Goal: Information Seeking & Learning: Learn about a topic

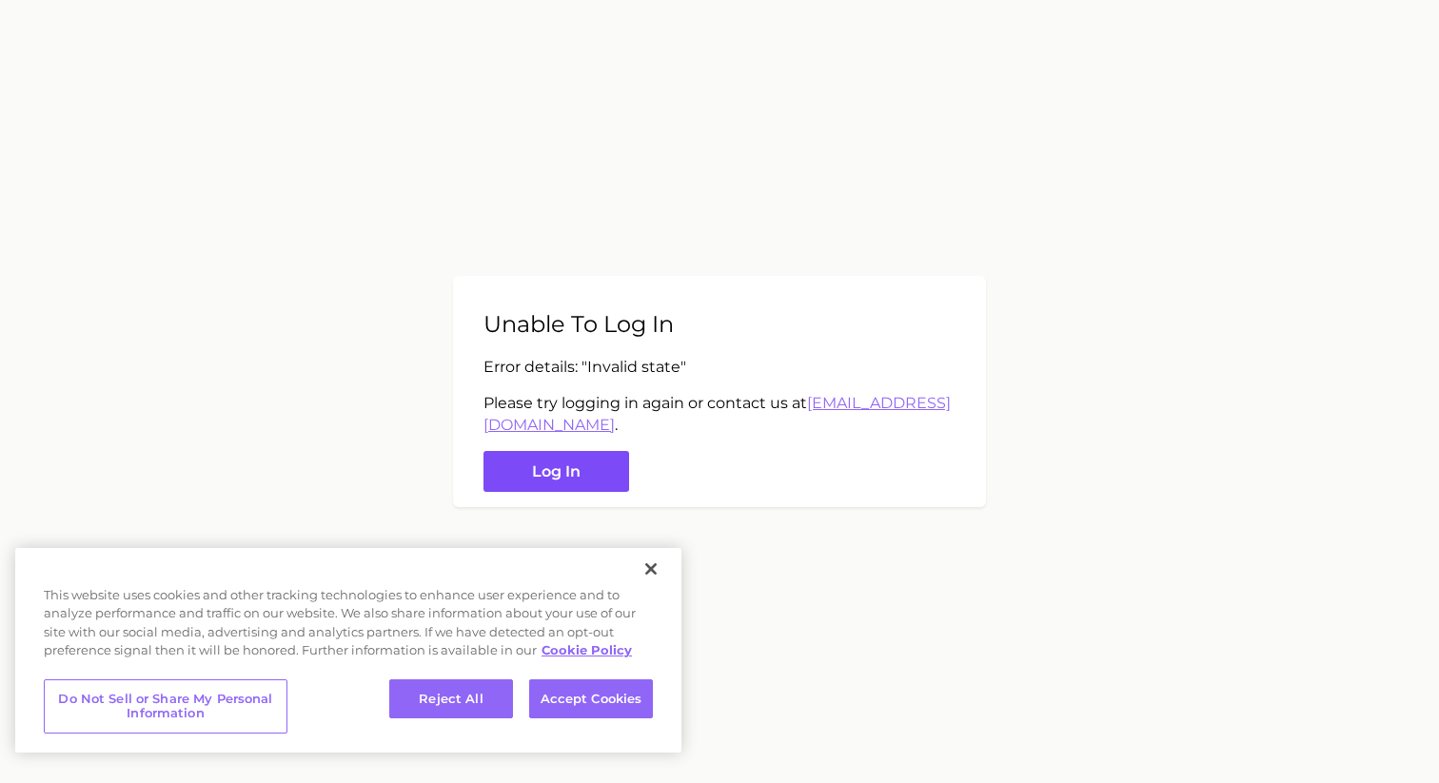
click at [591, 456] on button "Log in" at bounding box center [556, 471] width 146 height 41
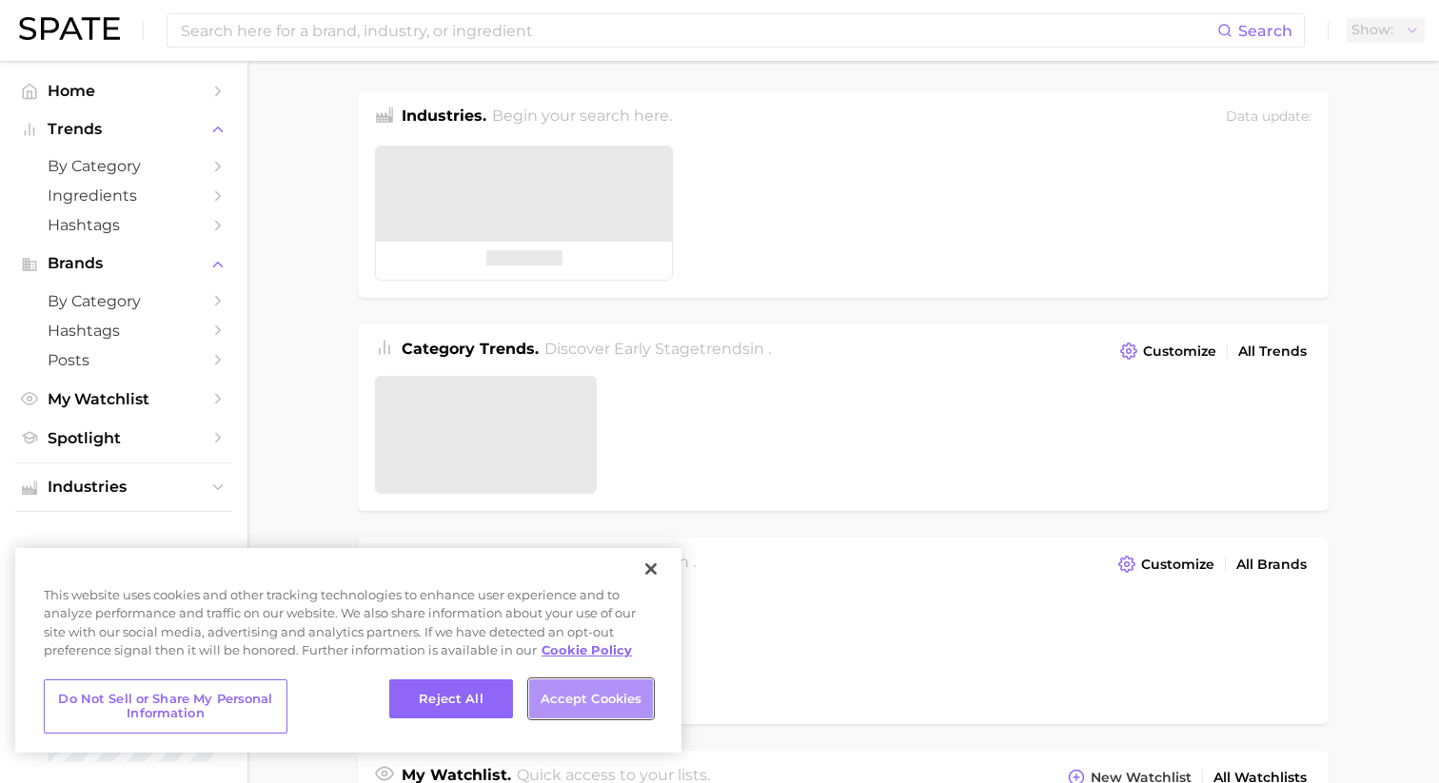
click at [565, 706] on button "Accept Cookies" at bounding box center [591, 699] width 124 height 40
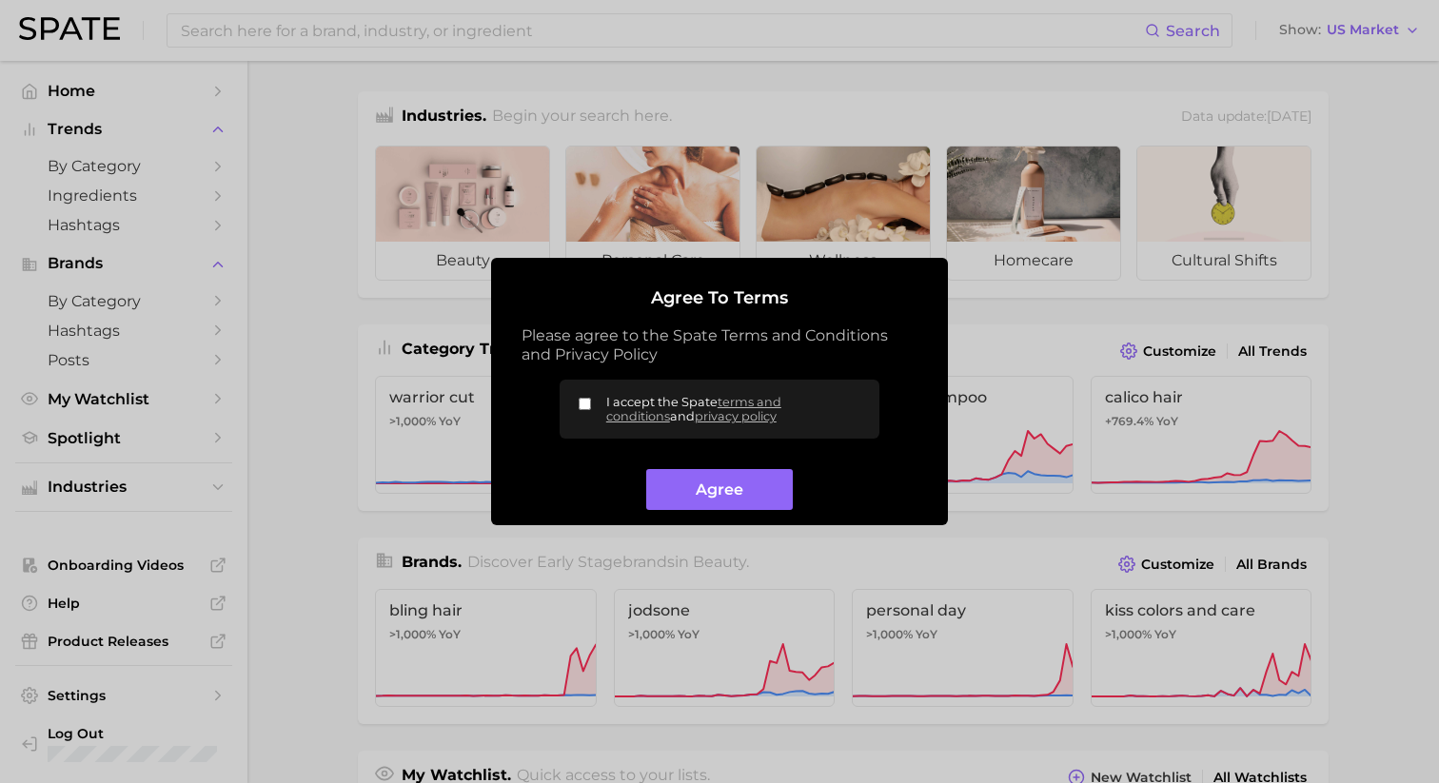
click at [587, 400] on input "I accept the Spate terms and conditions and privacy policy" at bounding box center [584, 404] width 12 height 12
checkbox input "true"
click at [662, 472] on button "Agree" at bounding box center [719, 489] width 146 height 41
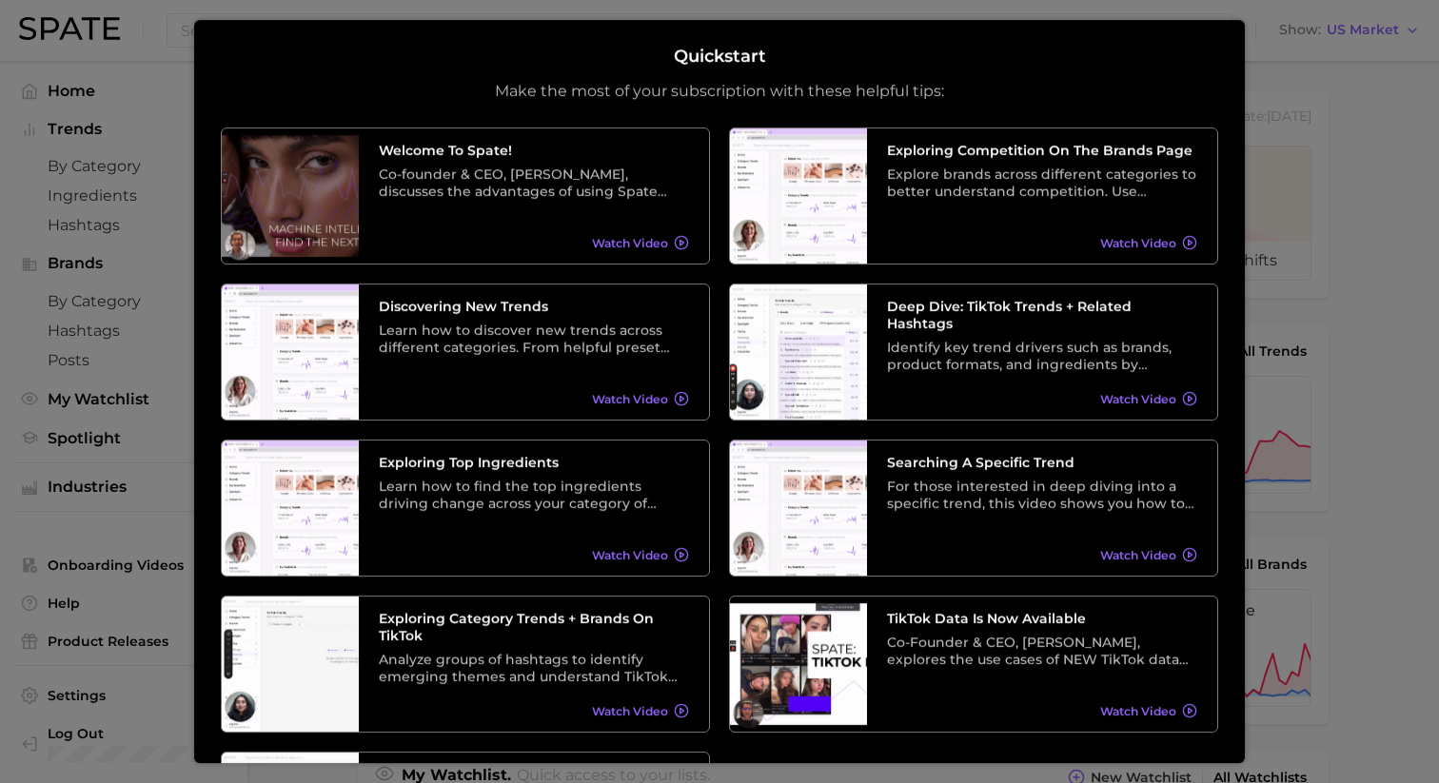
click at [1341, 89] on div at bounding box center [719, 758] width 1439 height 1517
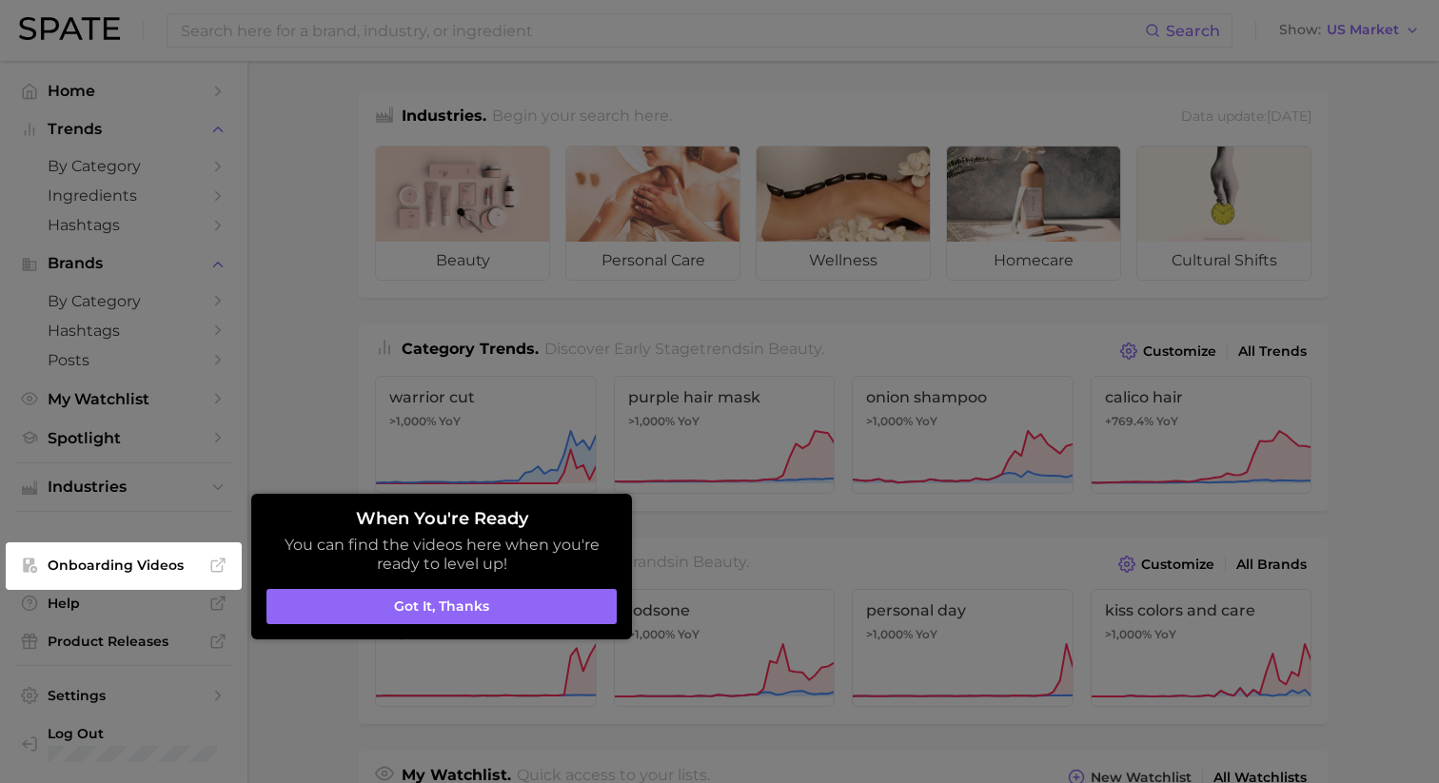
click at [1025, 94] on div at bounding box center [719, 758] width 1439 height 1517
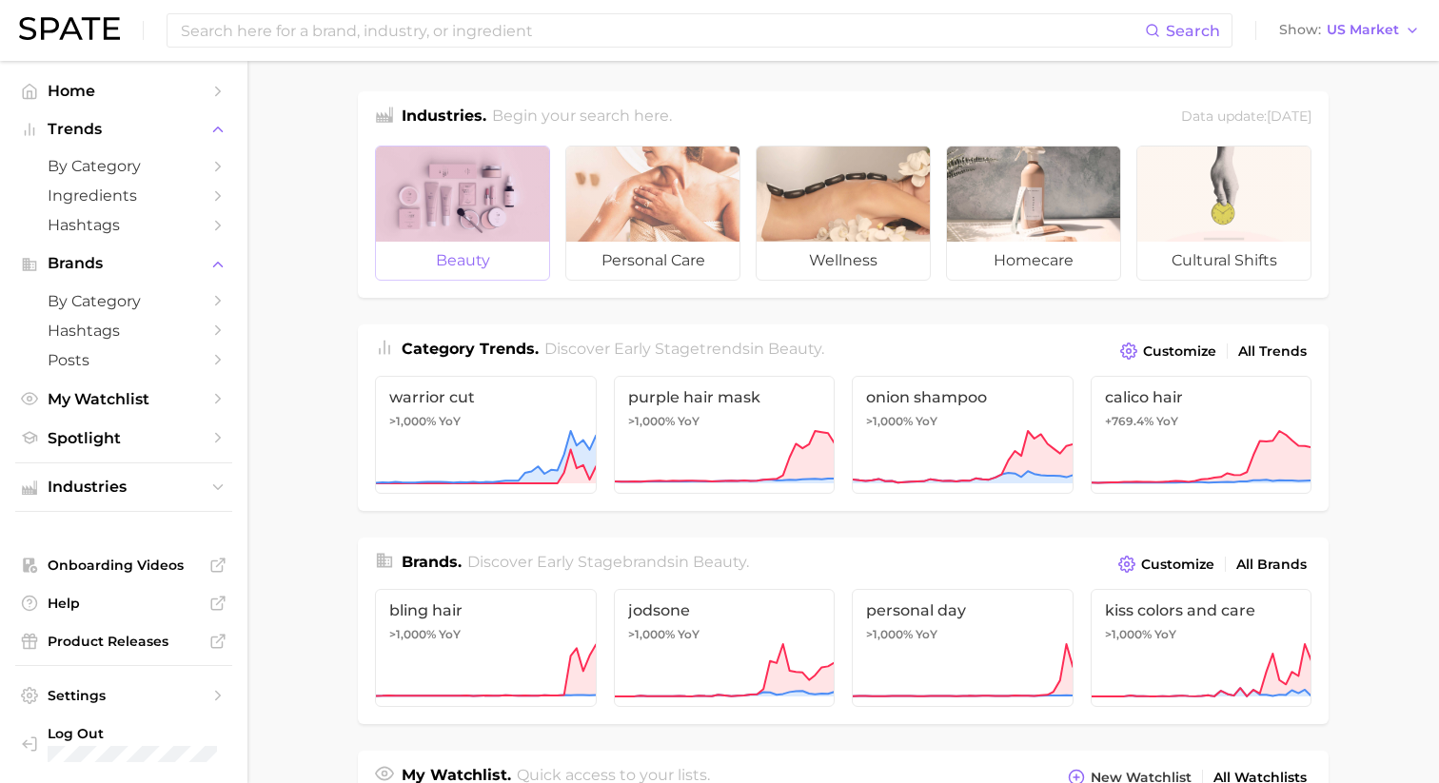
click at [458, 212] on div at bounding box center [462, 194] width 173 height 95
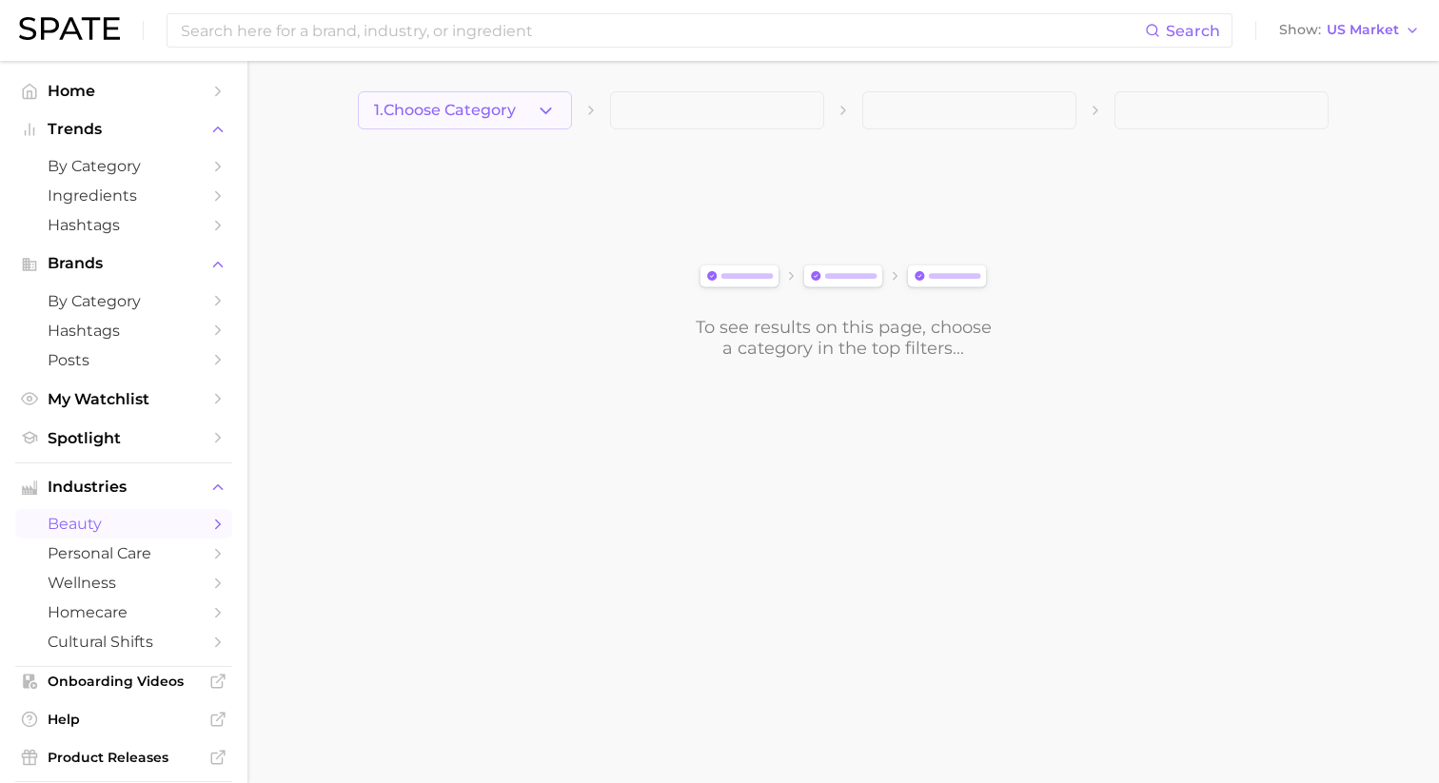
click at [541, 124] on button "1. Choose Category" at bounding box center [465, 110] width 214 height 38
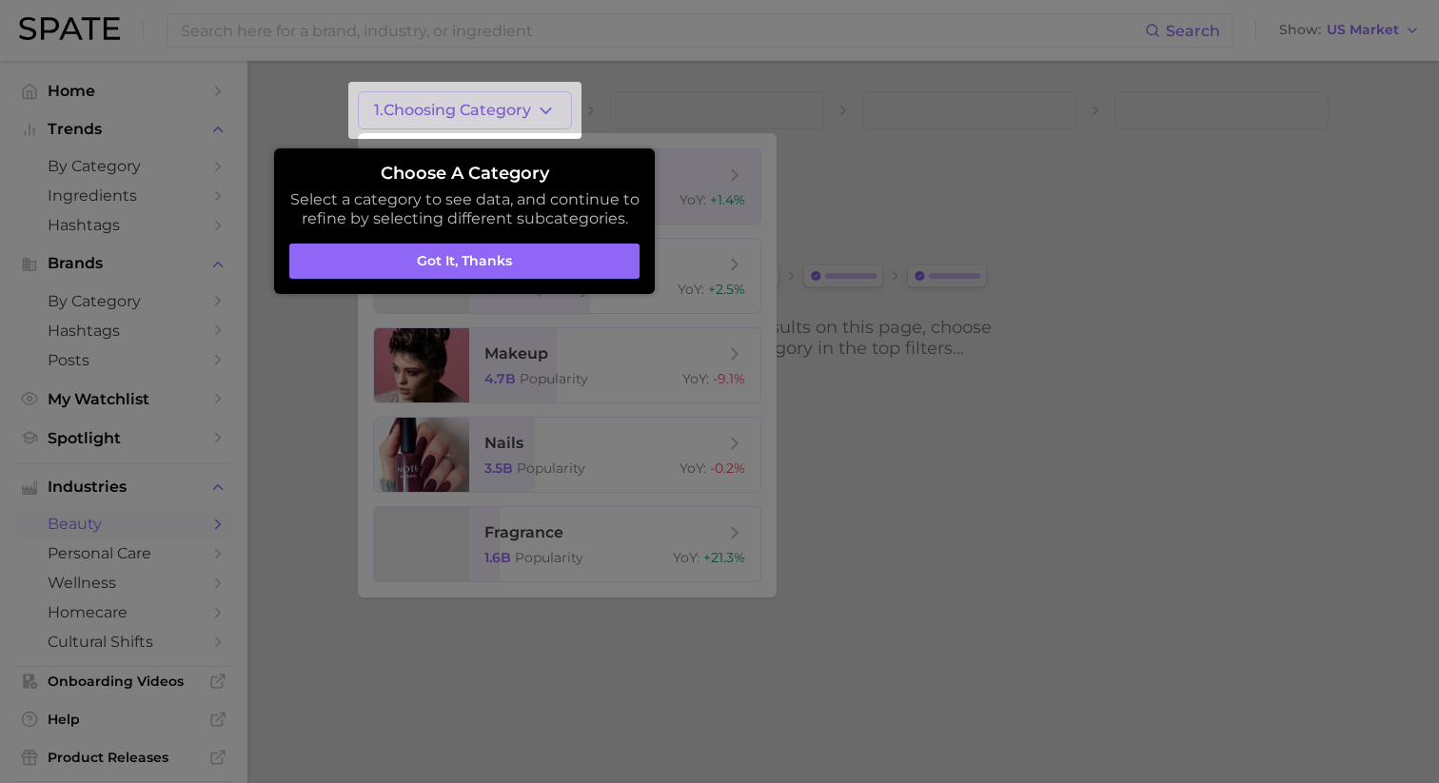
click at [526, 158] on aside "Choose a category Select a category to see data, and continue to refine by sele…" at bounding box center [464, 221] width 381 height 146
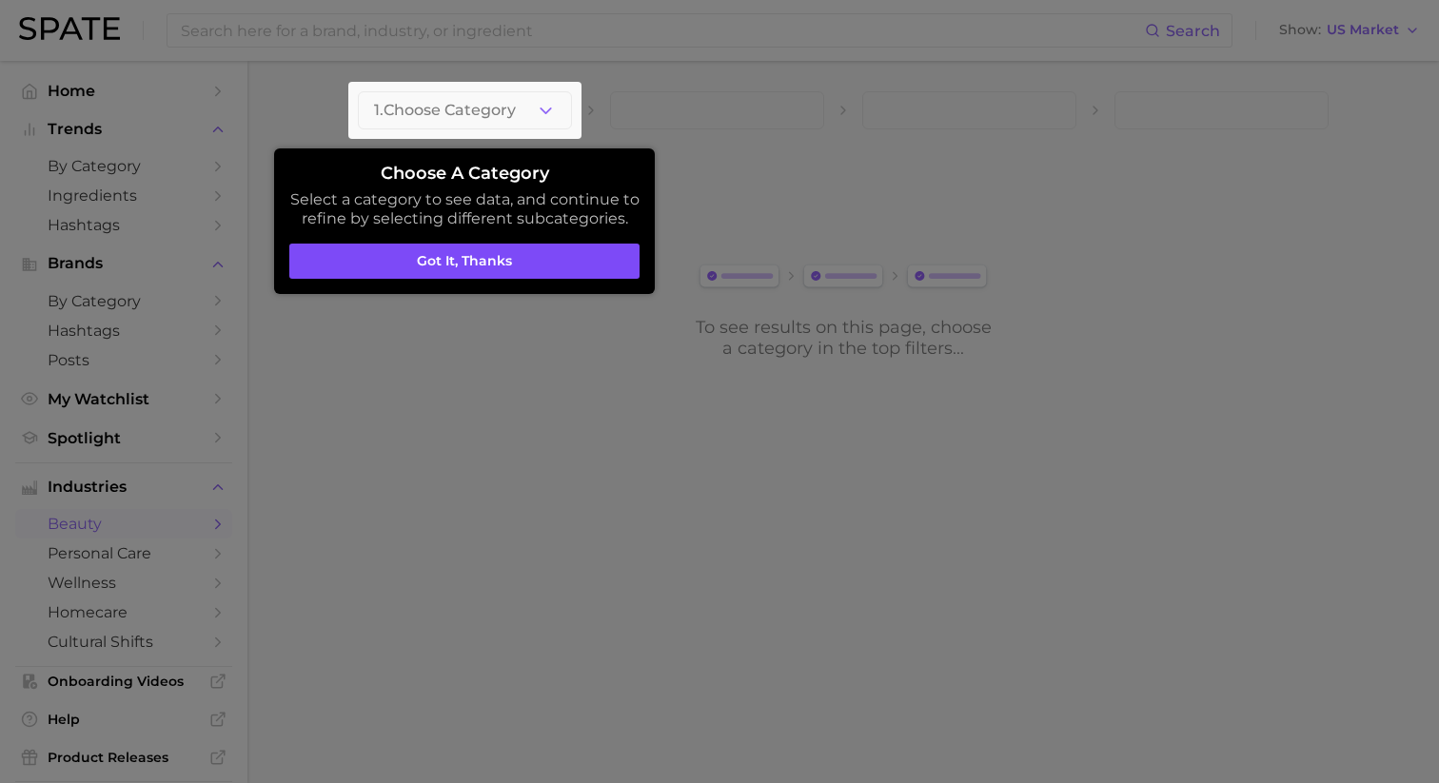
click at [525, 253] on button "Got it, thanks" at bounding box center [464, 262] width 350 height 36
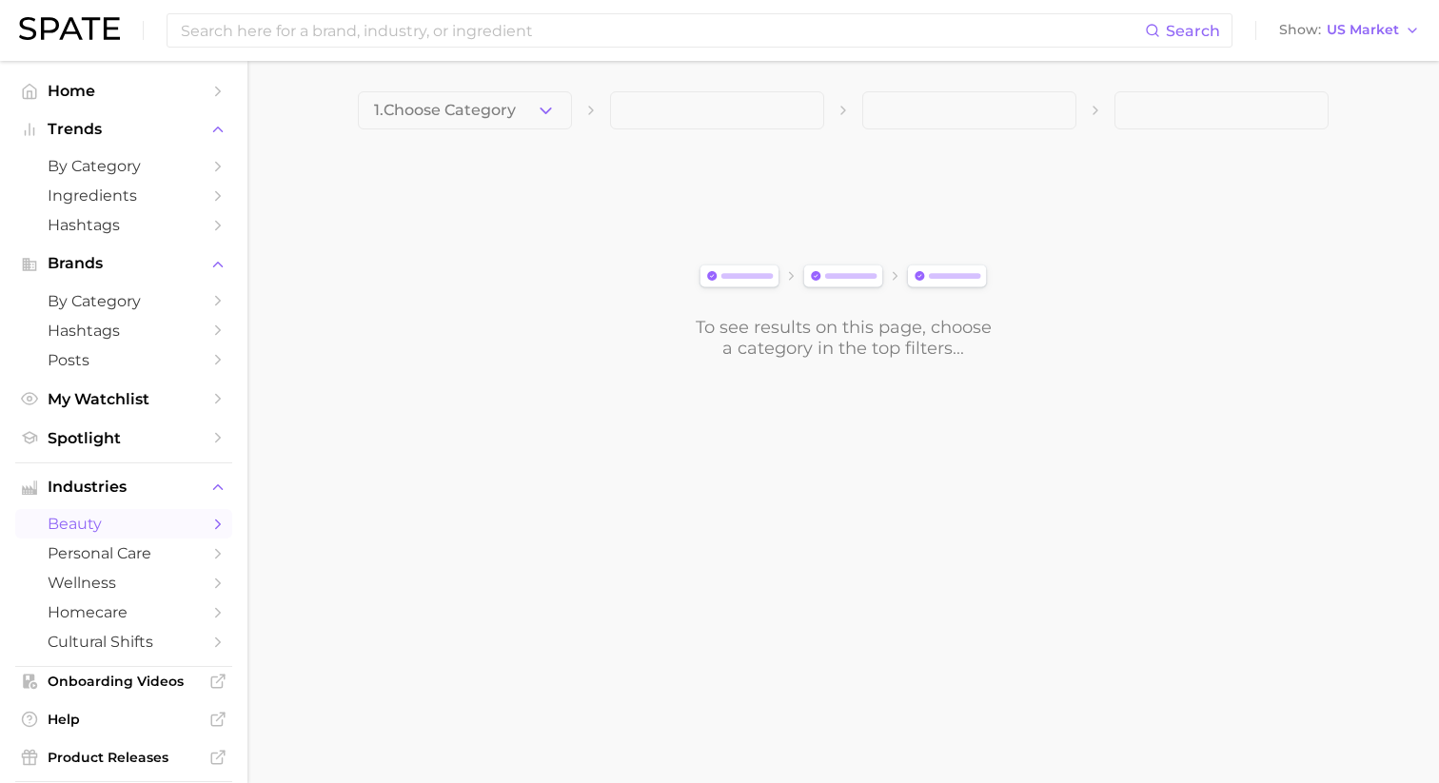
click at [520, 141] on div "1. Choose Category To see results on this page, choose a category in the top fi…" at bounding box center [843, 224] width 970 height 267
click at [520, 125] on button "1. Choose Category" at bounding box center [465, 110] width 214 height 38
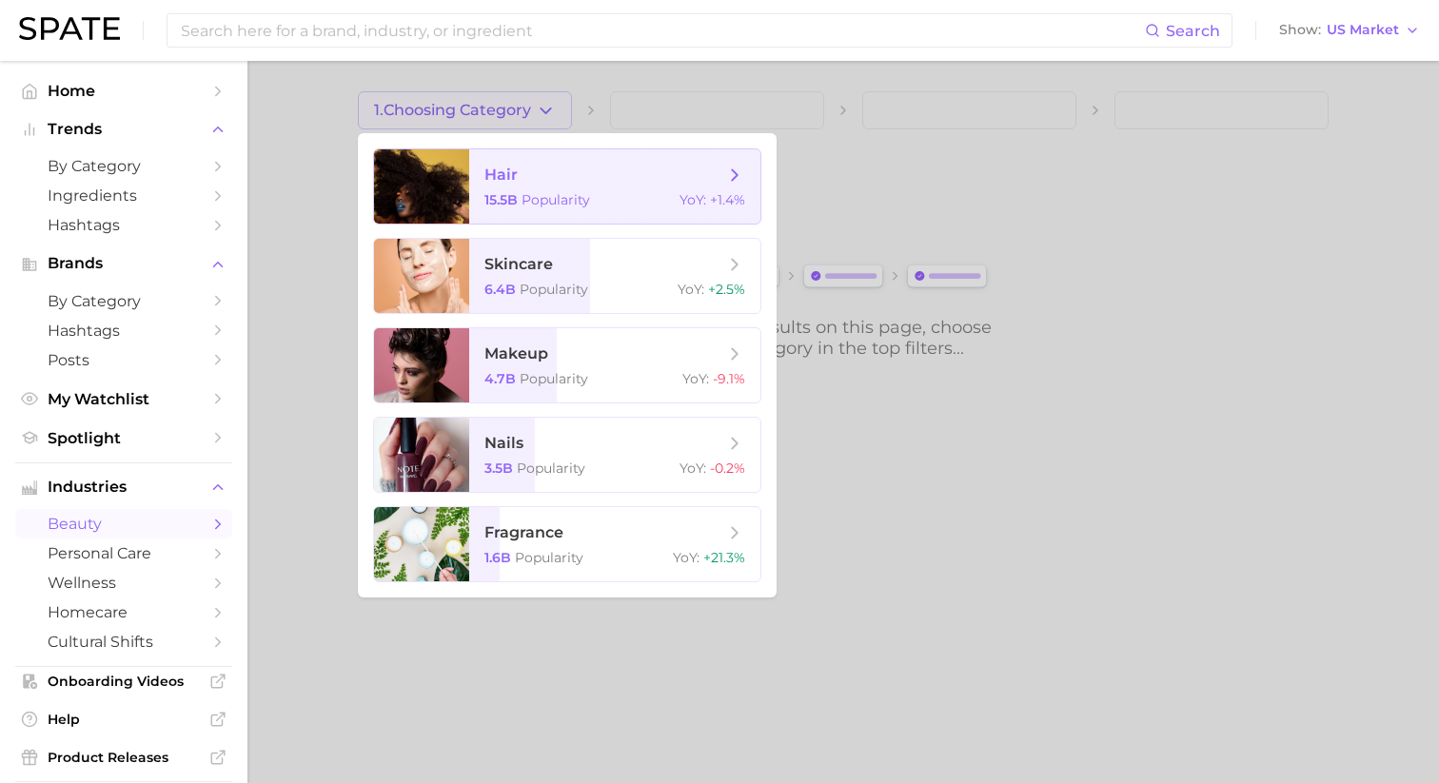
click at [521, 223] on span "hair 15.5b Popularity YoY : +1.4%" at bounding box center [614, 186] width 291 height 74
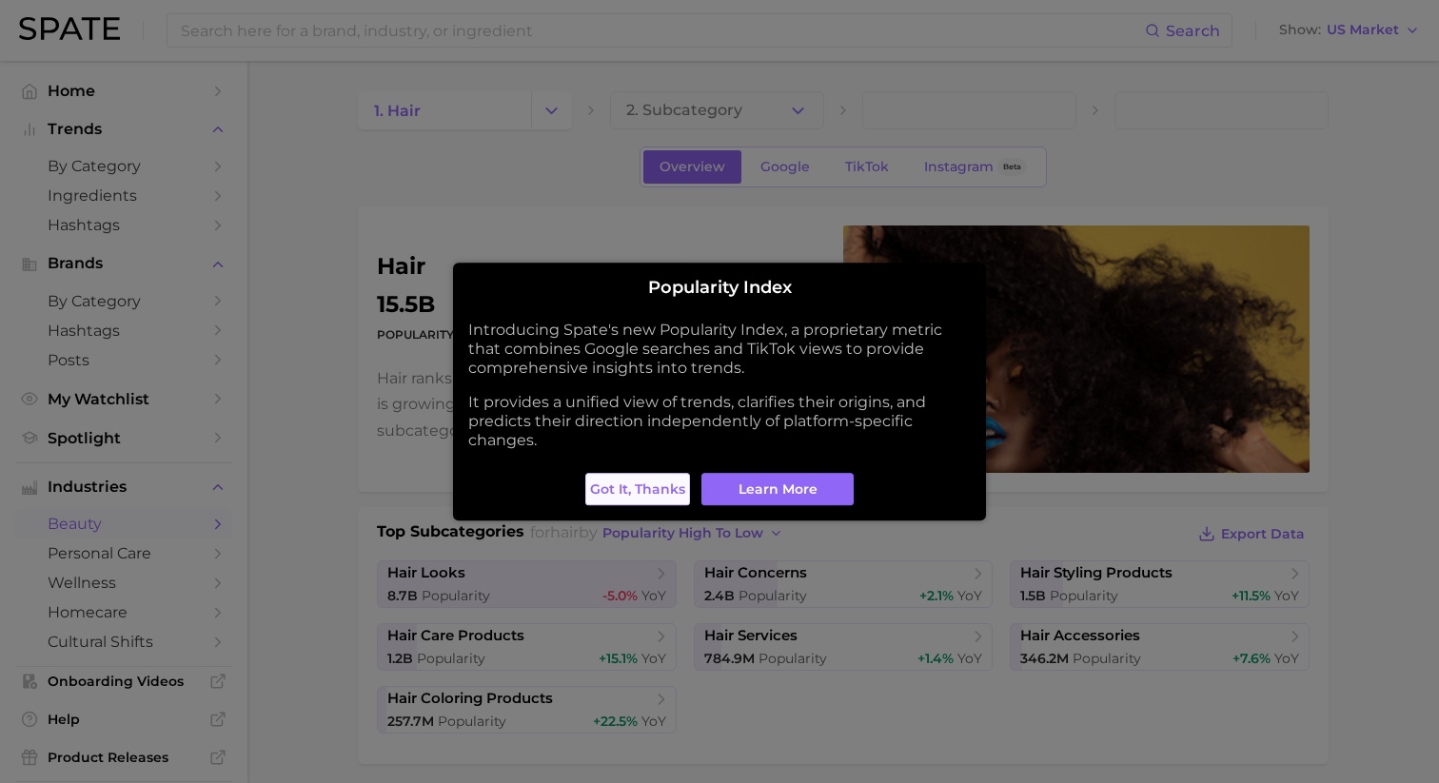
click at [655, 493] on span "Got it, thanks" at bounding box center [637, 489] width 95 height 16
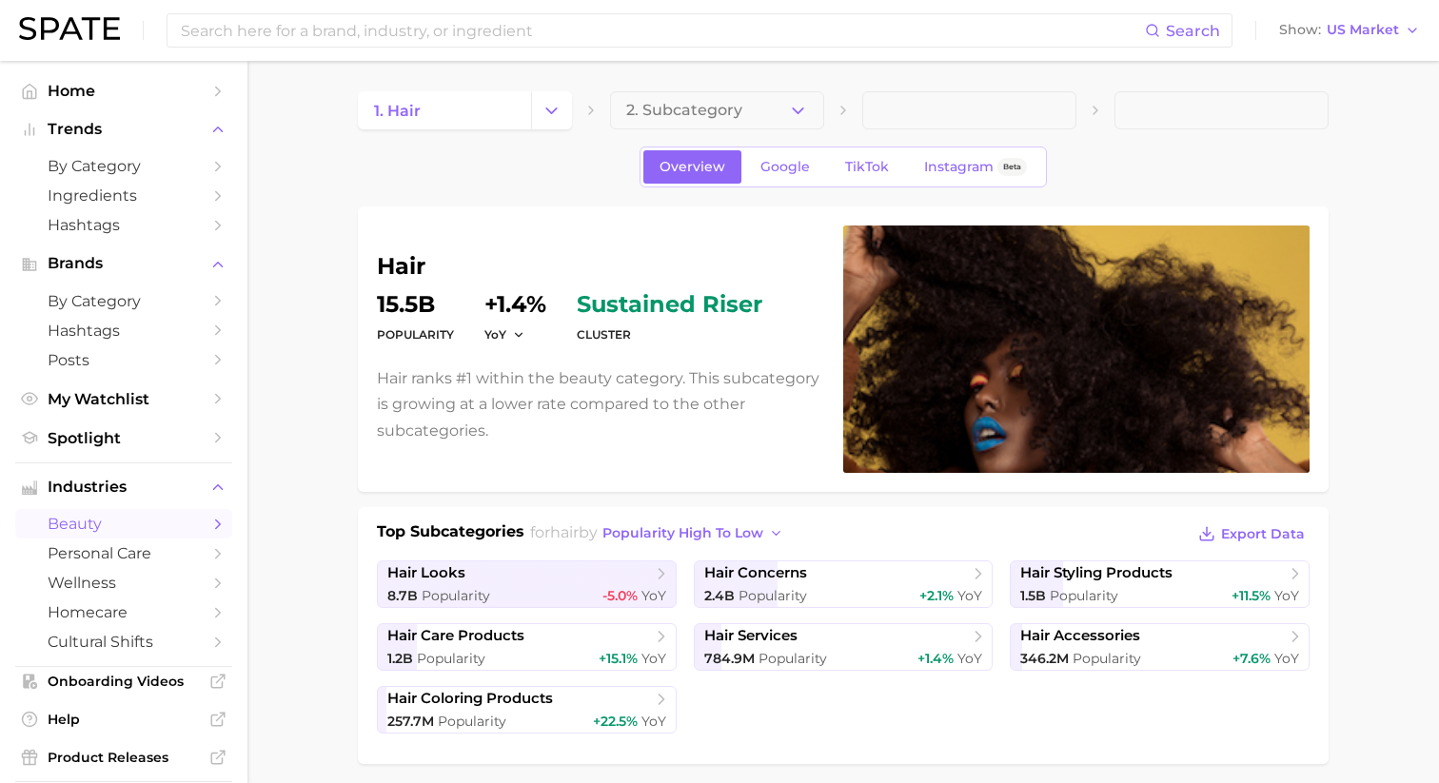
drag, startPoint x: 685, startPoint y: 108, endPoint x: 596, endPoint y: 241, distance: 159.7
click at [1080, 575] on span "hair styling products" at bounding box center [1096, 573] width 152 height 18
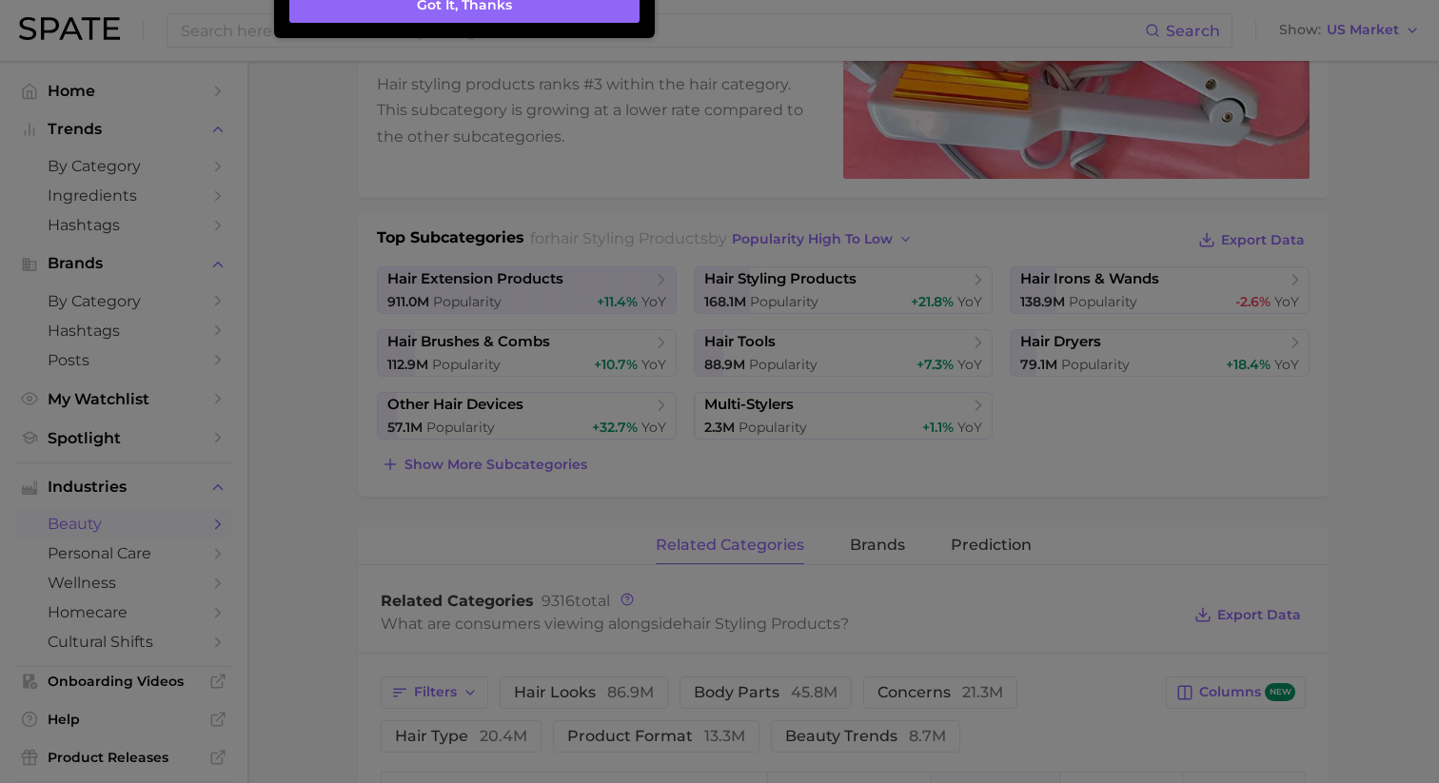
click at [615, 471] on div at bounding box center [719, 680] width 1439 height 1983
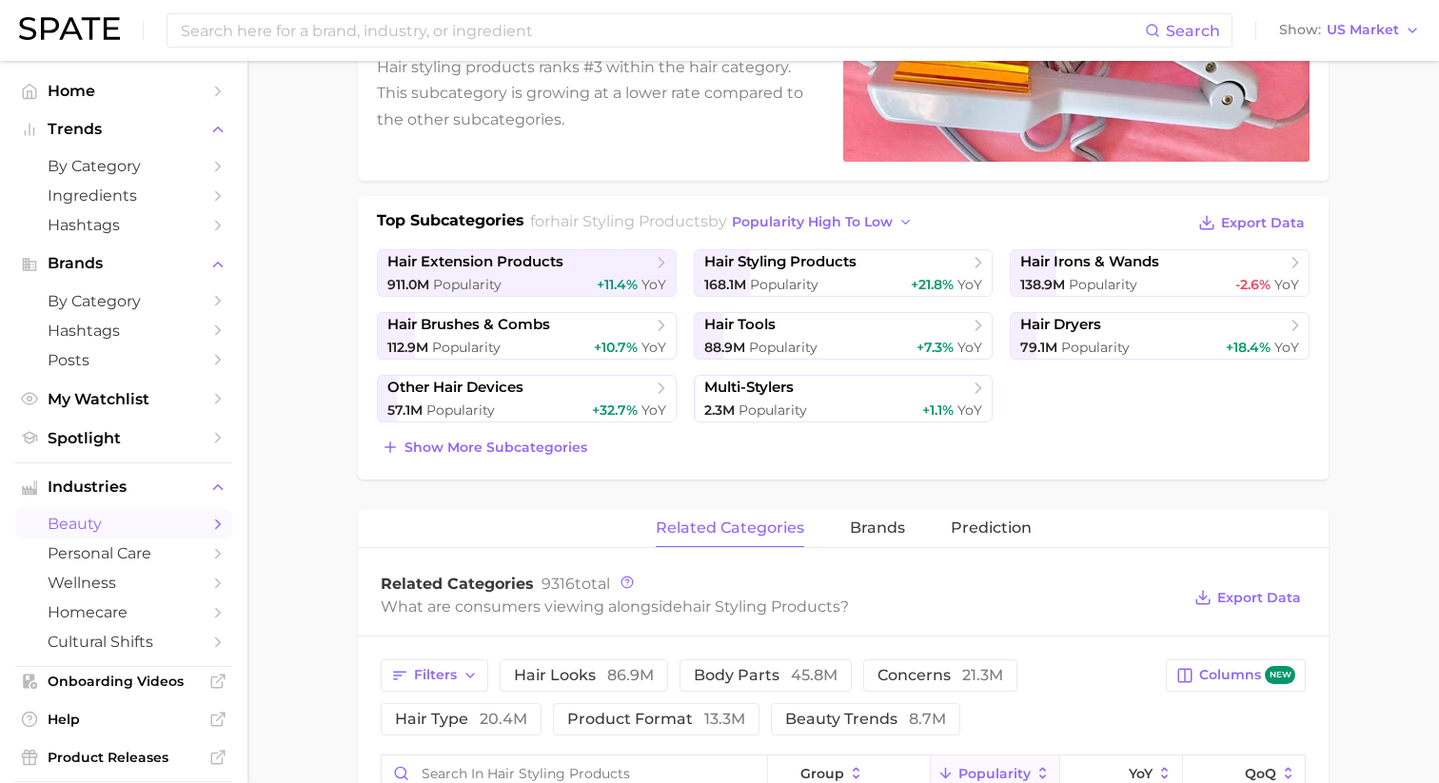
scroll to position [294, 0]
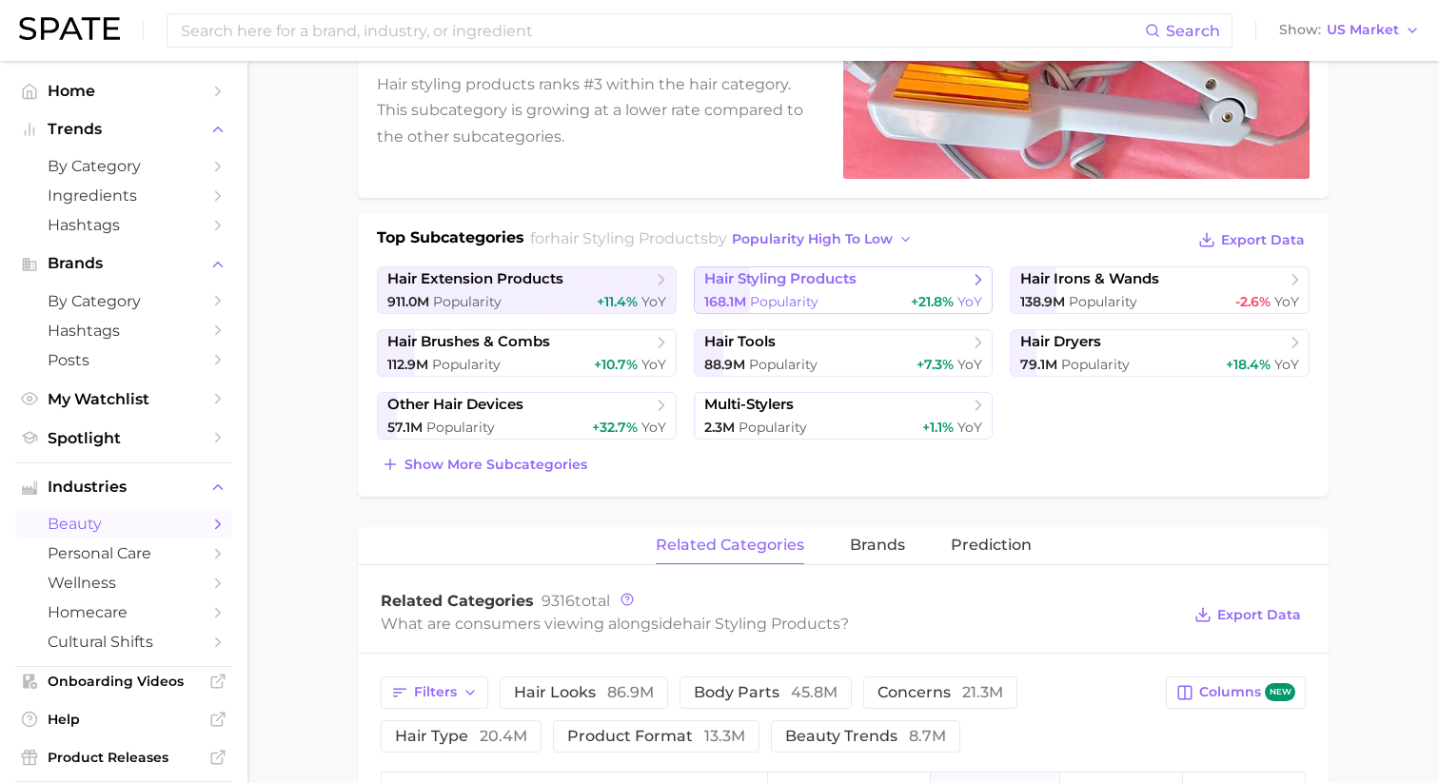
click at [791, 270] on span "hair styling products" at bounding box center [836, 279] width 265 height 19
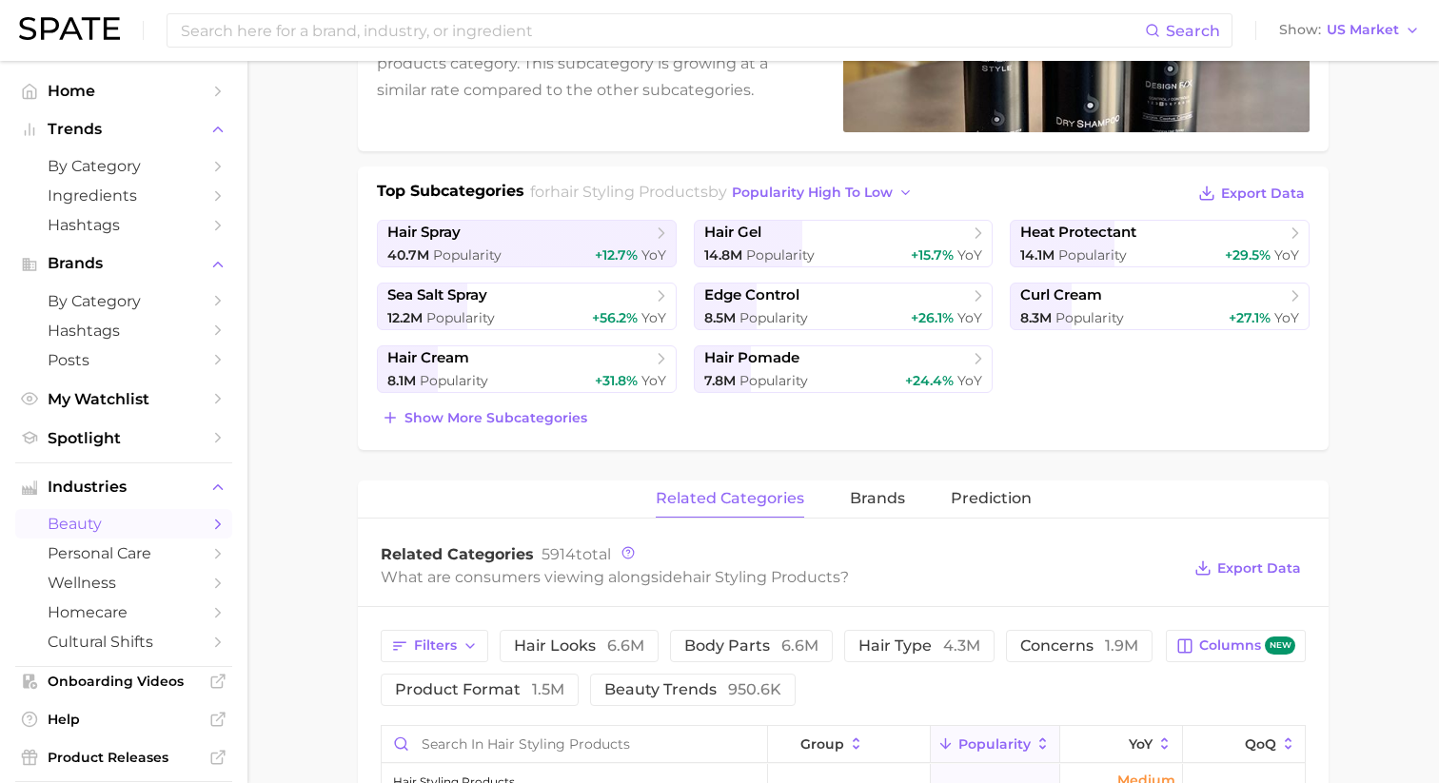
scroll to position [352, 0]
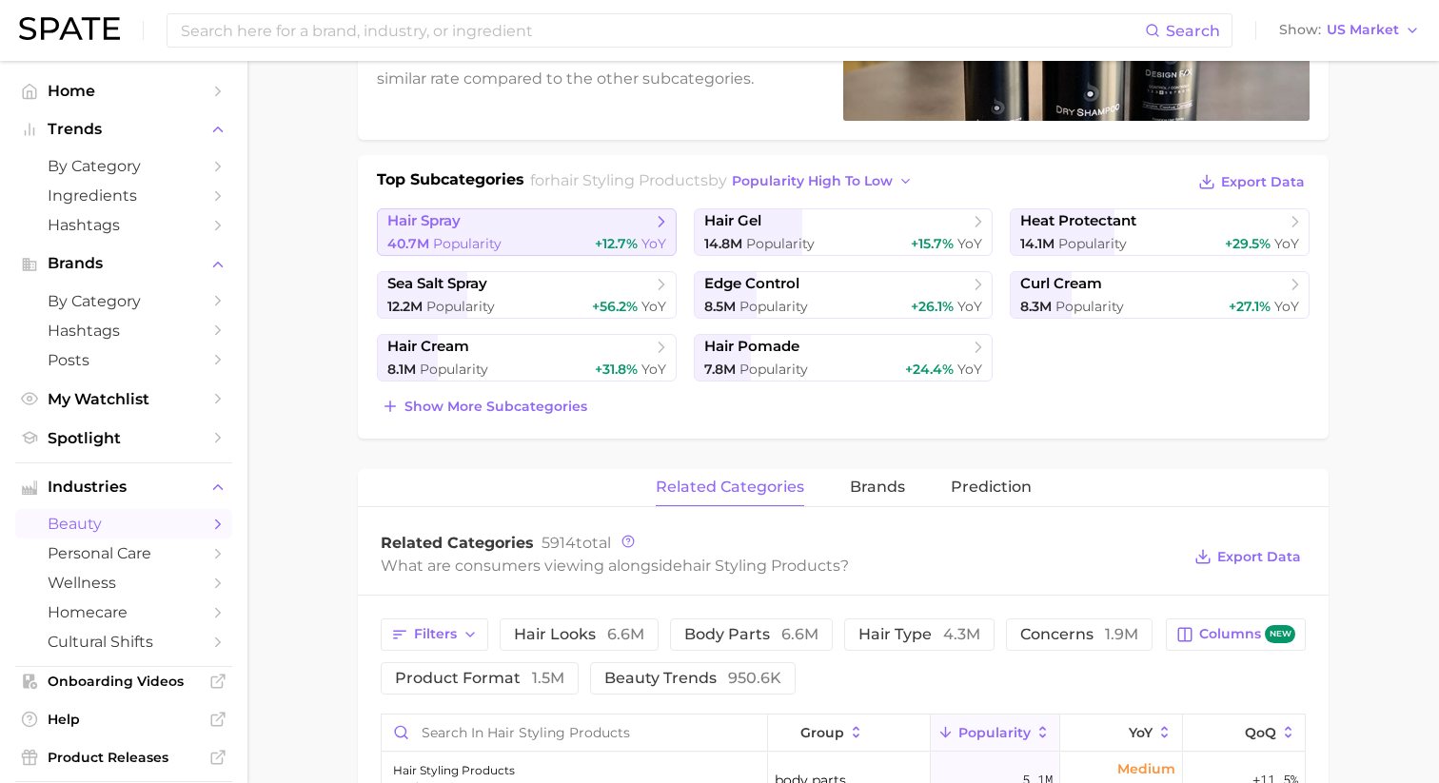
click at [593, 235] on div "40.7m Popularity +12.7% YoY" at bounding box center [526, 244] width 279 height 18
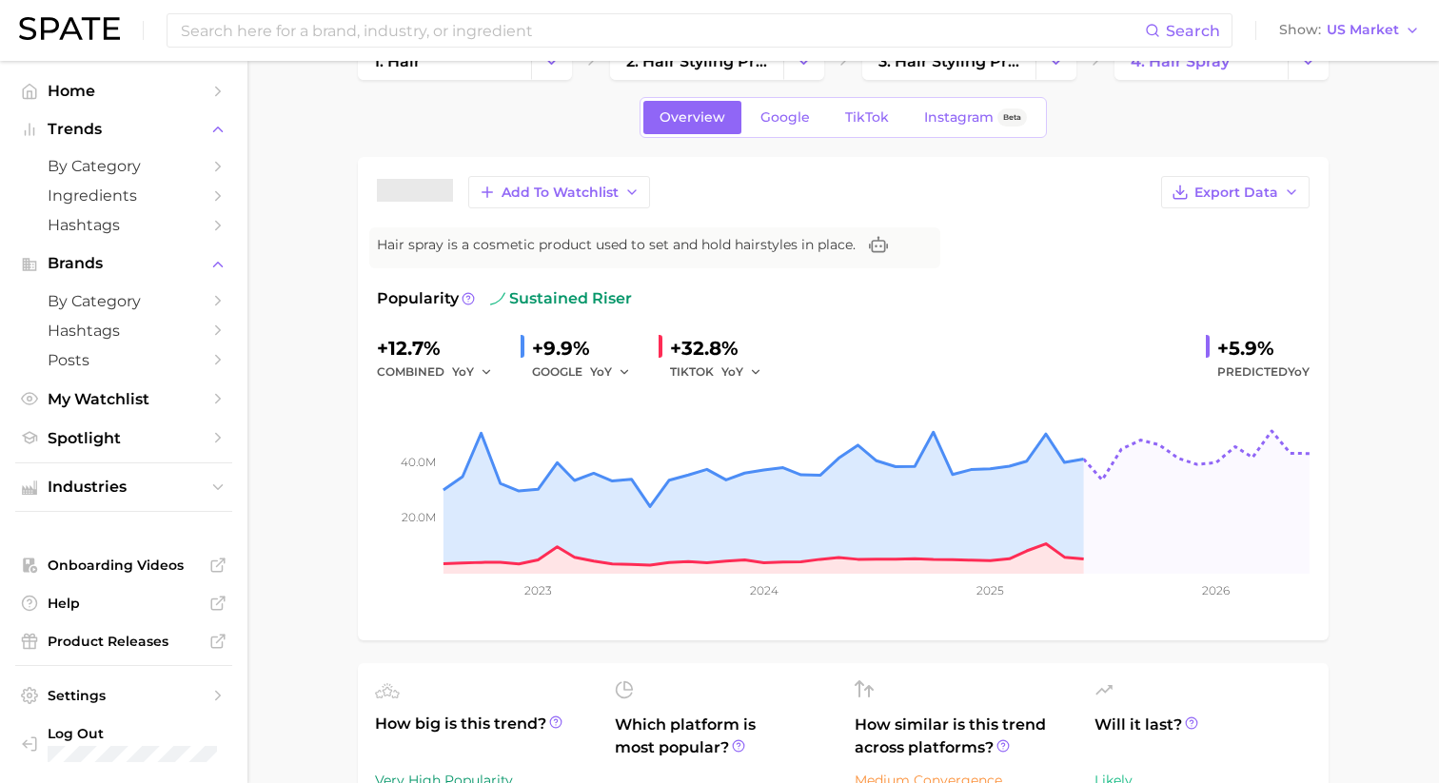
scroll to position [29, 0]
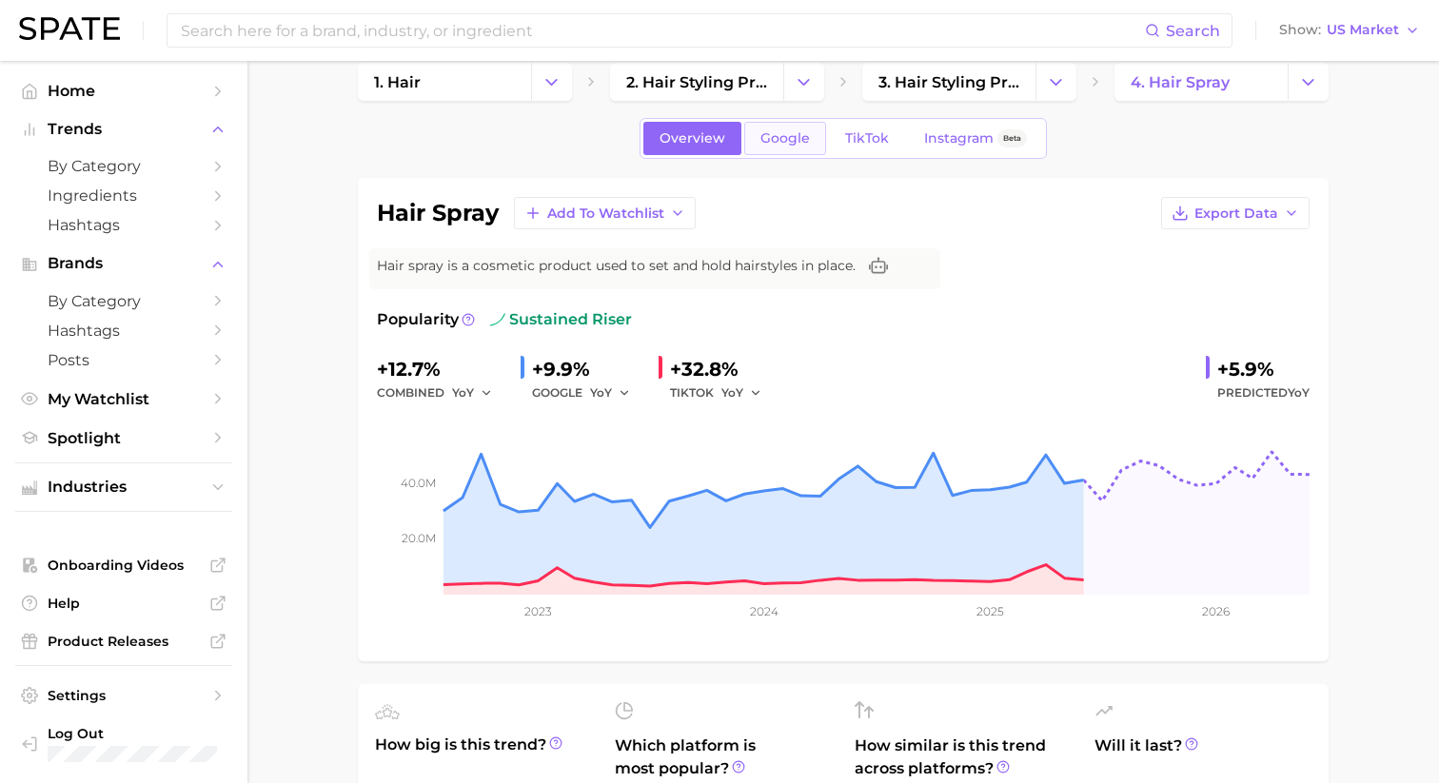
click at [787, 148] on link "Google" at bounding box center [785, 138] width 82 height 33
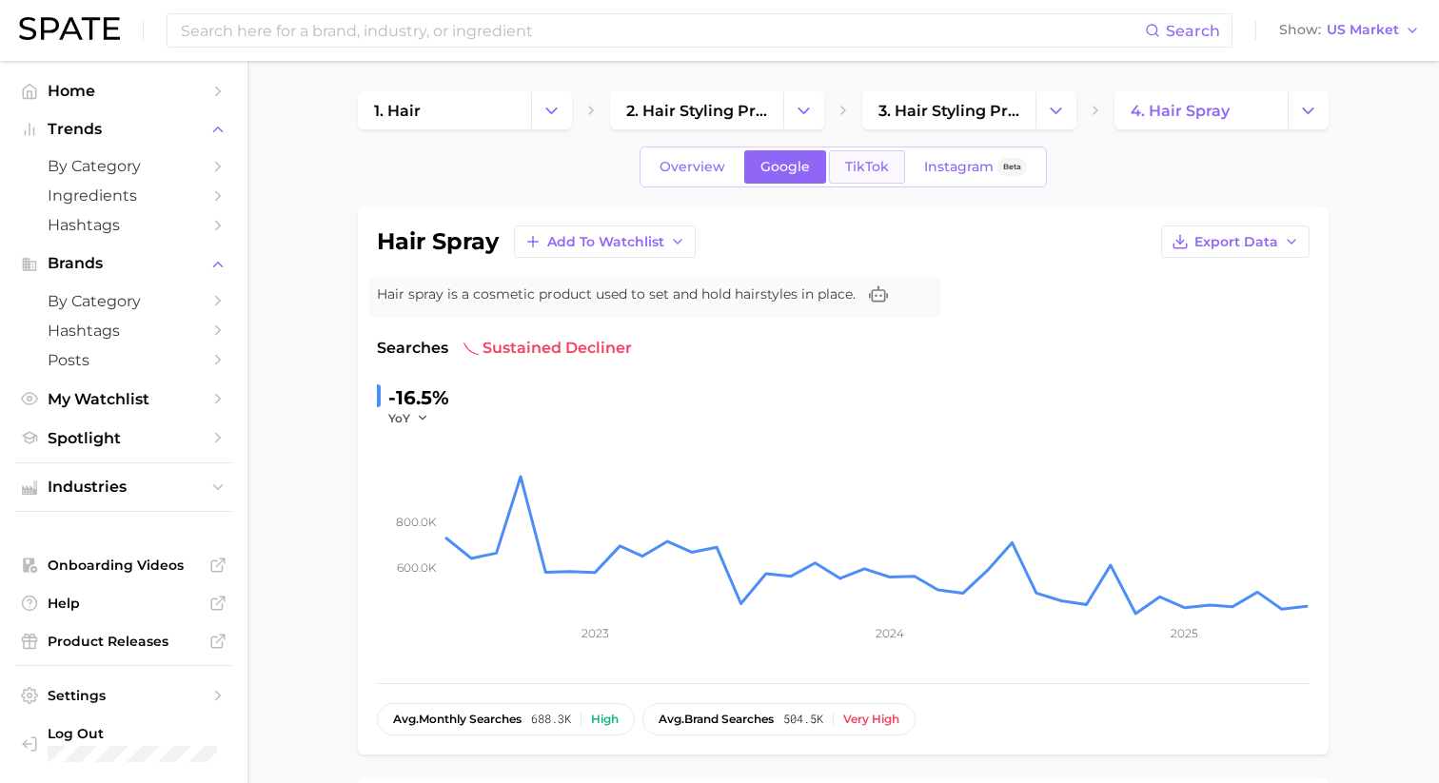
click at [837, 175] on link "TikTok" at bounding box center [867, 166] width 76 height 33
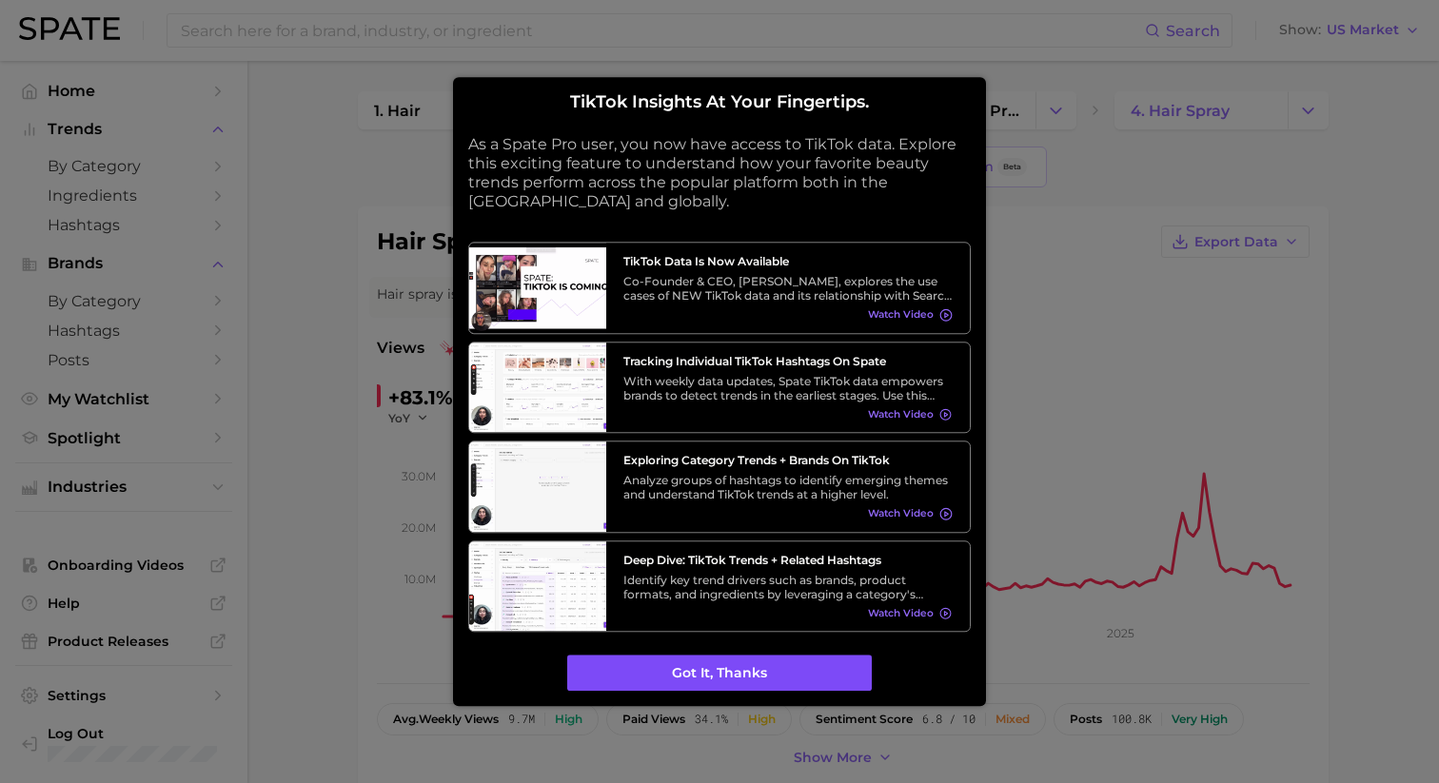
click at [752, 656] on button "Got it, thanks" at bounding box center [719, 674] width 304 height 36
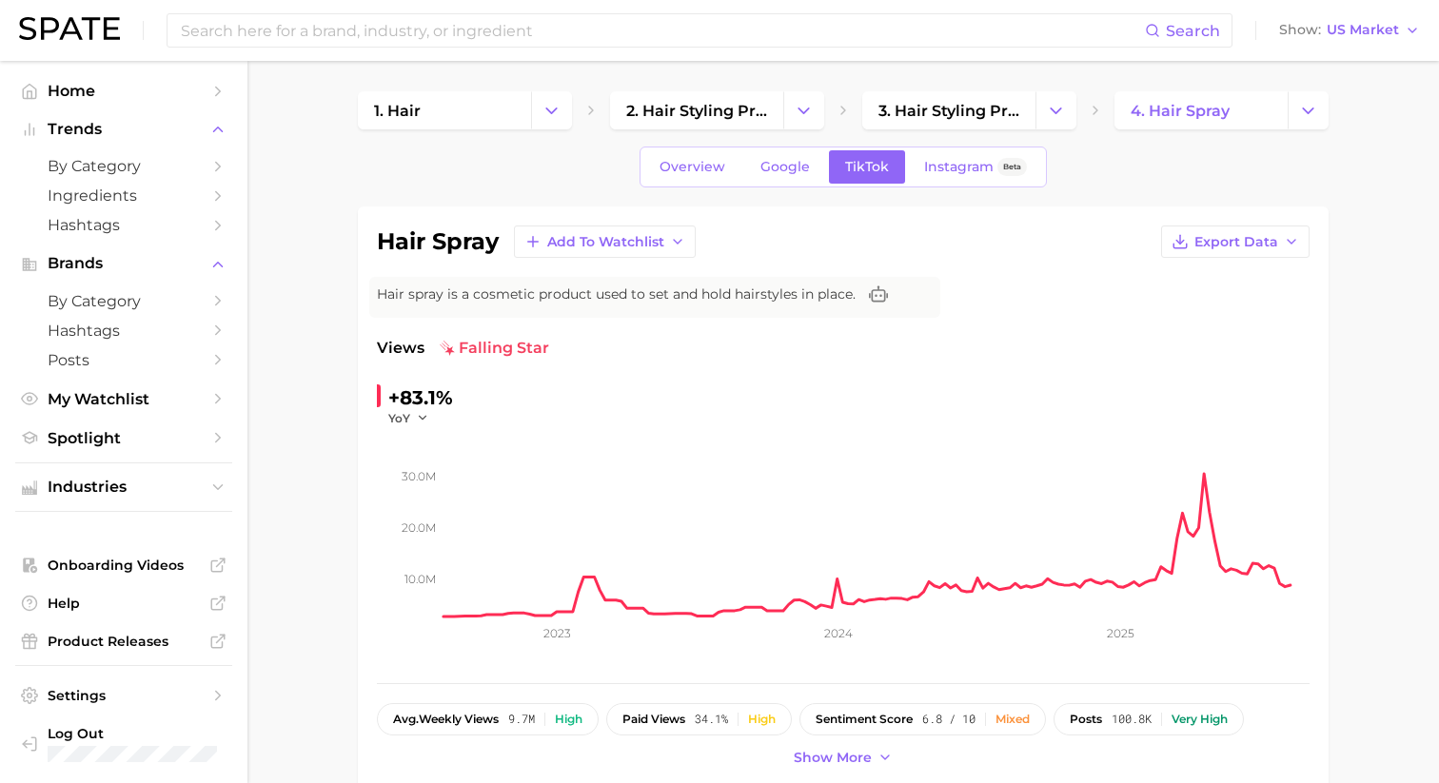
click at [704, 165] on span "Overview" at bounding box center [692, 167] width 66 height 16
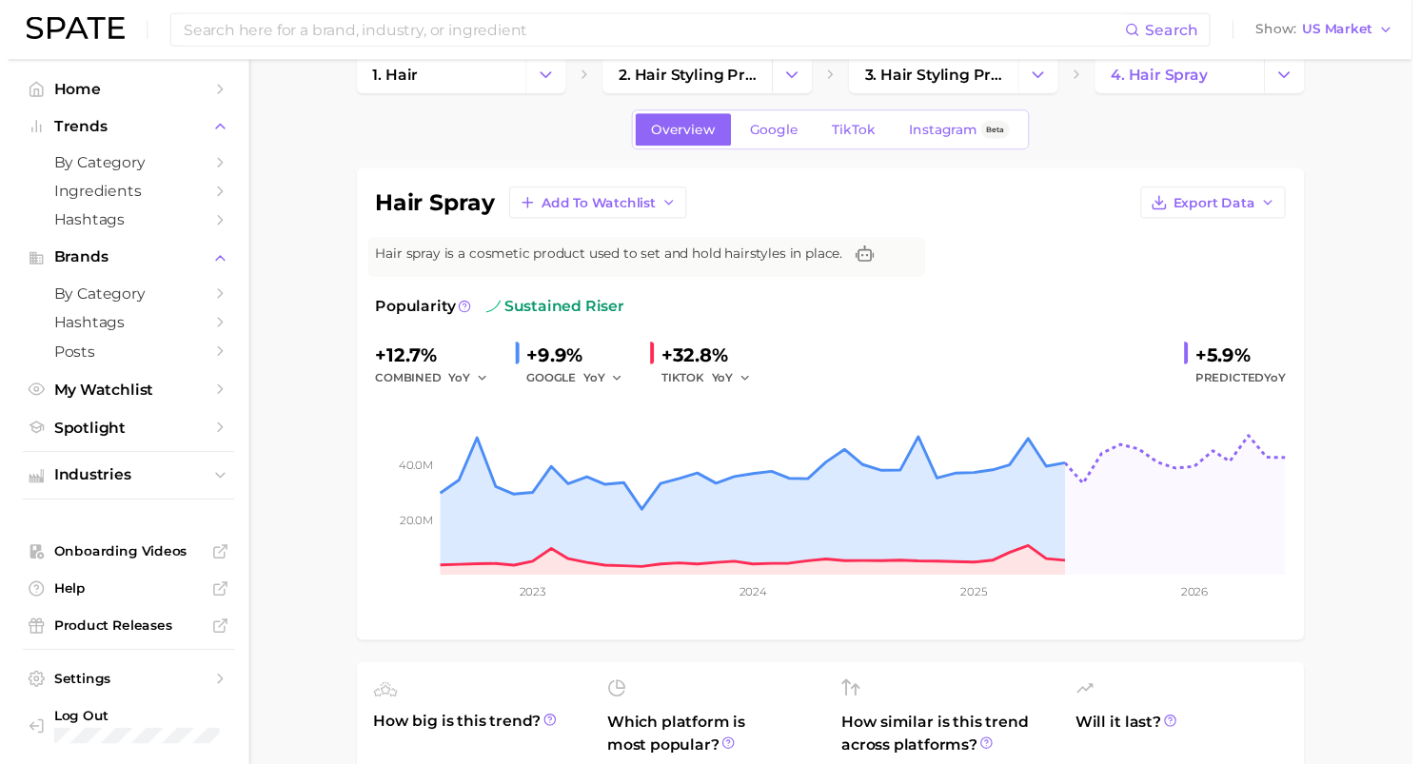
scroll to position [30, 0]
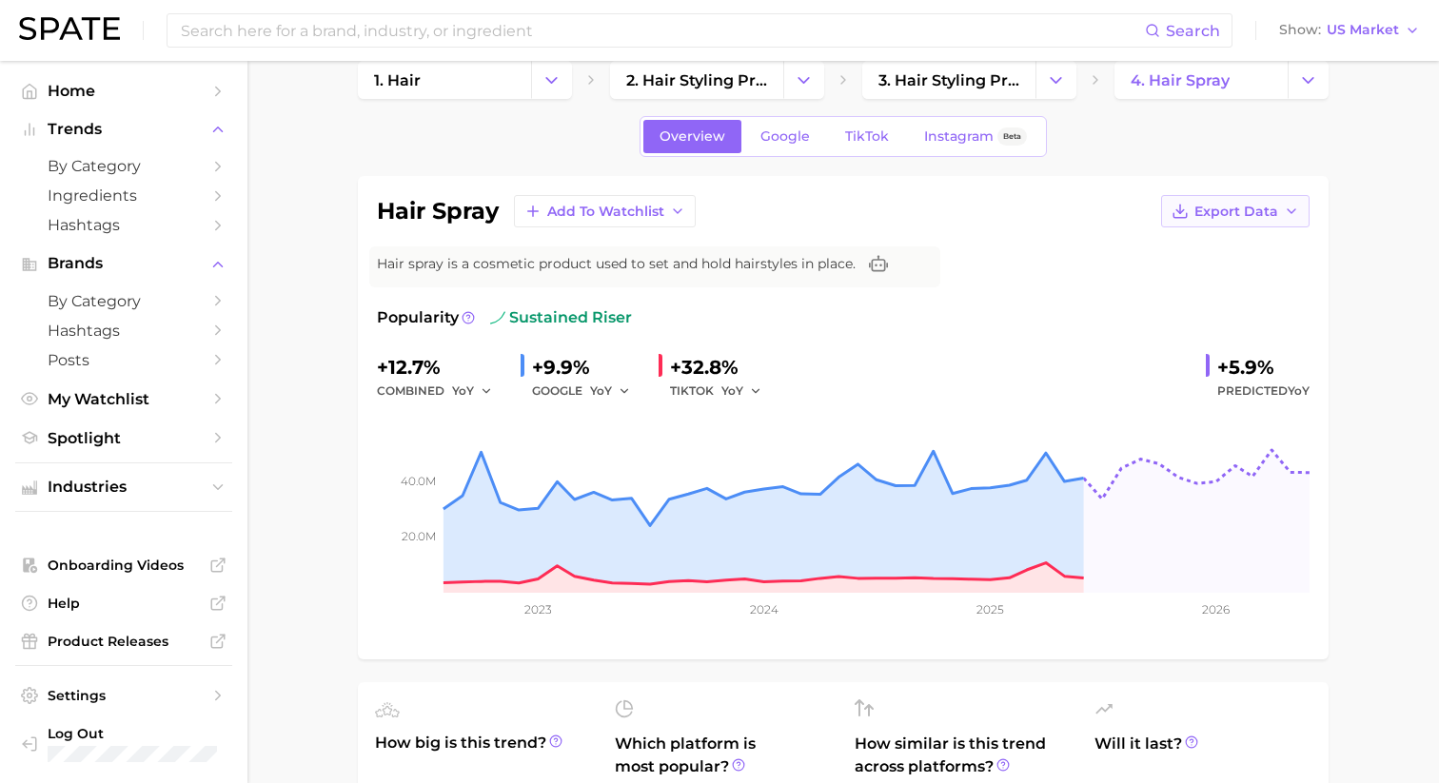
click at [1222, 200] on button "Export Data" at bounding box center [1235, 211] width 148 height 32
click at [1182, 273] on span "Time Series Image" at bounding box center [1195, 281] width 127 height 16
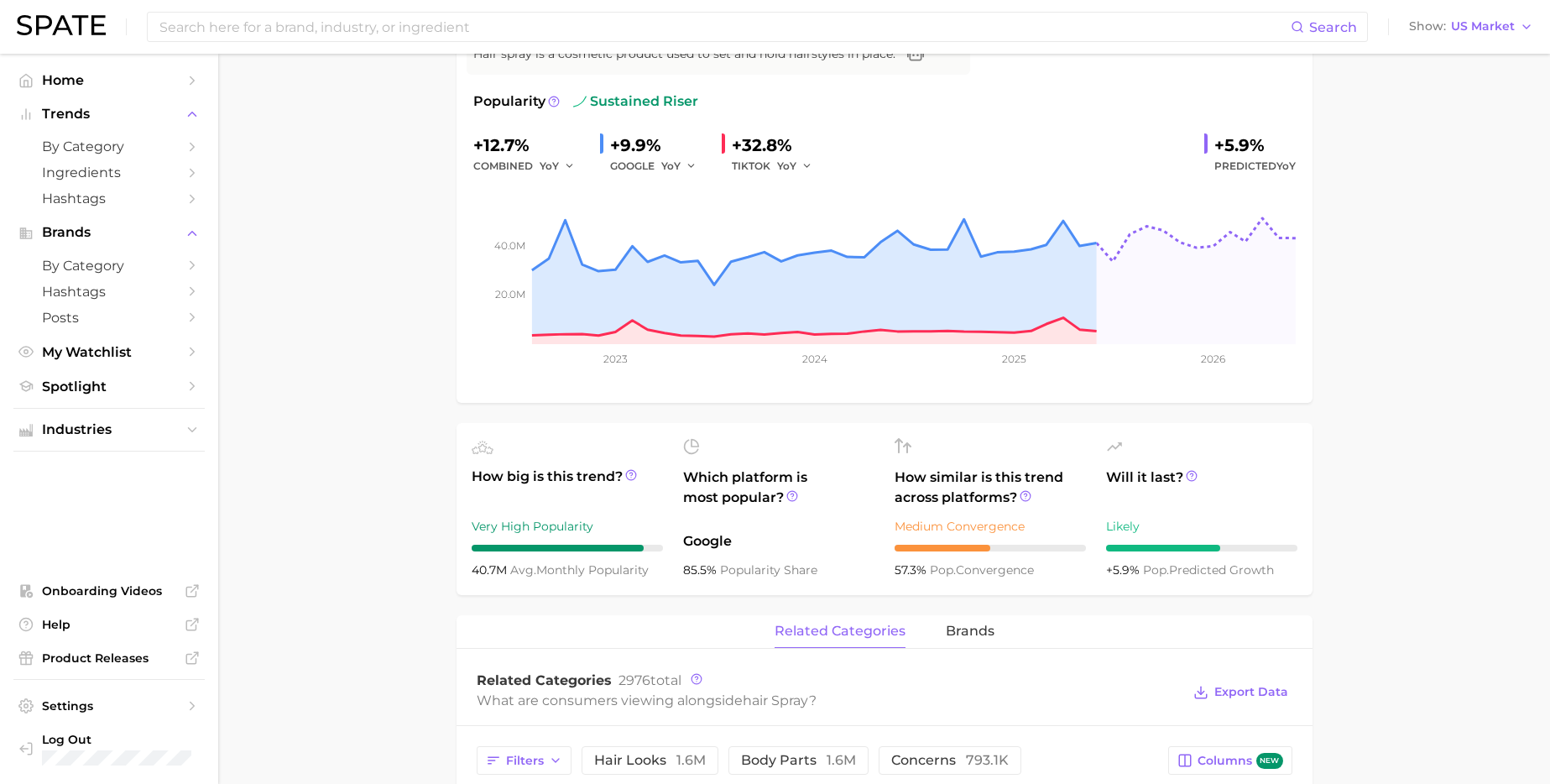
scroll to position [211, 0]
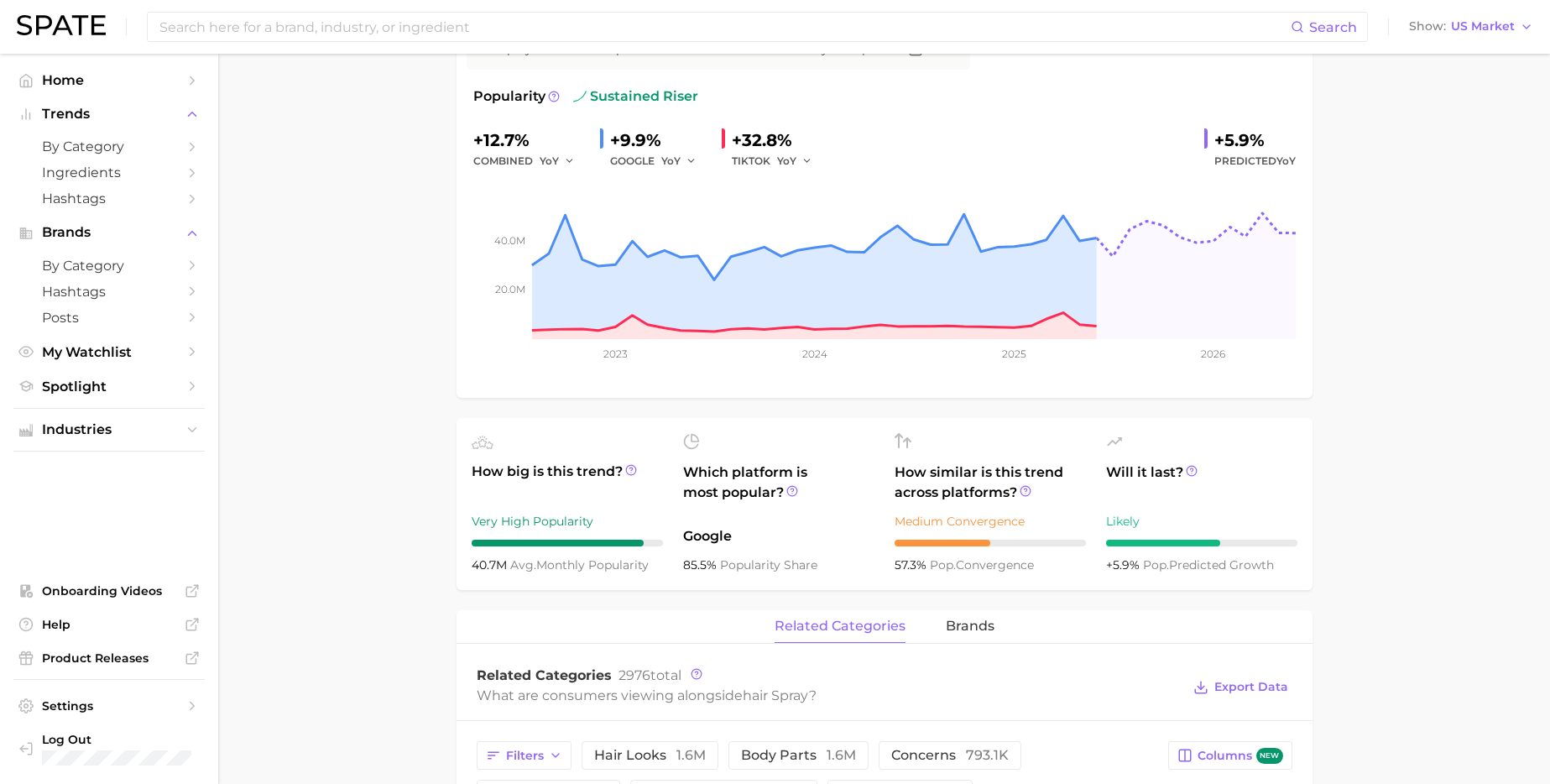
click at [377, 291] on main "1. hair 2. hair styling products 3. hair styling products 4. hair spray Overvie…" at bounding box center [884, 778] width 1332 height 1870
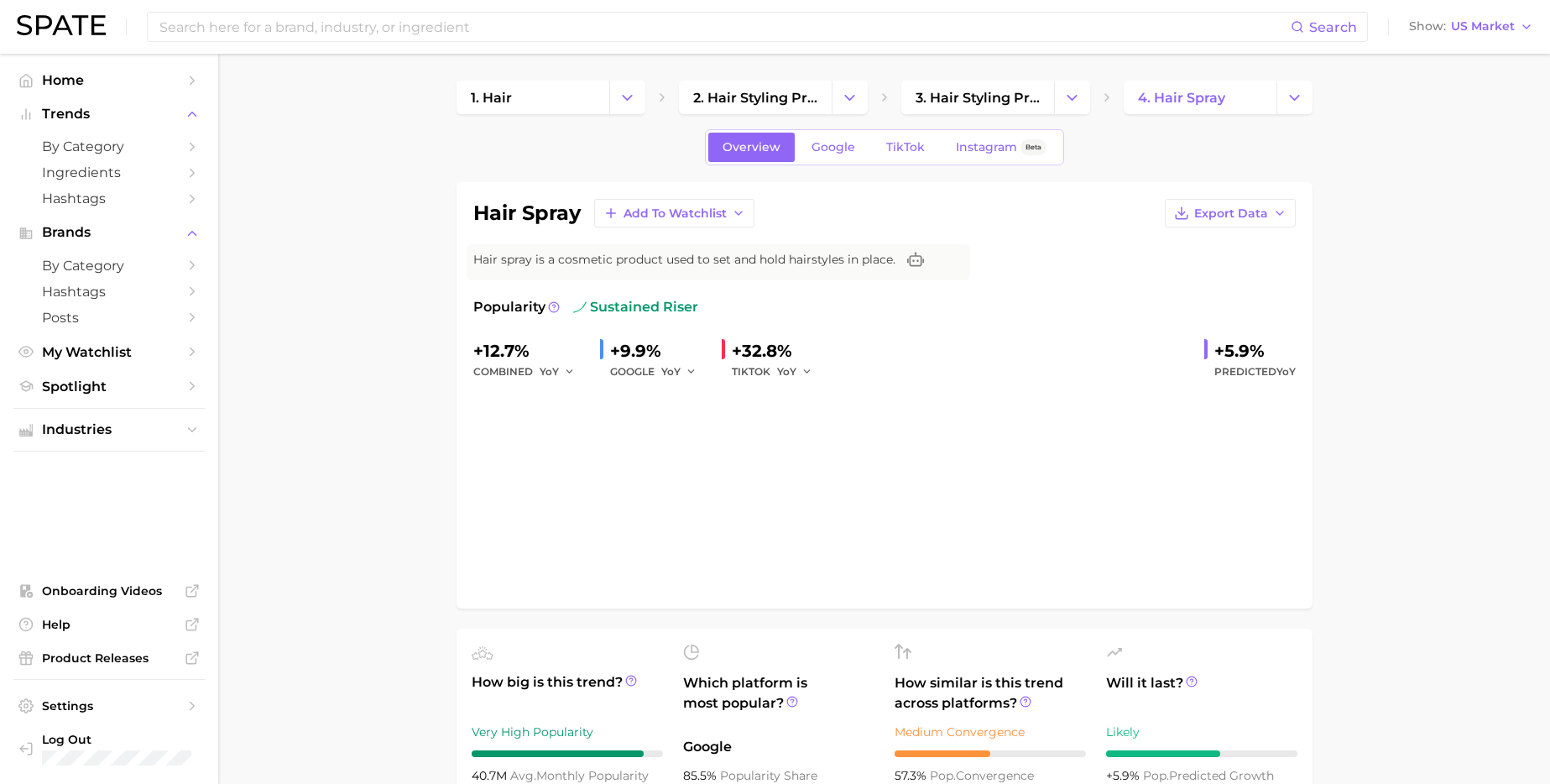
scroll to position [50, 0]
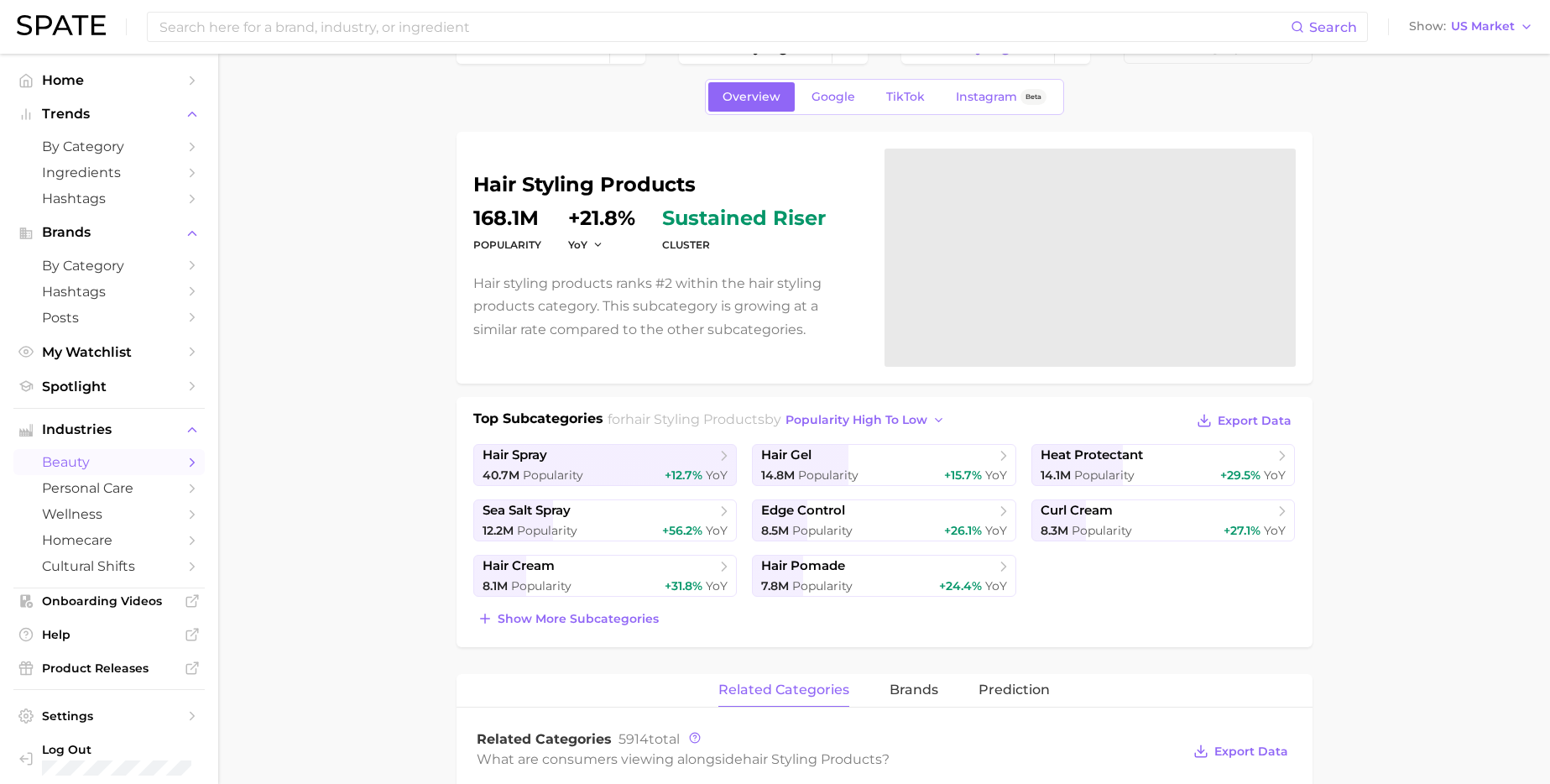
scroll to position [621, 0]
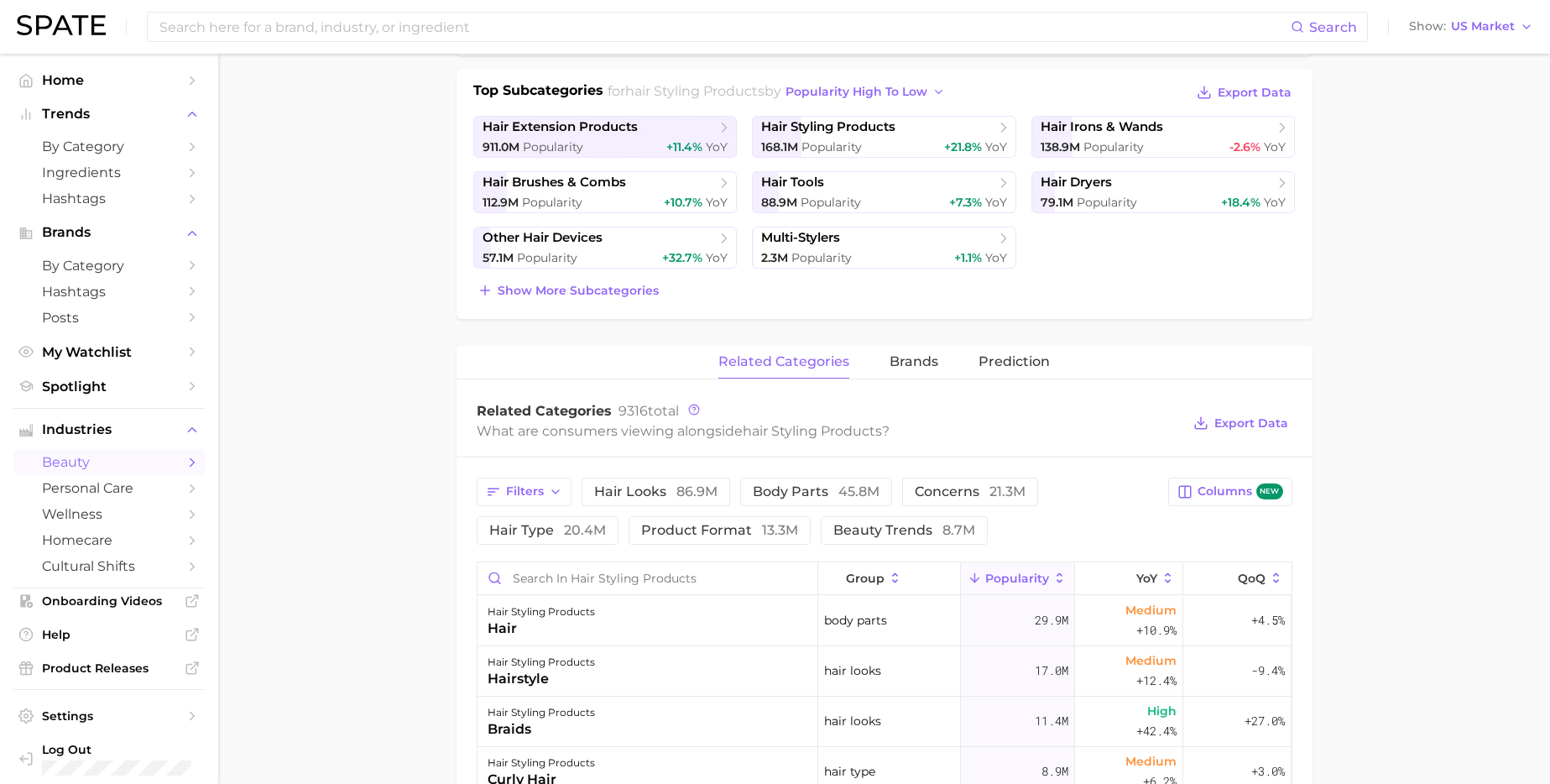
scroll to position [303, 0]
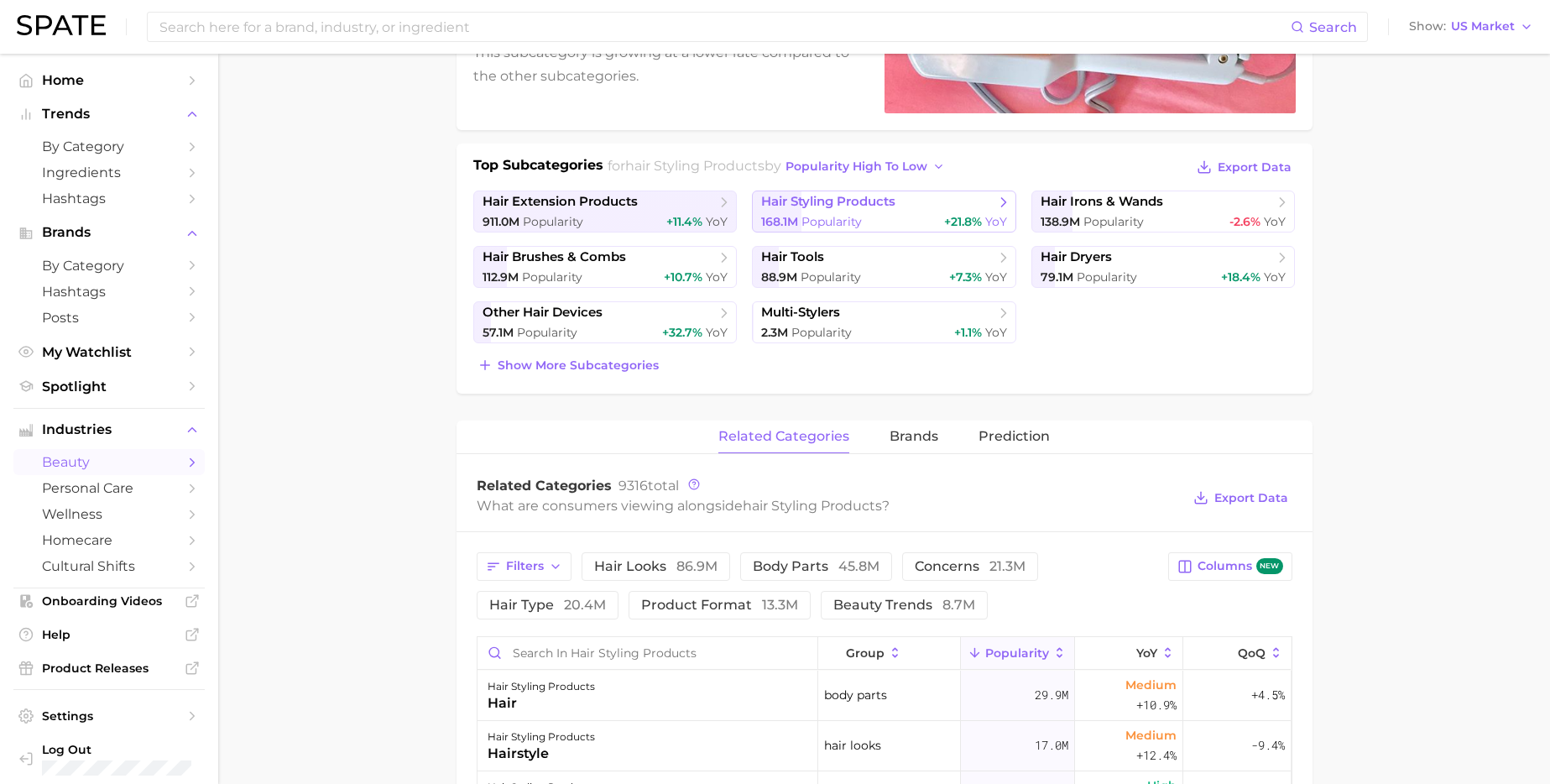
click at [825, 218] on span "Popularity" at bounding box center [832, 221] width 61 height 15
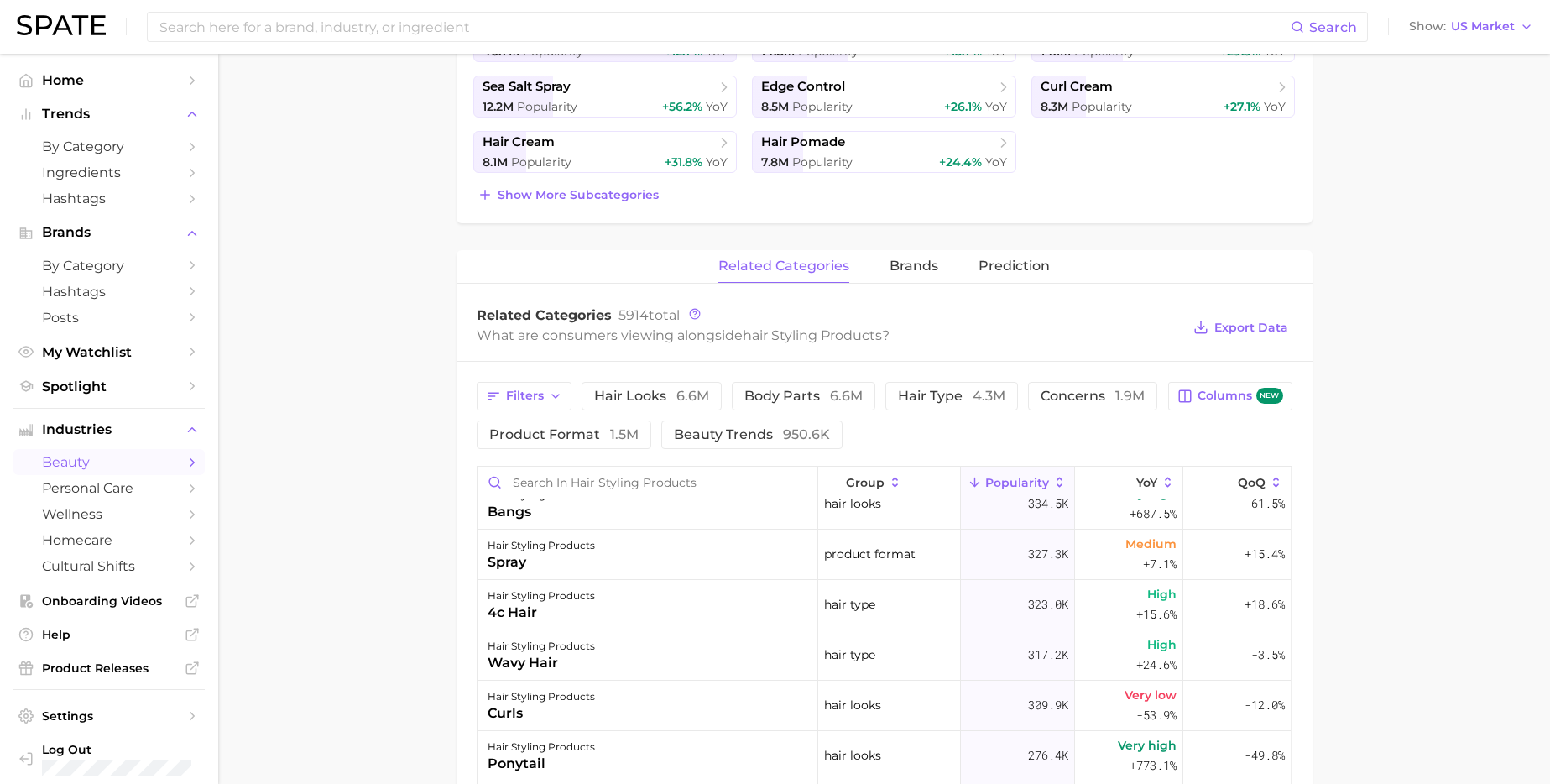
scroll to position [424, 0]
click at [606, 608] on div "hair styling products 4c hair" at bounding box center [648, 603] width 341 height 50
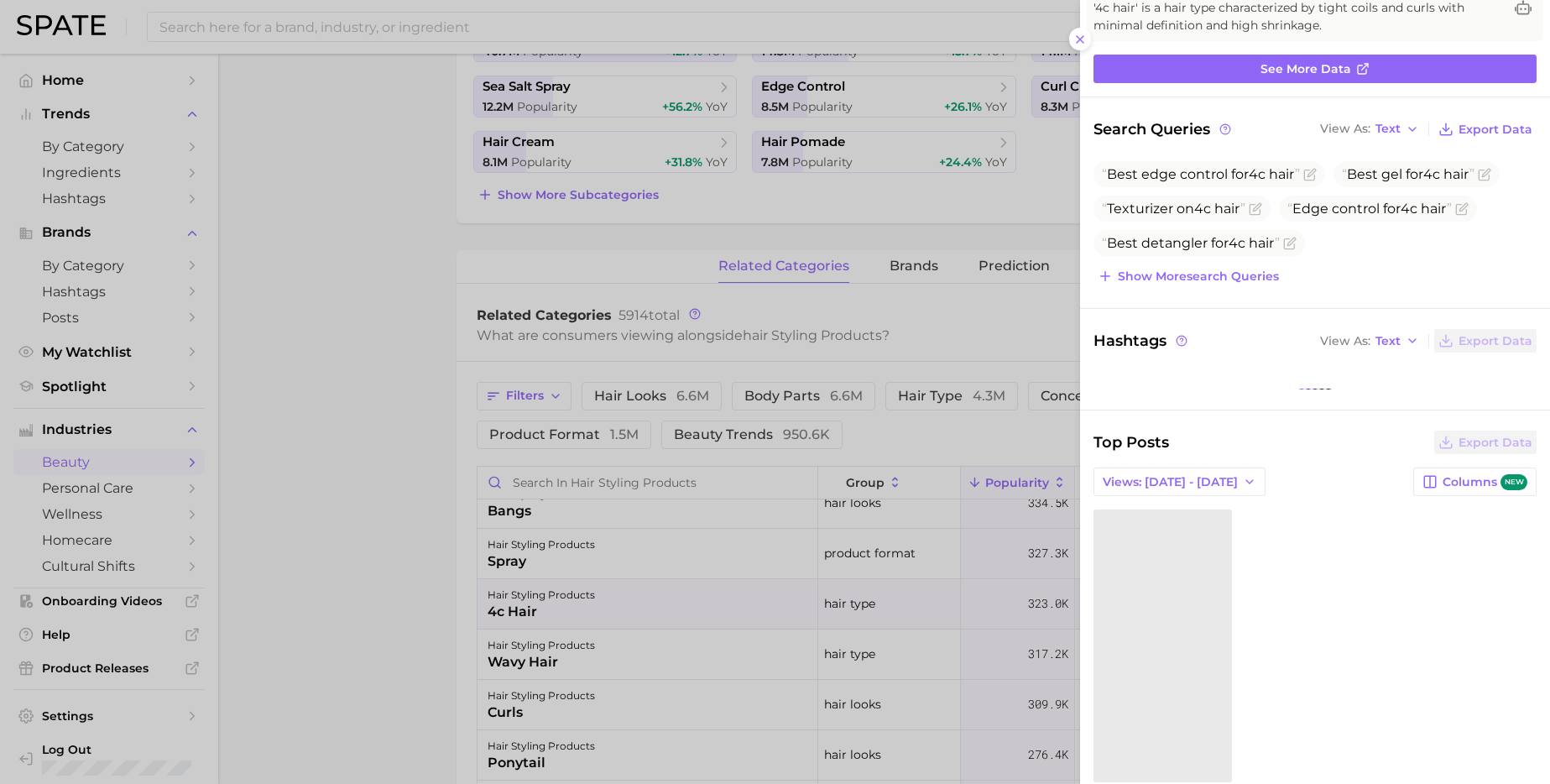
scroll to position [186, 0]
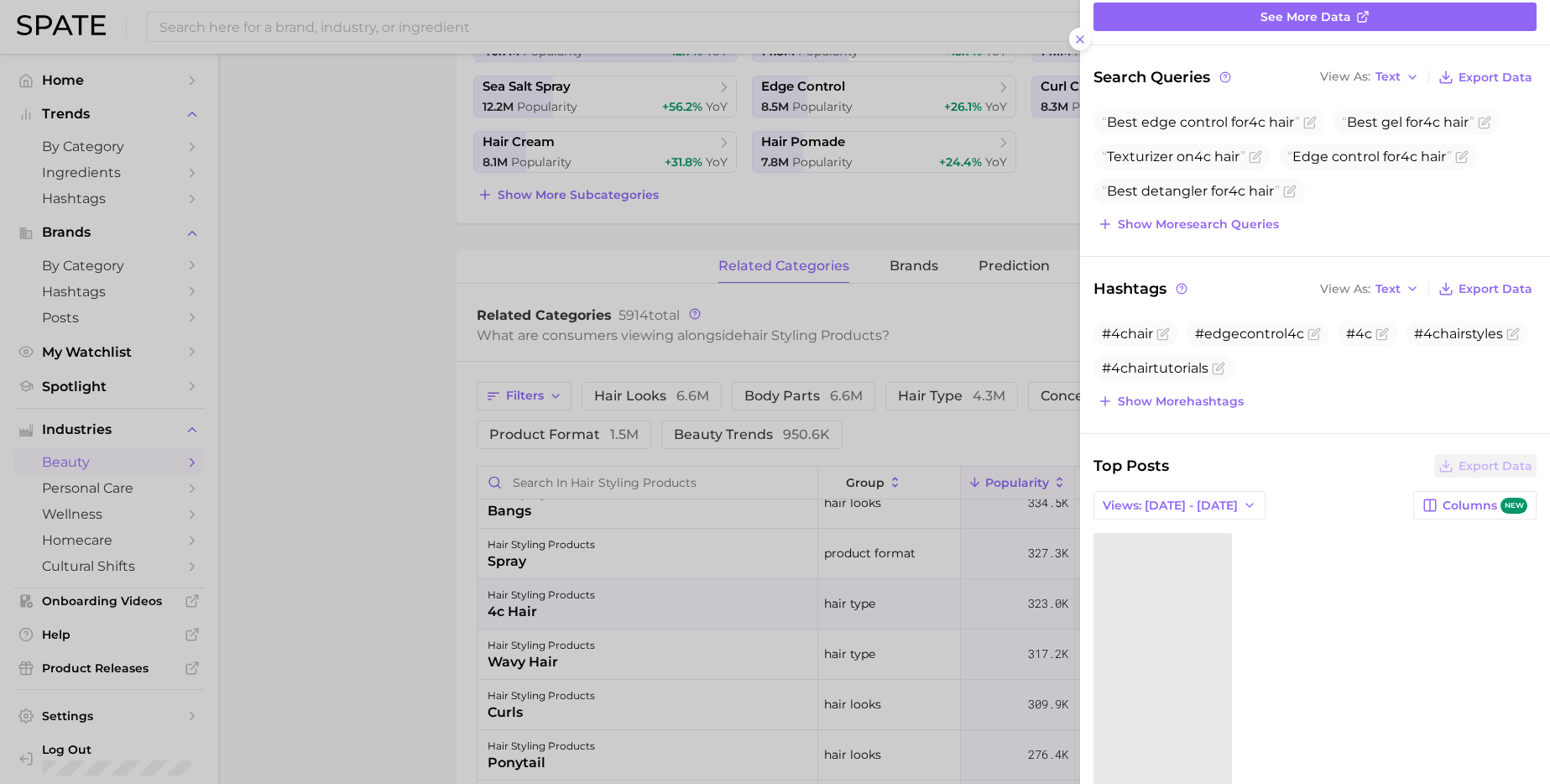
click at [863, 337] on div at bounding box center [775, 392] width 1550 height 784
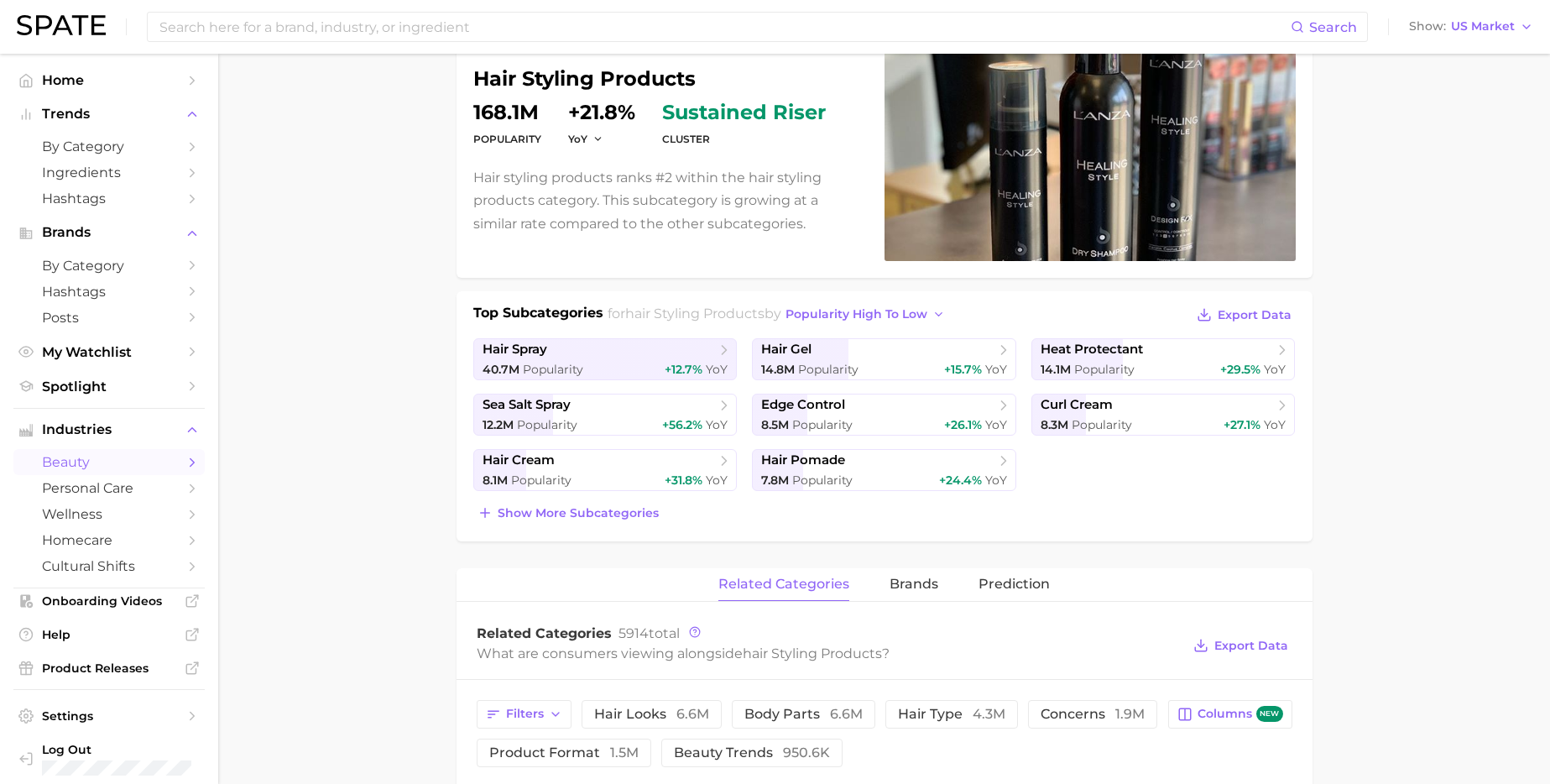
scroll to position [0, 0]
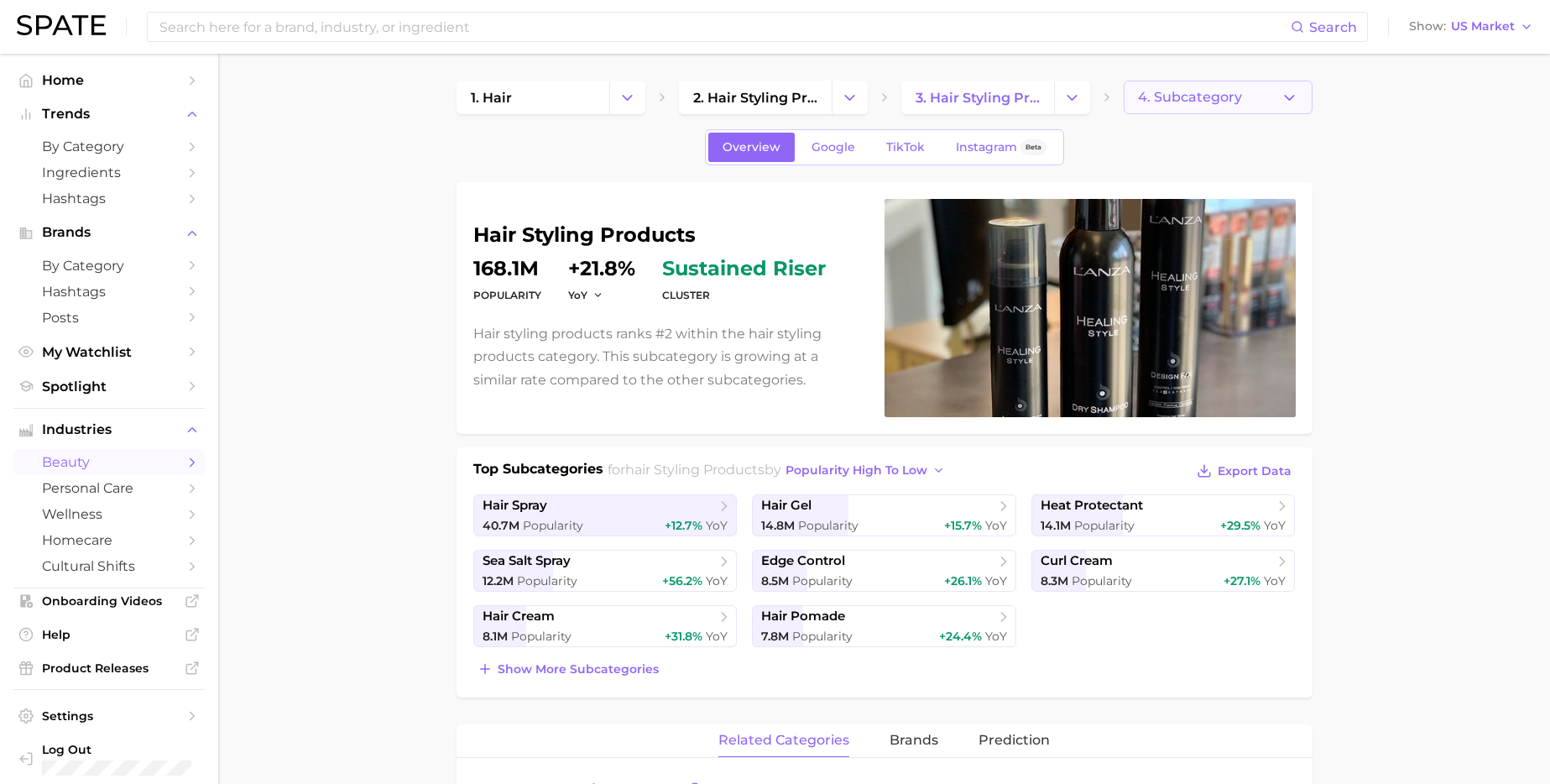
click at [1167, 111] on button "4. Subcategory" at bounding box center [1218, 97] width 189 height 34
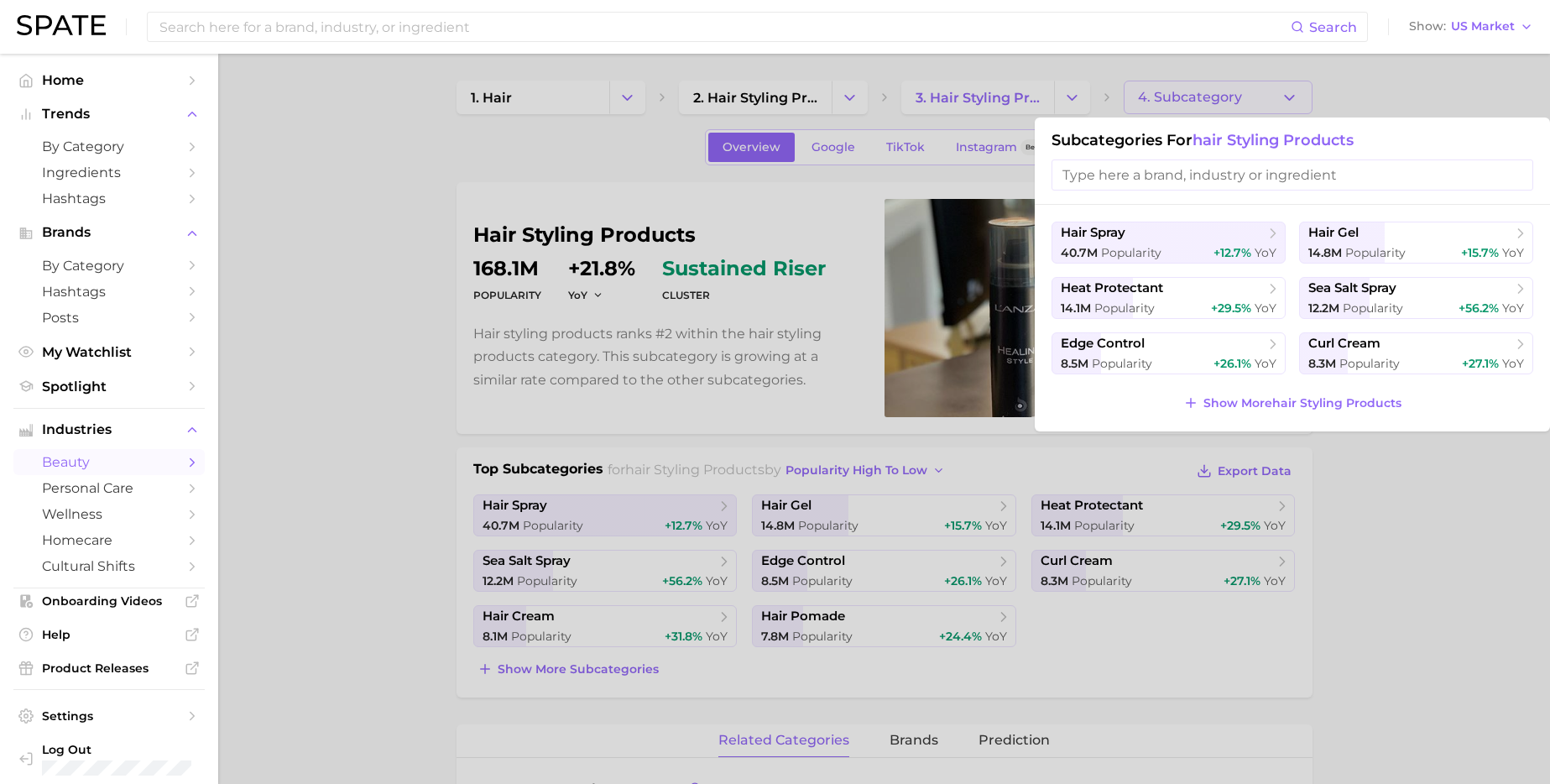
click at [721, 448] on div at bounding box center [775, 392] width 1550 height 784
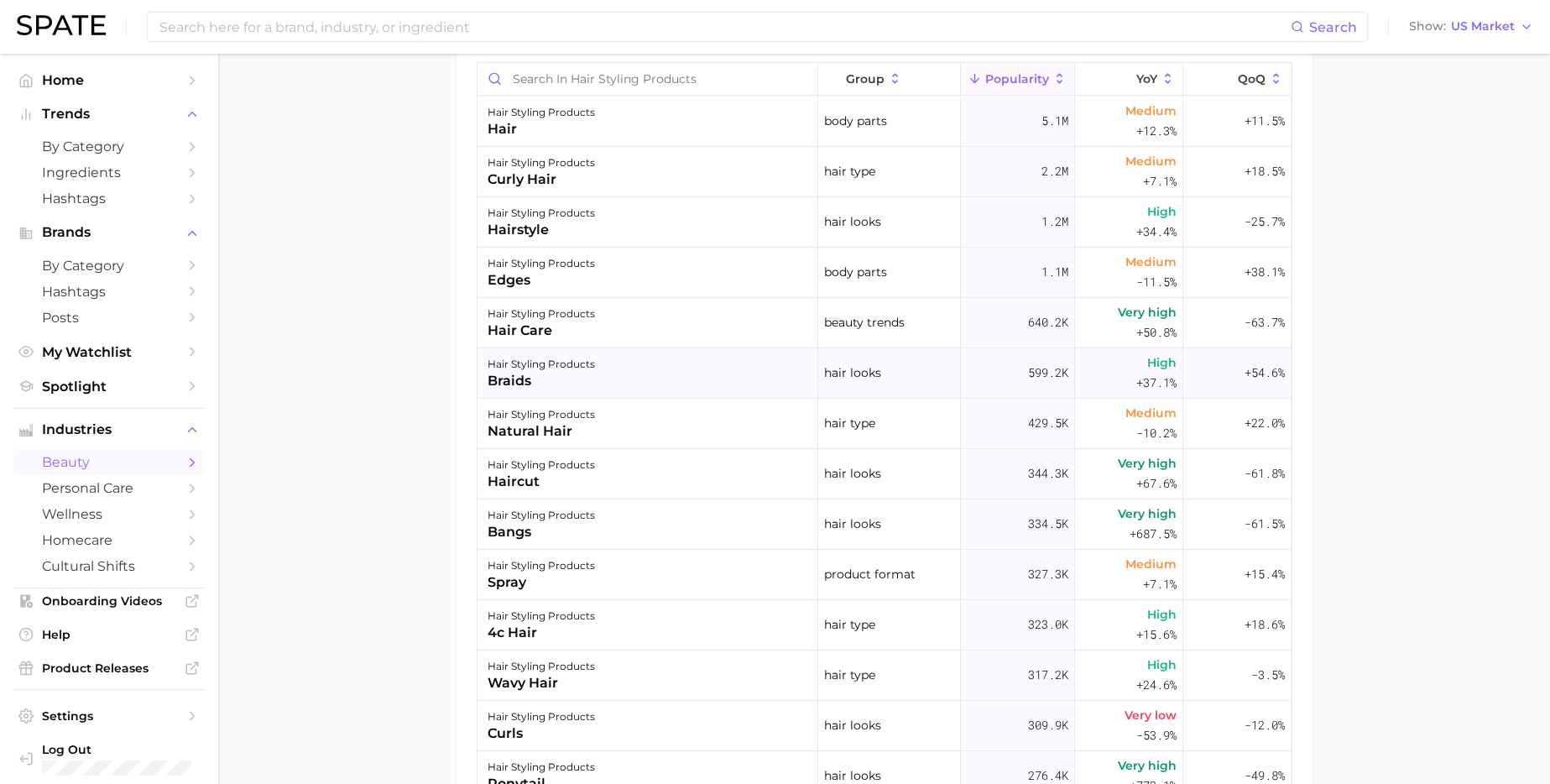
scroll to position [878, 0]
click at [608, 319] on div "hair styling products hair care" at bounding box center [648, 322] width 341 height 50
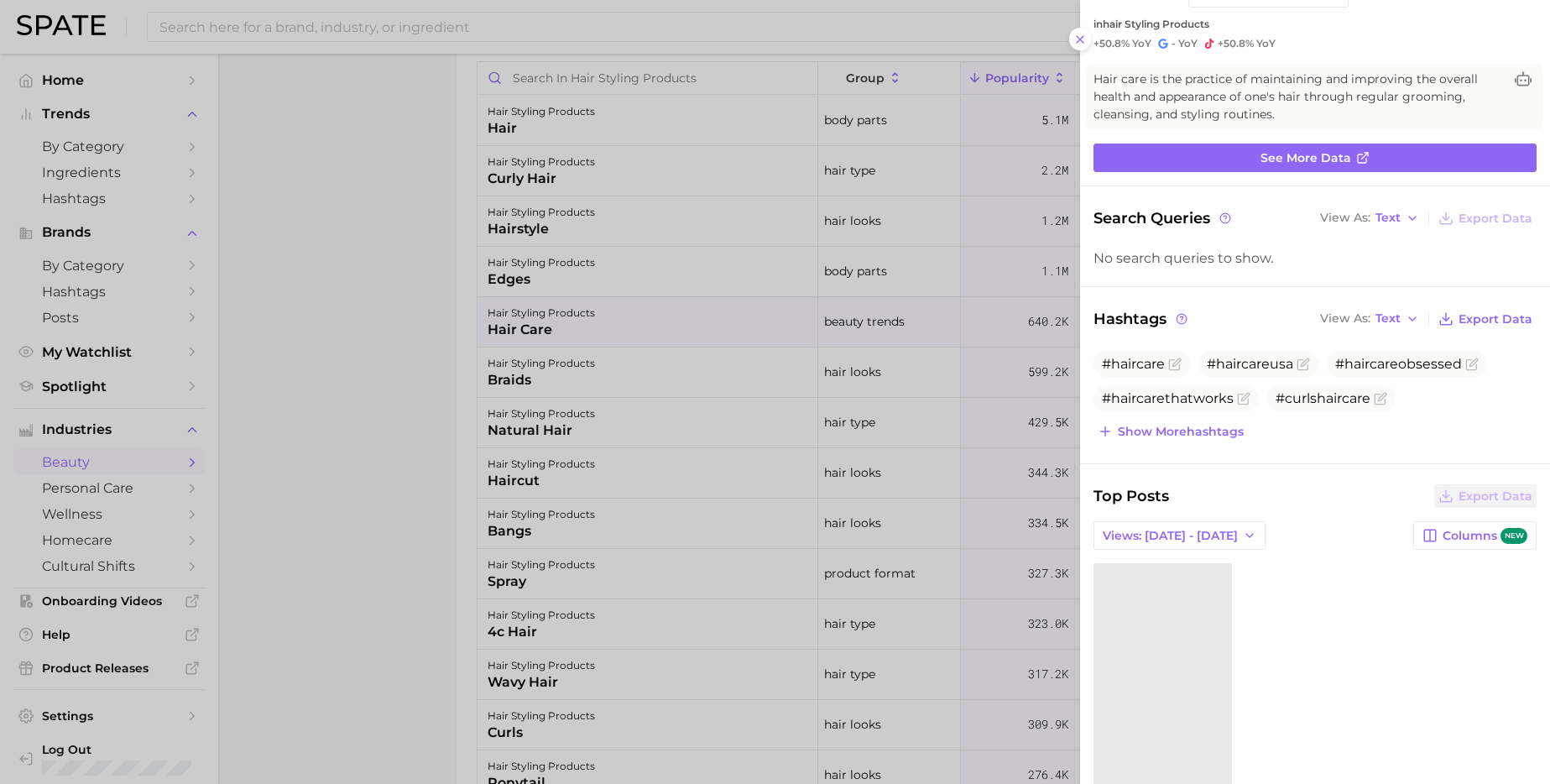
scroll to position [168, 0]
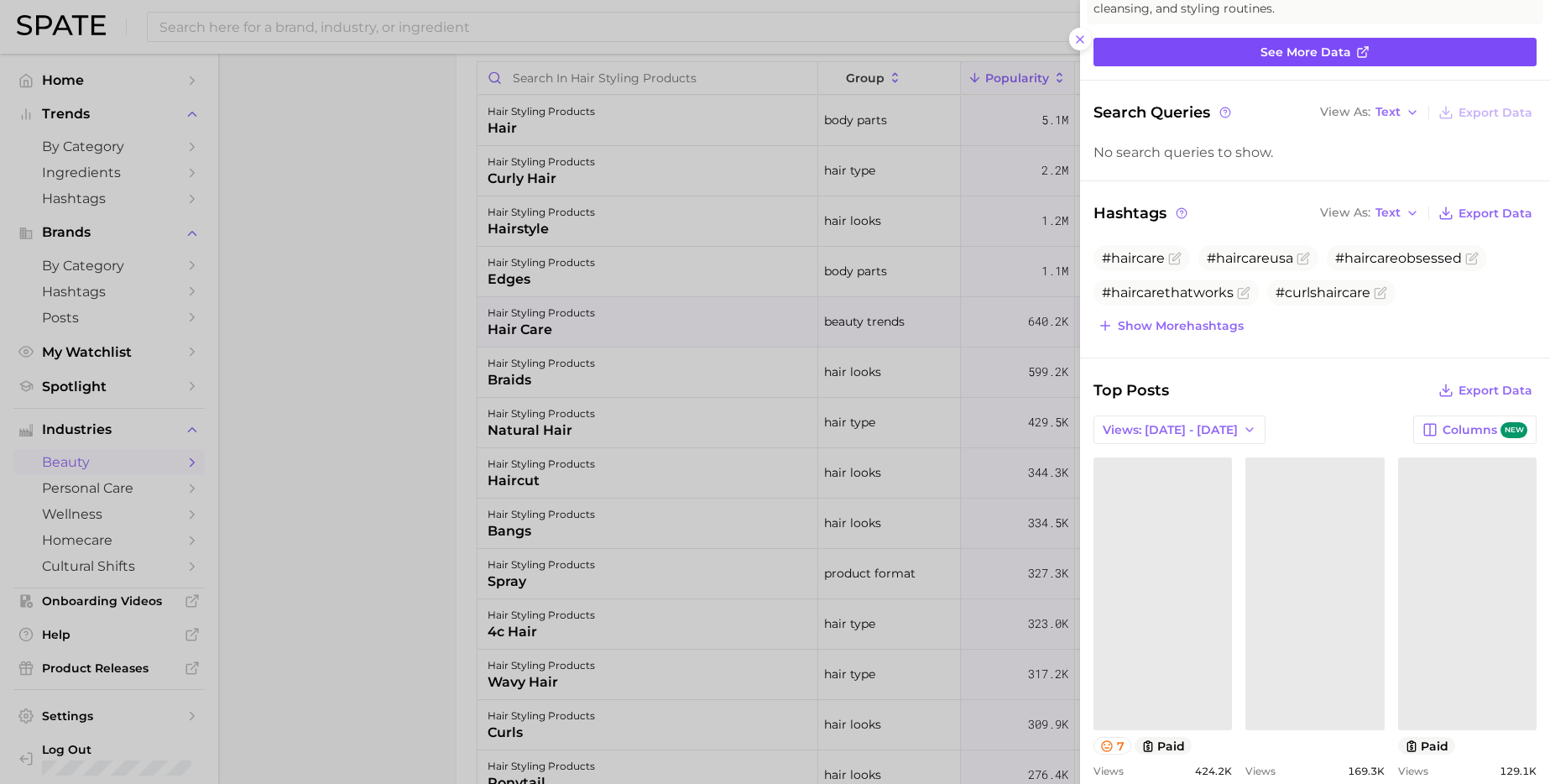
click at [1234, 56] on link "See more data" at bounding box center [1315, 52] width 443 height 28
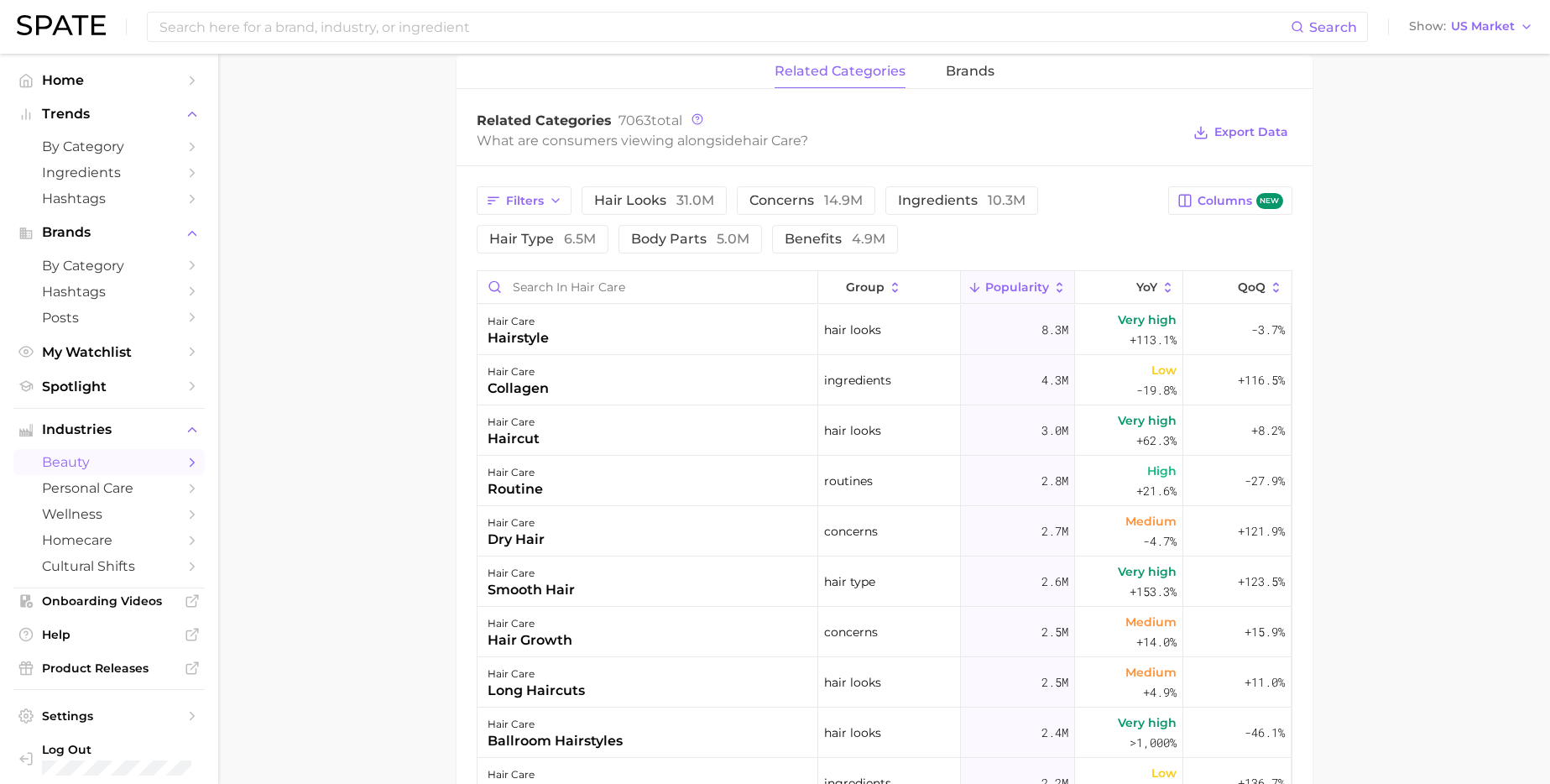
scroll to position [798, 0]
click at [667, 582] on div "hair care smooth hair" at bounding box center [648, 579] width 341 height 50
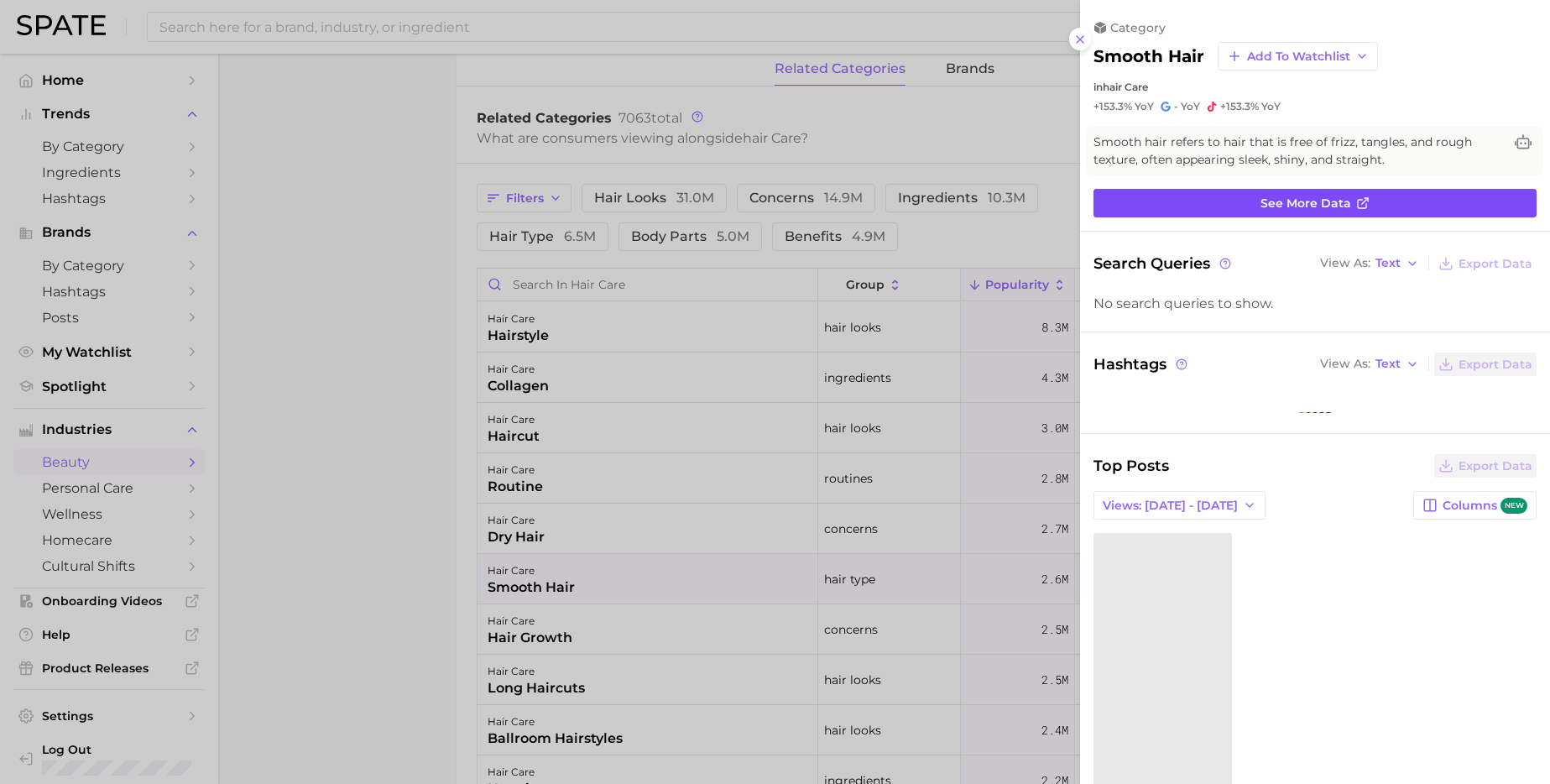
click at [1136, 209] on link "See more data" at bounding box center [1315, 203] width 443 height 28
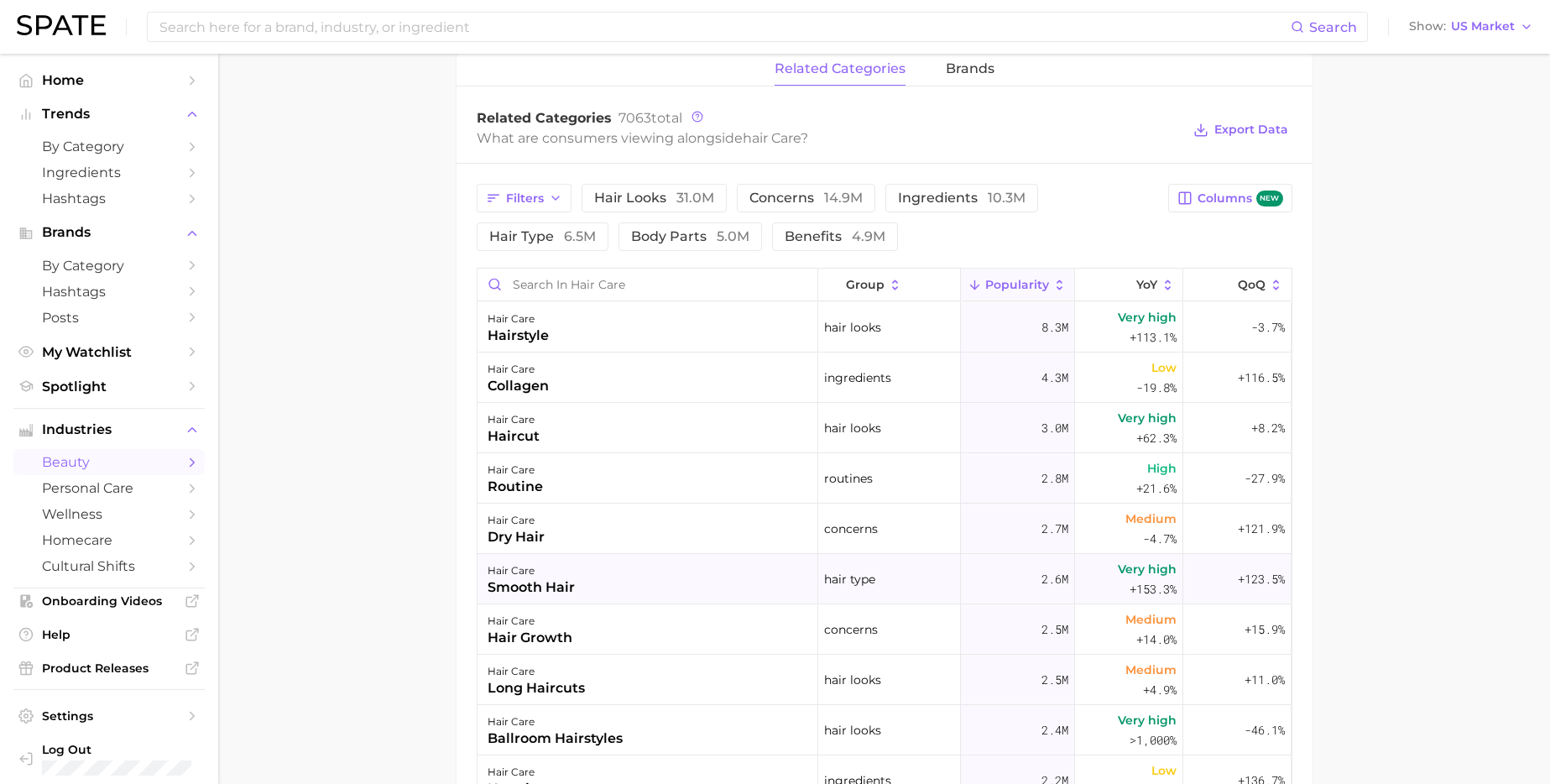
drag, startPoint x: 580, startPoint y: 577, endPoint x: 1174, endPoint y: 556, distance: 594.4
click at [1174, 556] on button "hair care smooth hair hair type 2.6m Very high +153.3% +123.5%" at bounding box center [884, 579] width 814 height 50
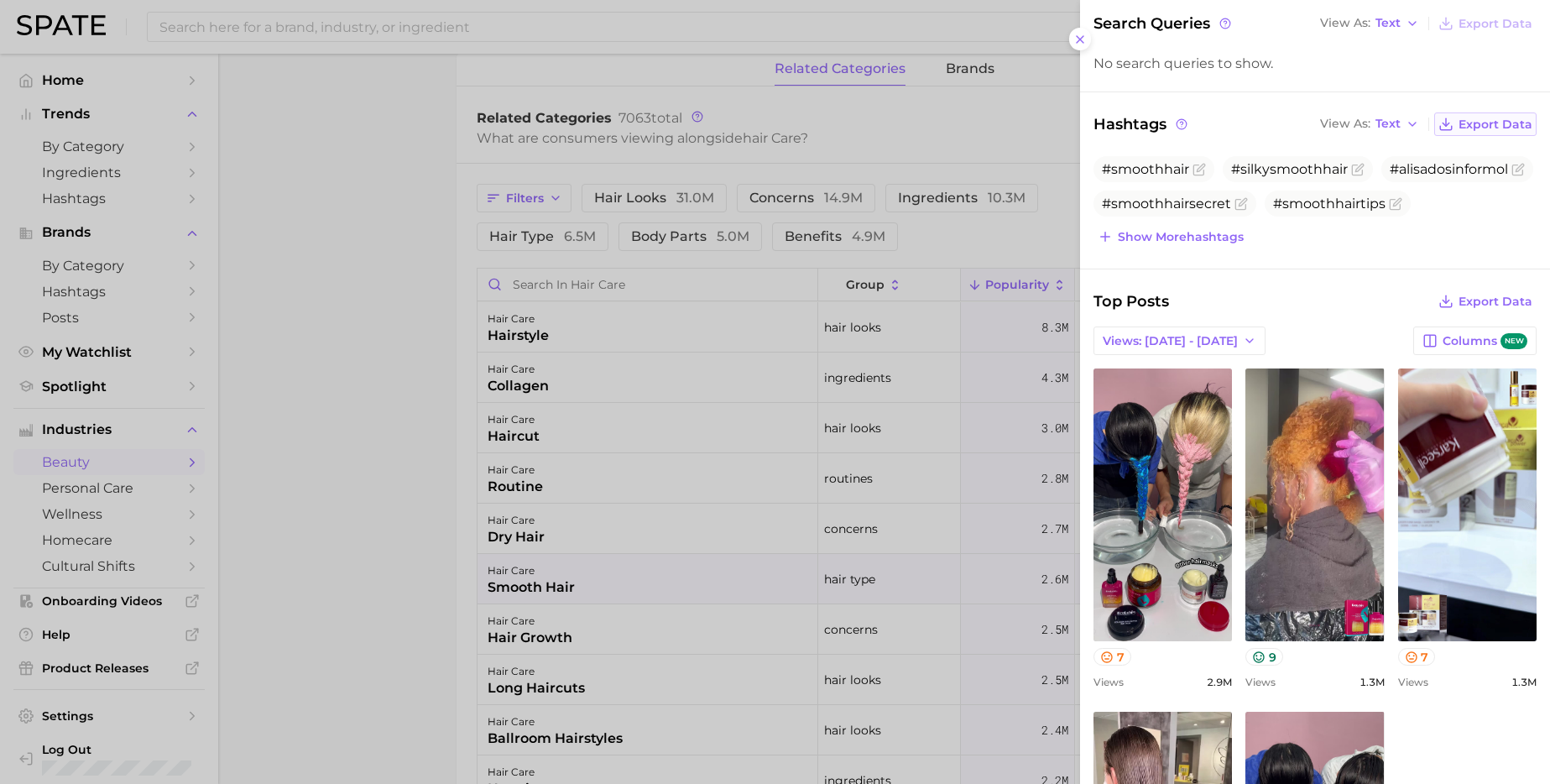
scroll to position [225, 0]
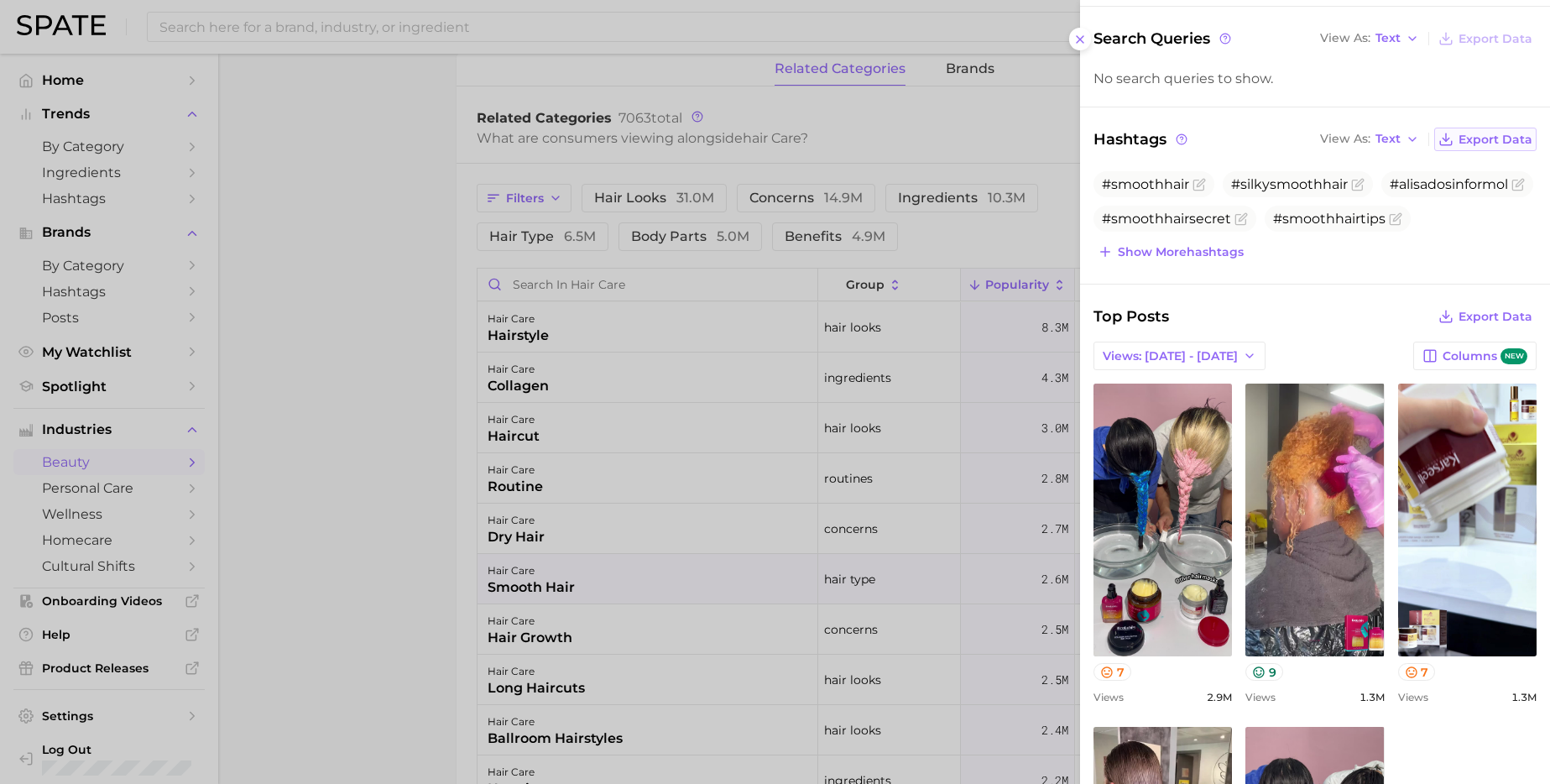
click at [1269, 138] on span "Export Data" at bounding box center [1496, 139] width 74 height 14
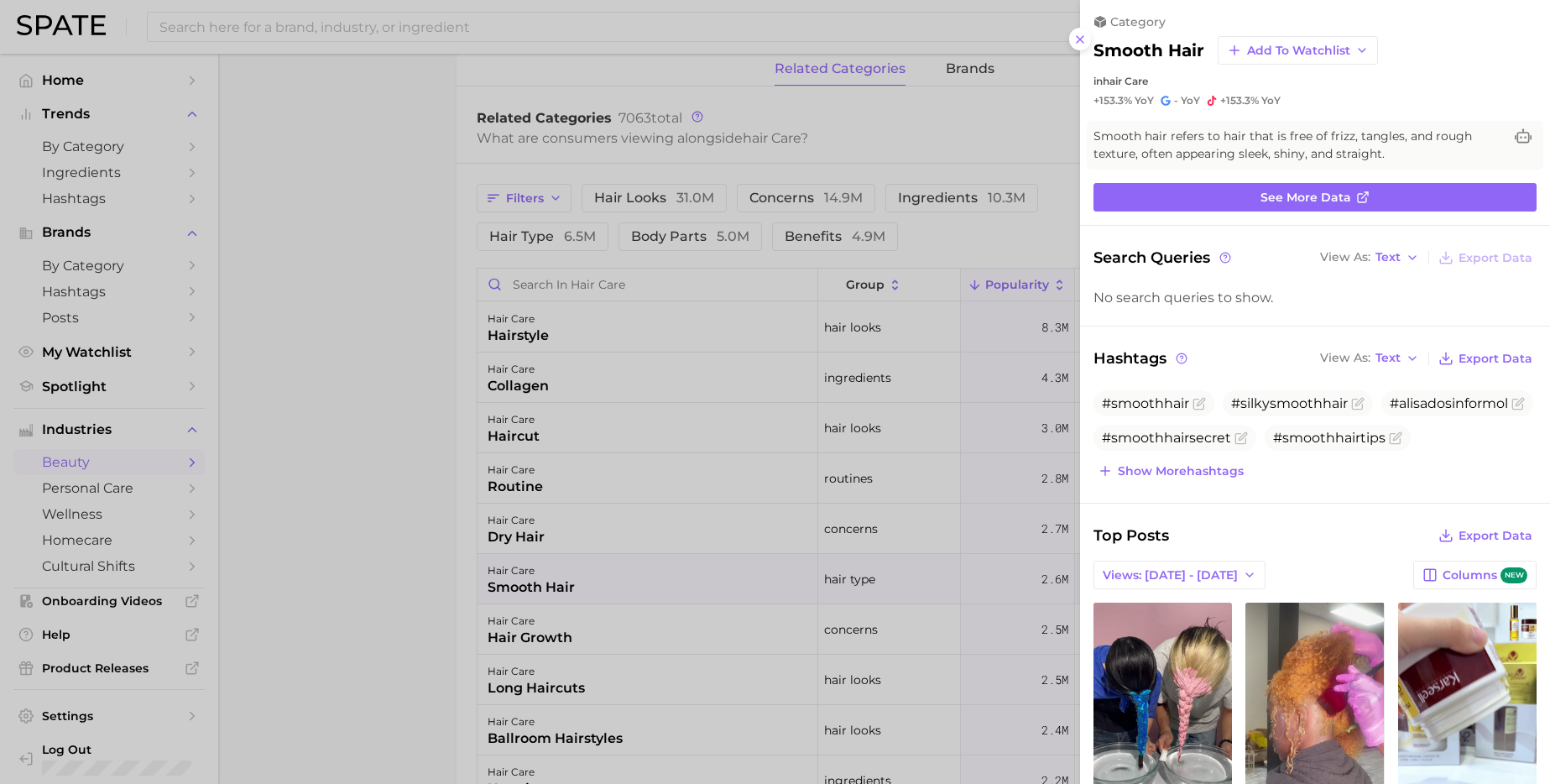
scroll to position [0, 0]
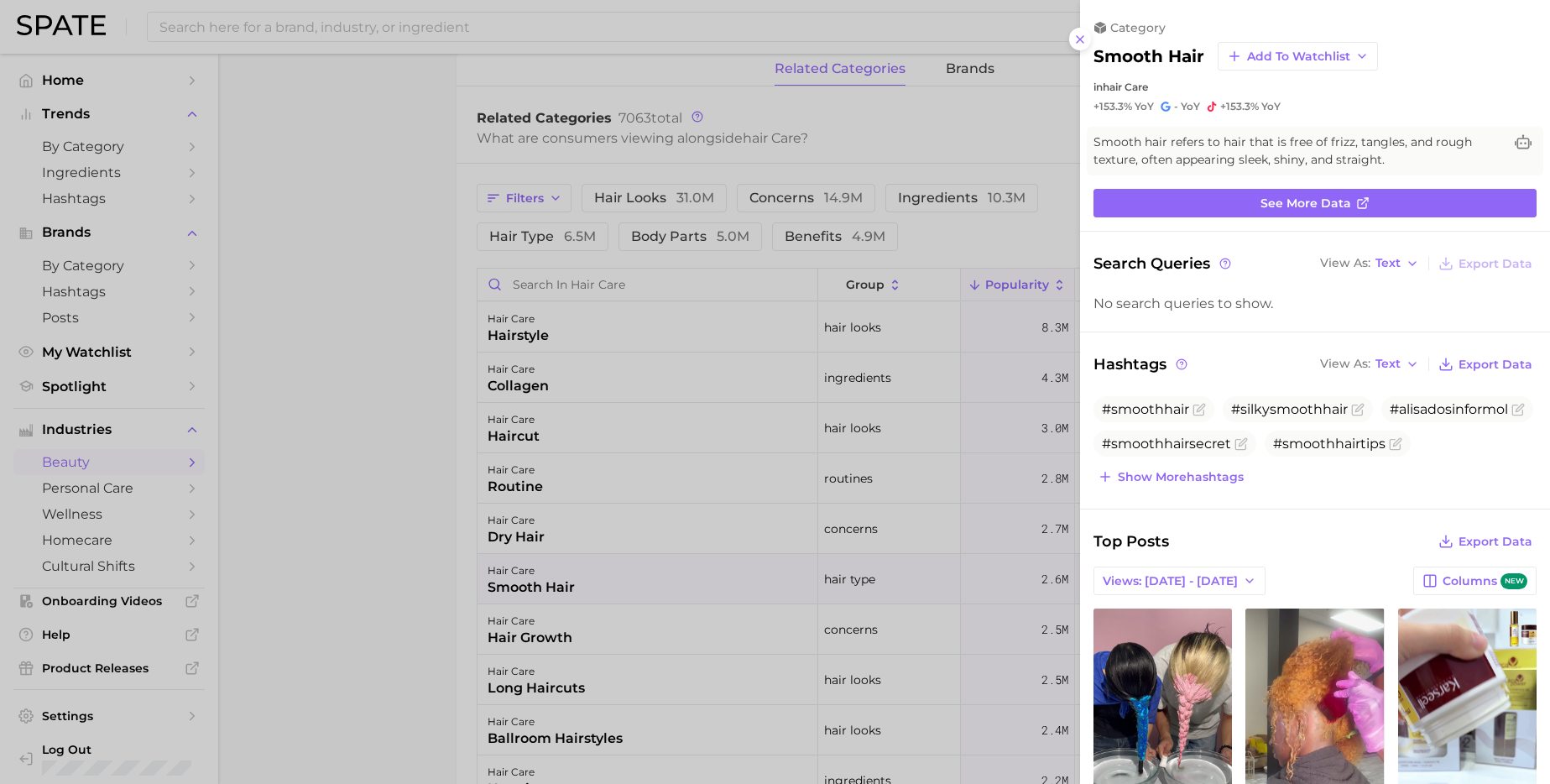
click at [1232, 217] on div "category smooth hair Add to Watchlist in hair care +153.3% YoY - YoY +153.3% Yo…" at bounding box center [1315, 664] width 470 height 1329
click at [1232, 208] on link "See more data" at bounding box center [1315, 203] width 443 height 28
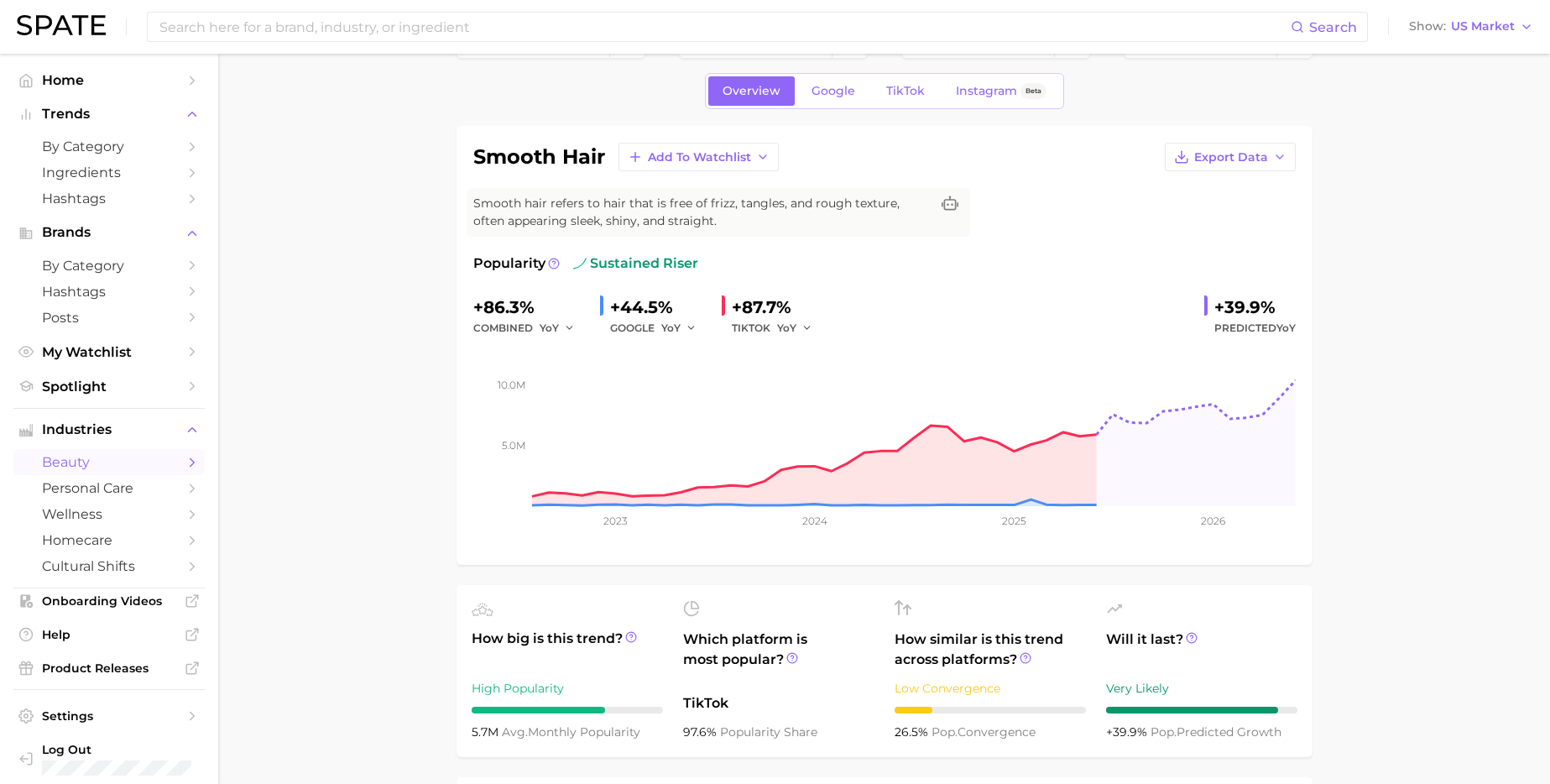
scroll to position [48, 0]
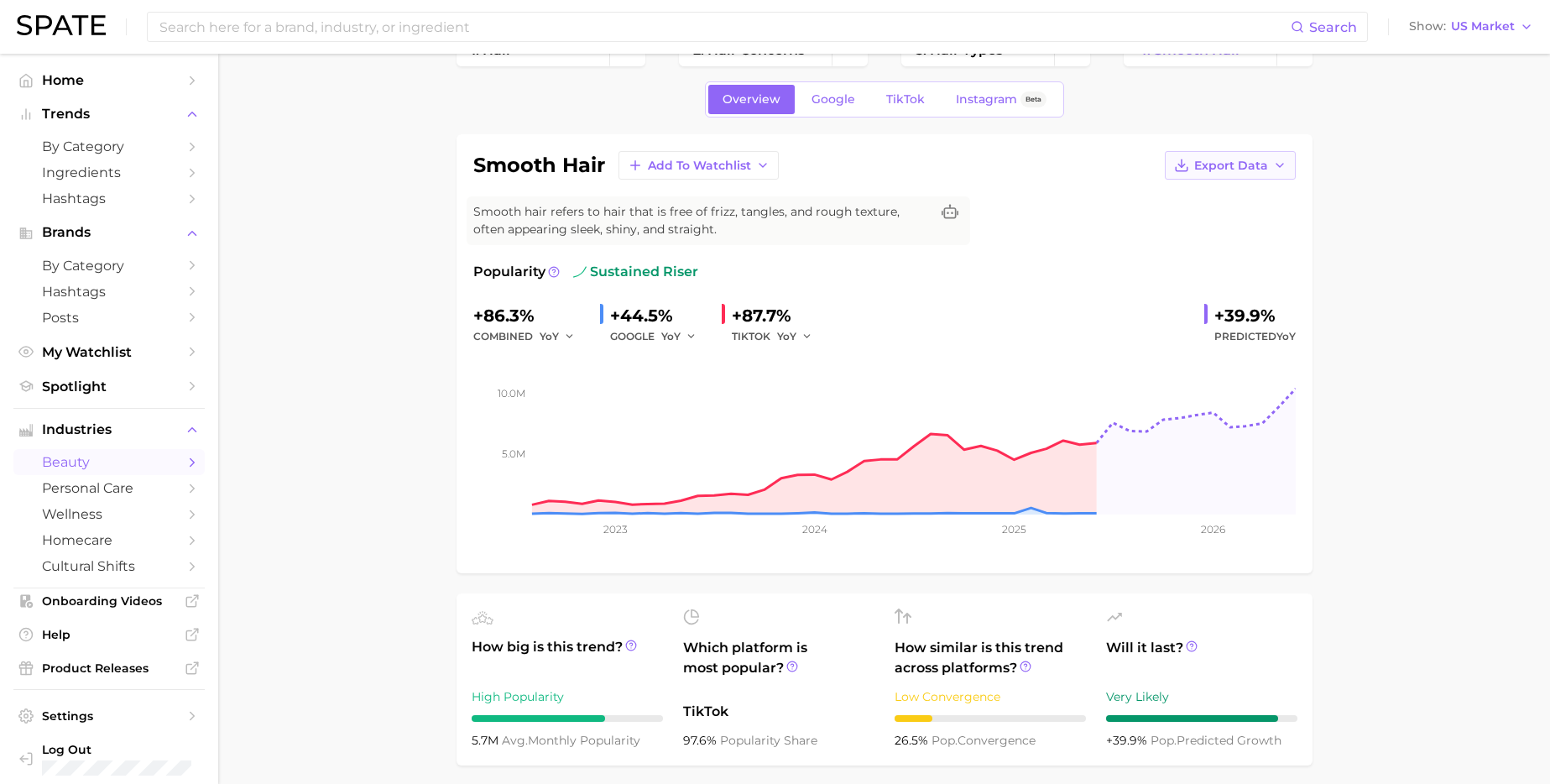
click at [1247, 171] on span "Export Data" at bounding box center [1232, 166] width 74 height 14
click at [1184, 199] on span "Time Series CSV" at bounding box center [1188, 197] width 98 height 14
click at [1224, 182] on div "smooth hair Add to Watchlist Export Data Smooth hair refers to hair that is fre…" at bounding box center [885, 354] width 822 height 406
click at [1224, 171] on span "Export Data" at bounding box center [1232, 166] width 74 height 14
click at [1215, 226] on span "Time Series Image" at bounding box center [1195, 227] width 112 height 14
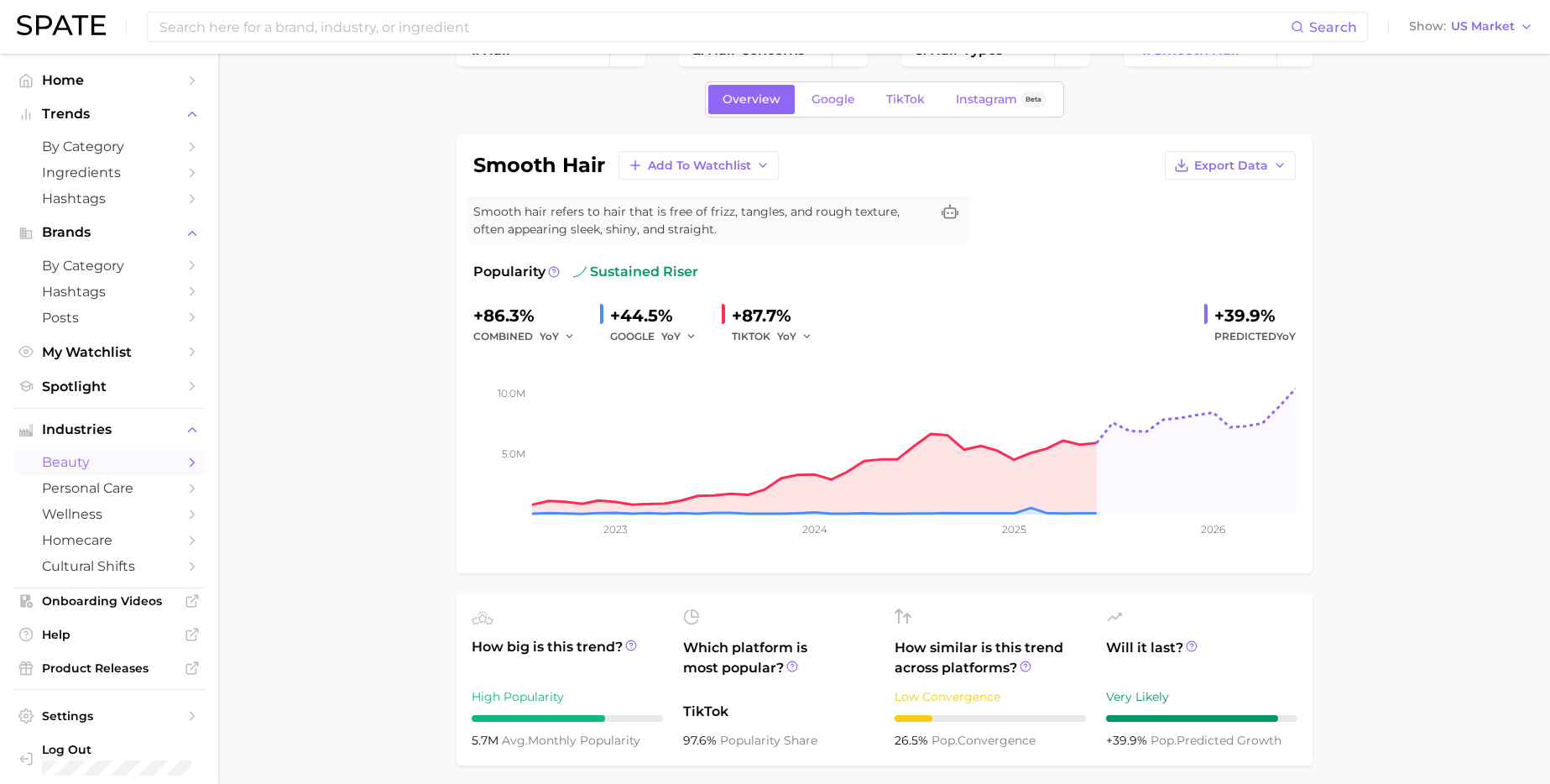
scroll to position [0, 0]
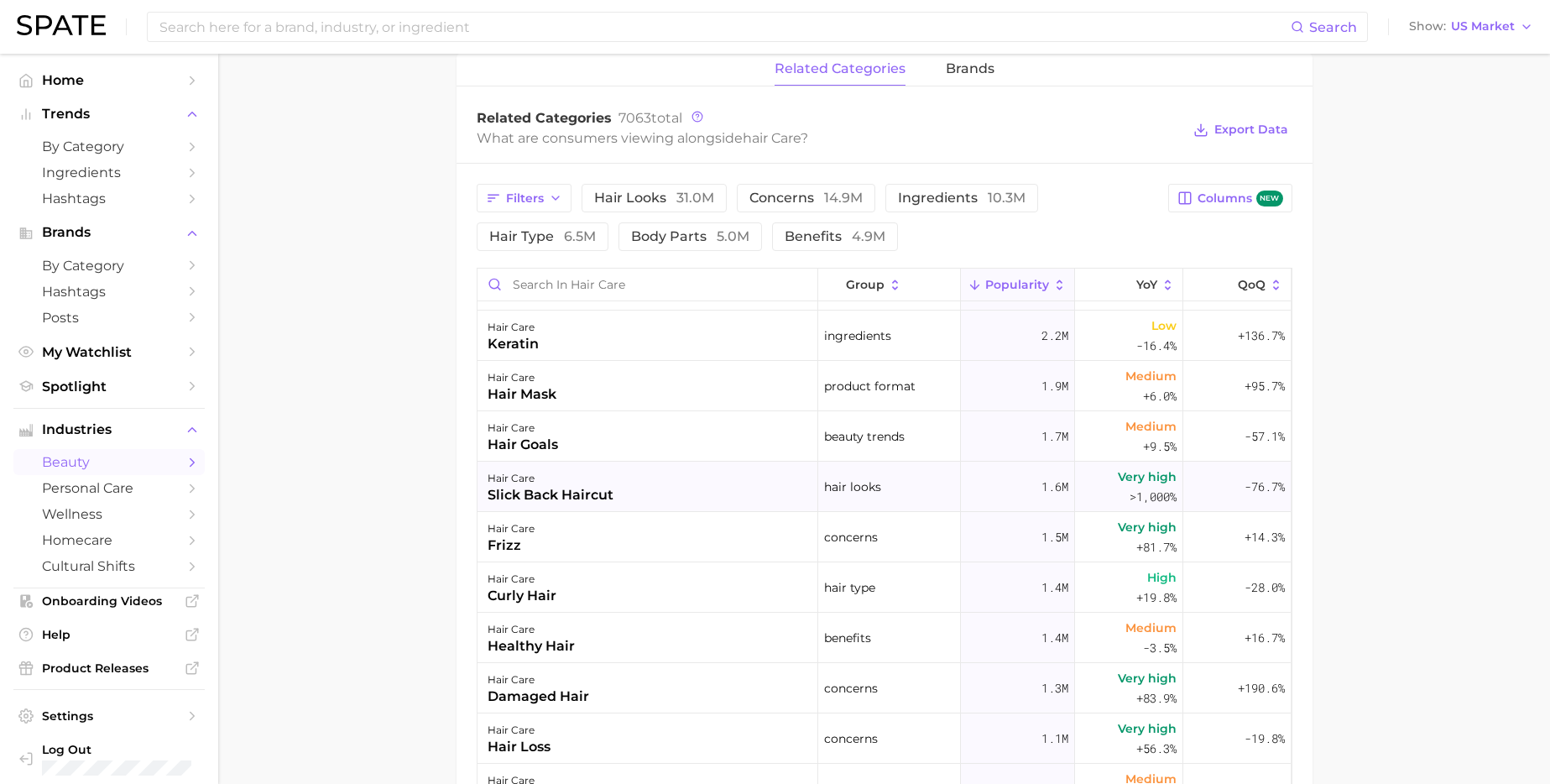
scroll to position [447, 0]
click at [716, 482] on div "hair care slick back haircut" at bounding box center [648, 483] width 341 height 50
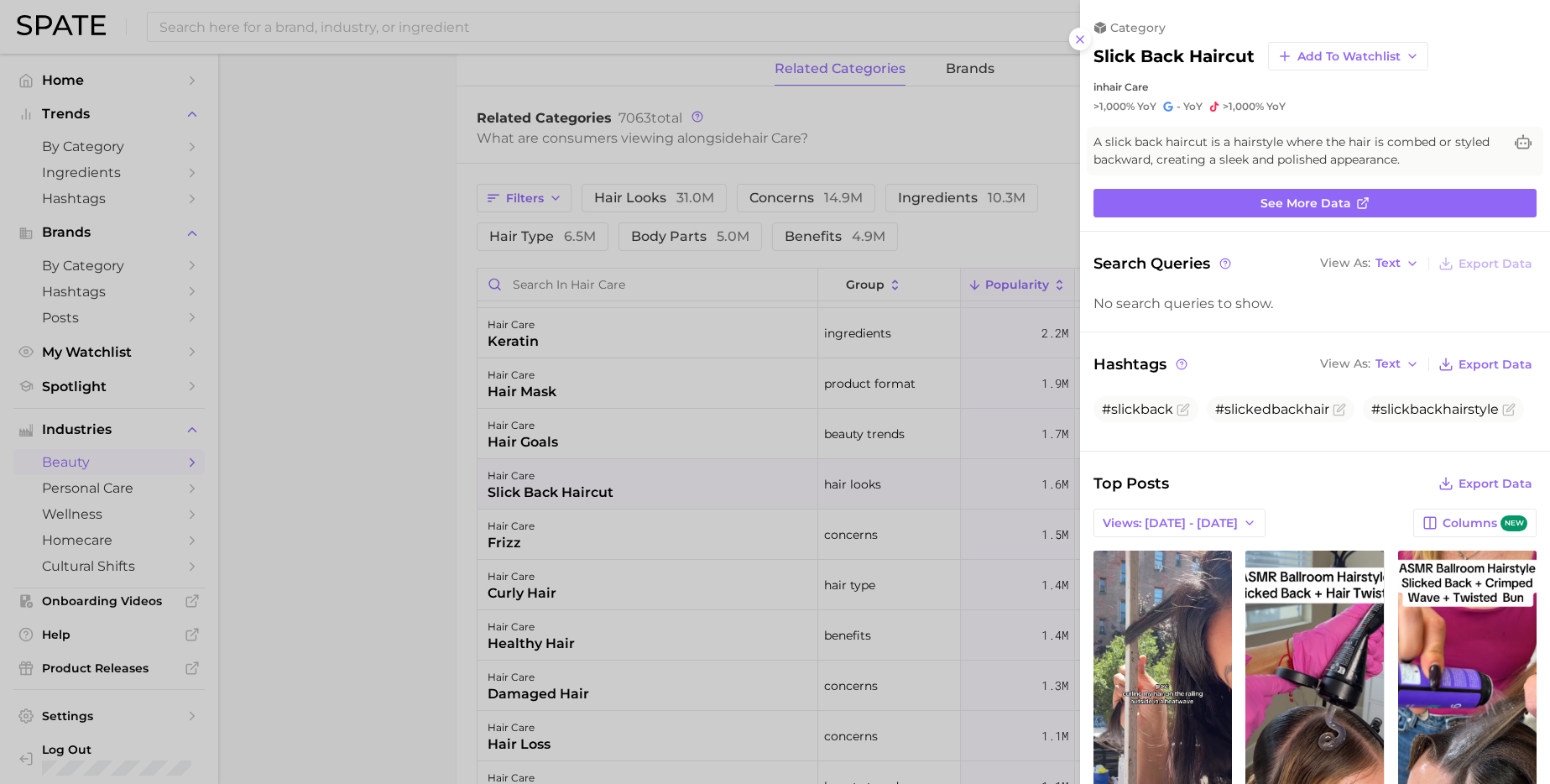
scroll to position [0, 0]
click at [865, 419] on div at bounding box center [775, 392] width 1550 height 784
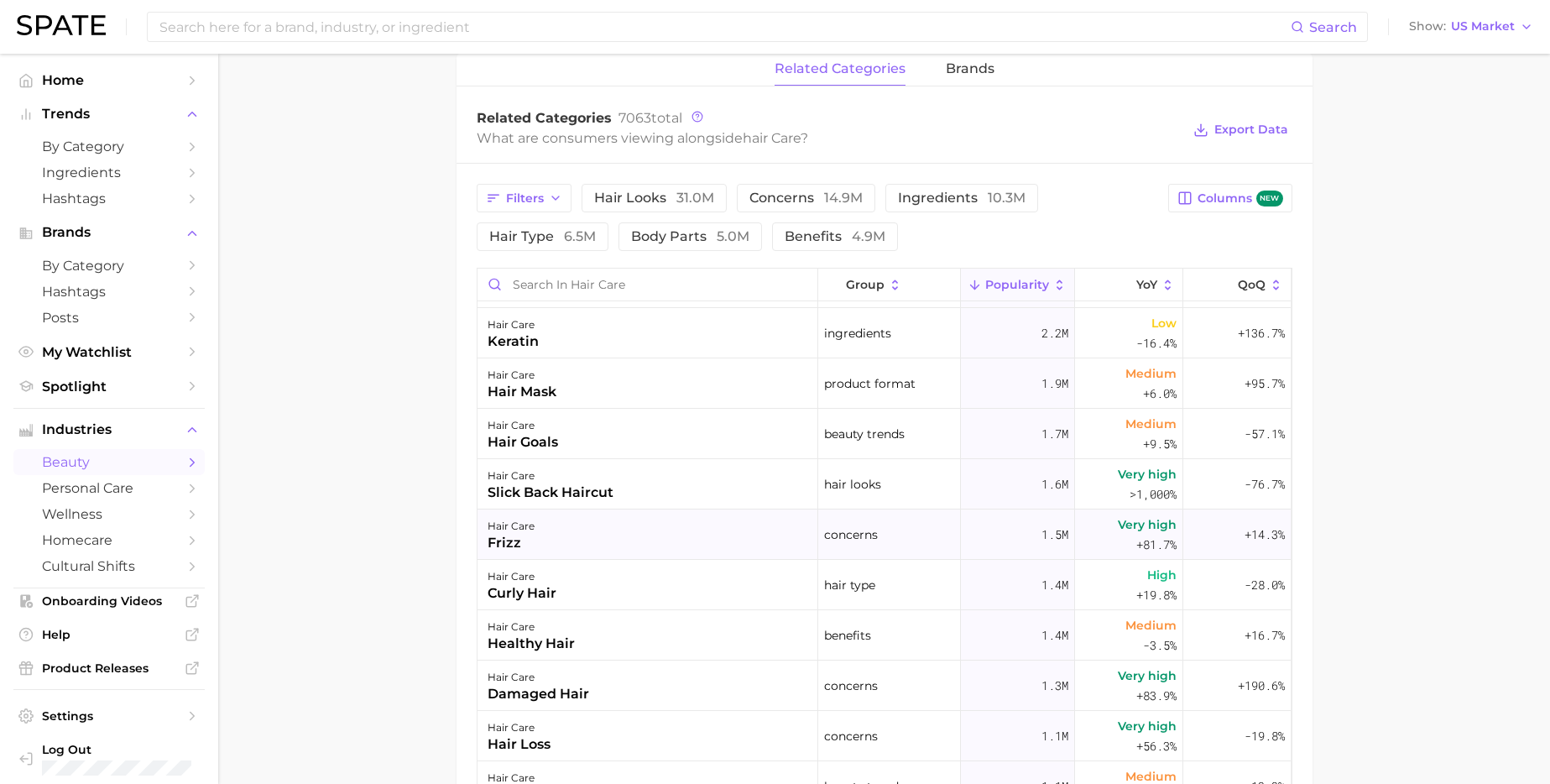
click at [717, 543] on div "hair care frizz" at bounding box center [648, 534] width 341 height 50
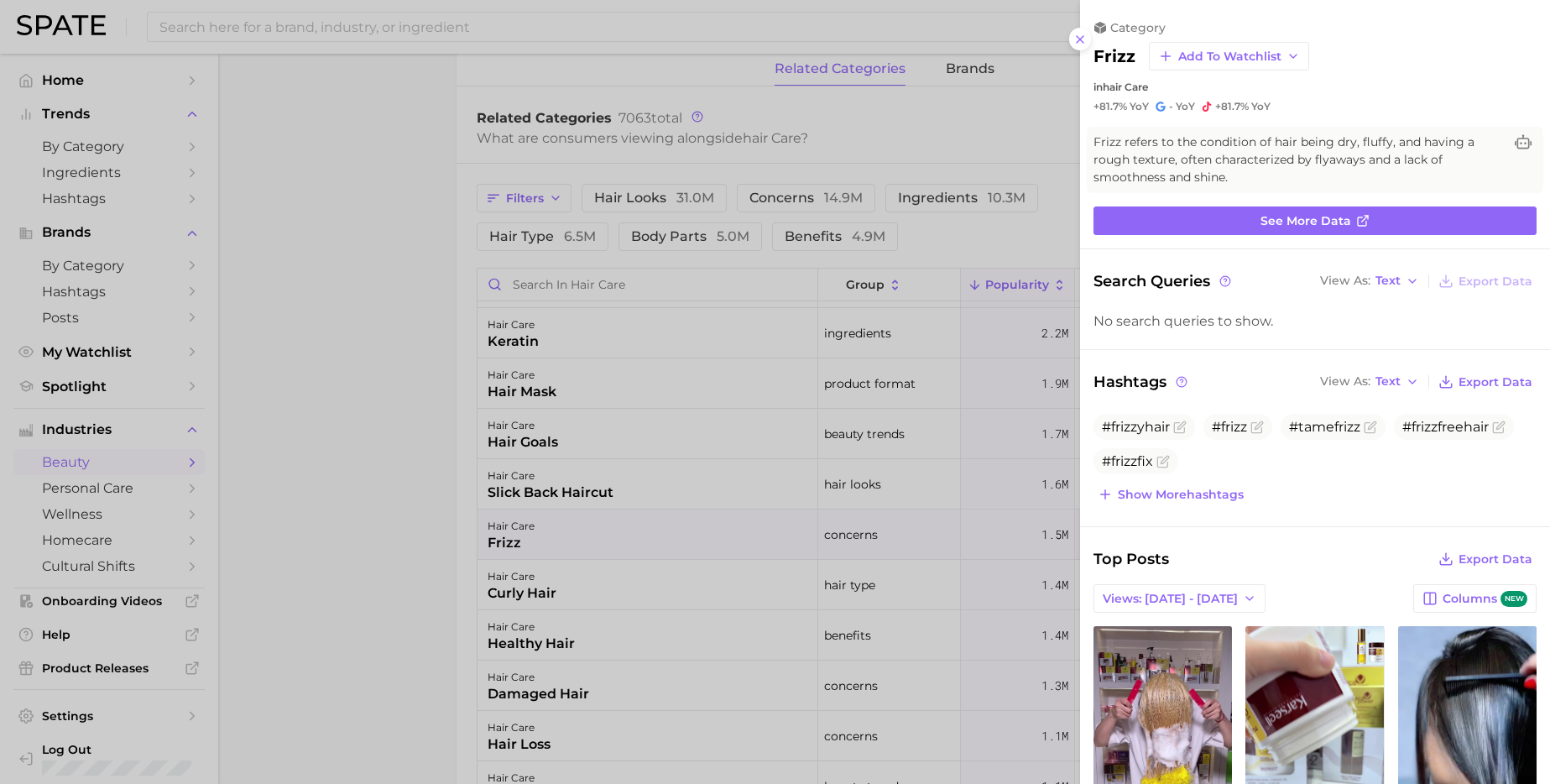
click at [1210, 202] on div "category frizz Add to Watchlist in hair care +81.7% YoY - YoY +81.7% YoY Frizz …" at bounding box center [1315, 673] width 470 height 1347
click at [1202, 220] on link "See more data" at bounding box center [1315, 220] width 443 height 28
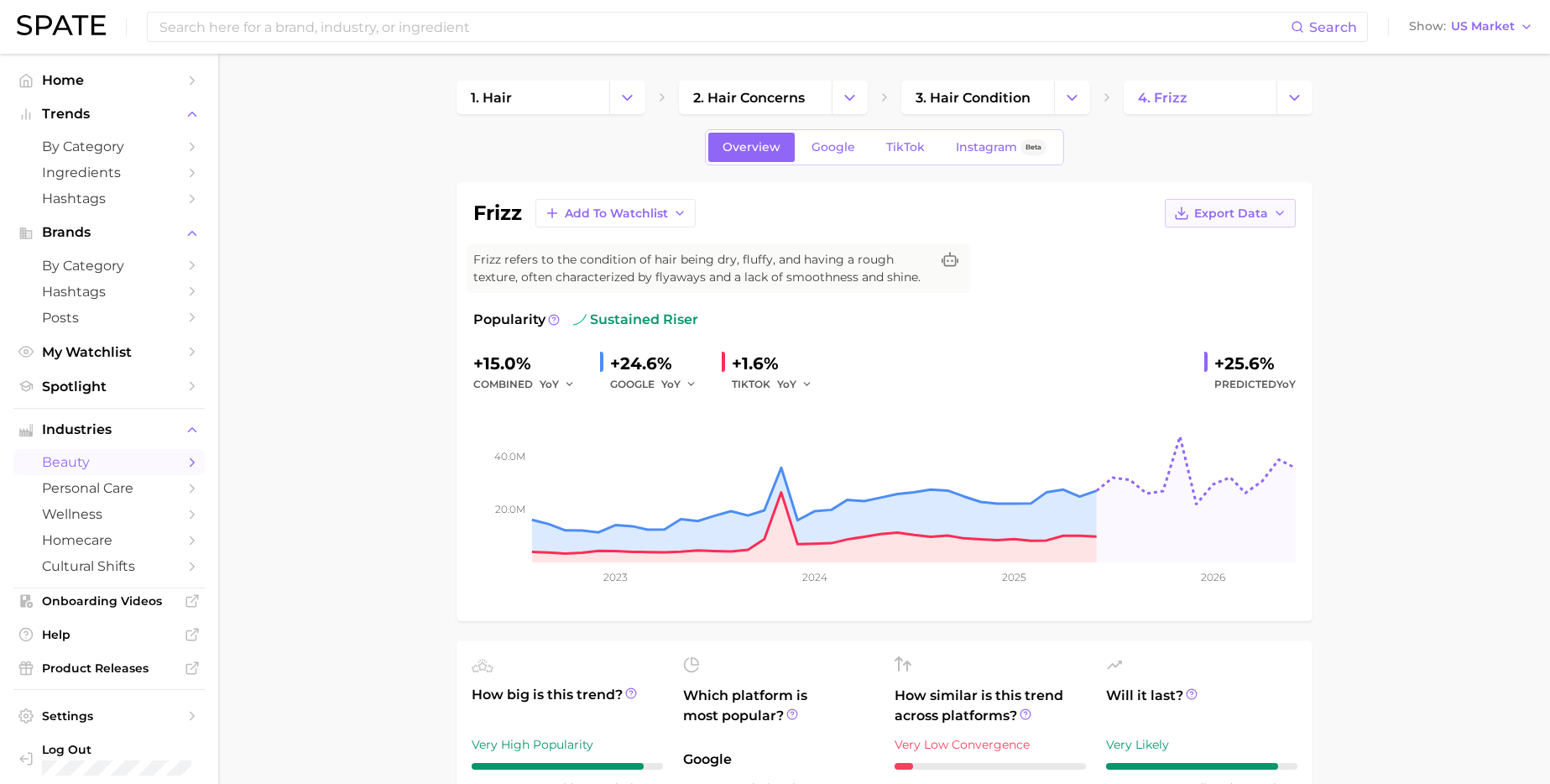
click at [1196, 214] on span "Export Data" at bounding box center [1232, 213] width 74 height 14
click at [1190, 265] on button "Time Series Image" at bounding box center [1203, 274] width 184 height 30
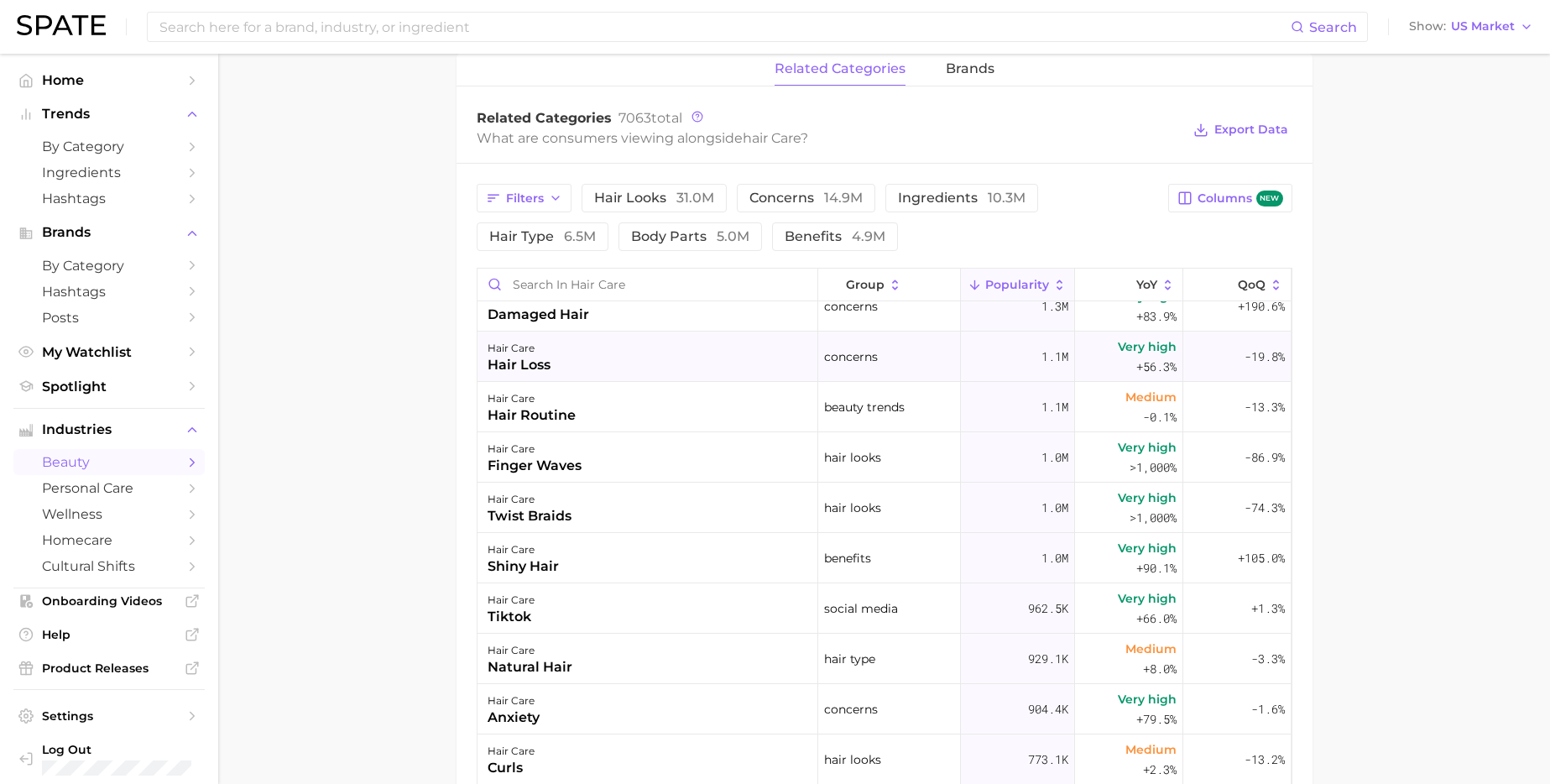
scroll to position [828, 0]
click at [700, 554] on div "hair care shiny hair" at bounding box center [648, 556] width 341 height 50
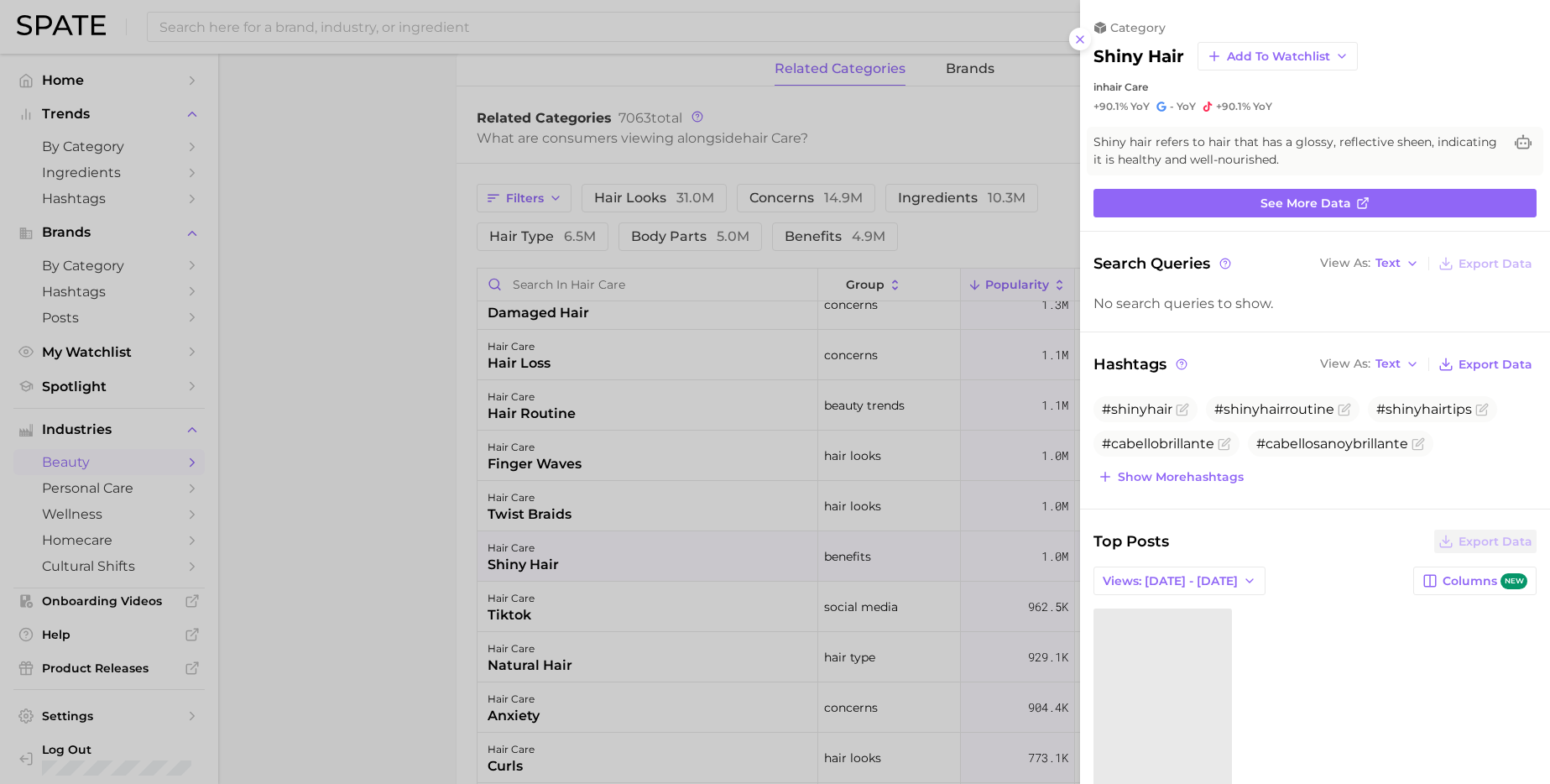
click at [1179, 186] on div "category shiny hair Add to Watchlist in hair care +90.1% YoY - YoY +90.1% YoY S…" at bounding box center [1315, 467] width 470 height 935
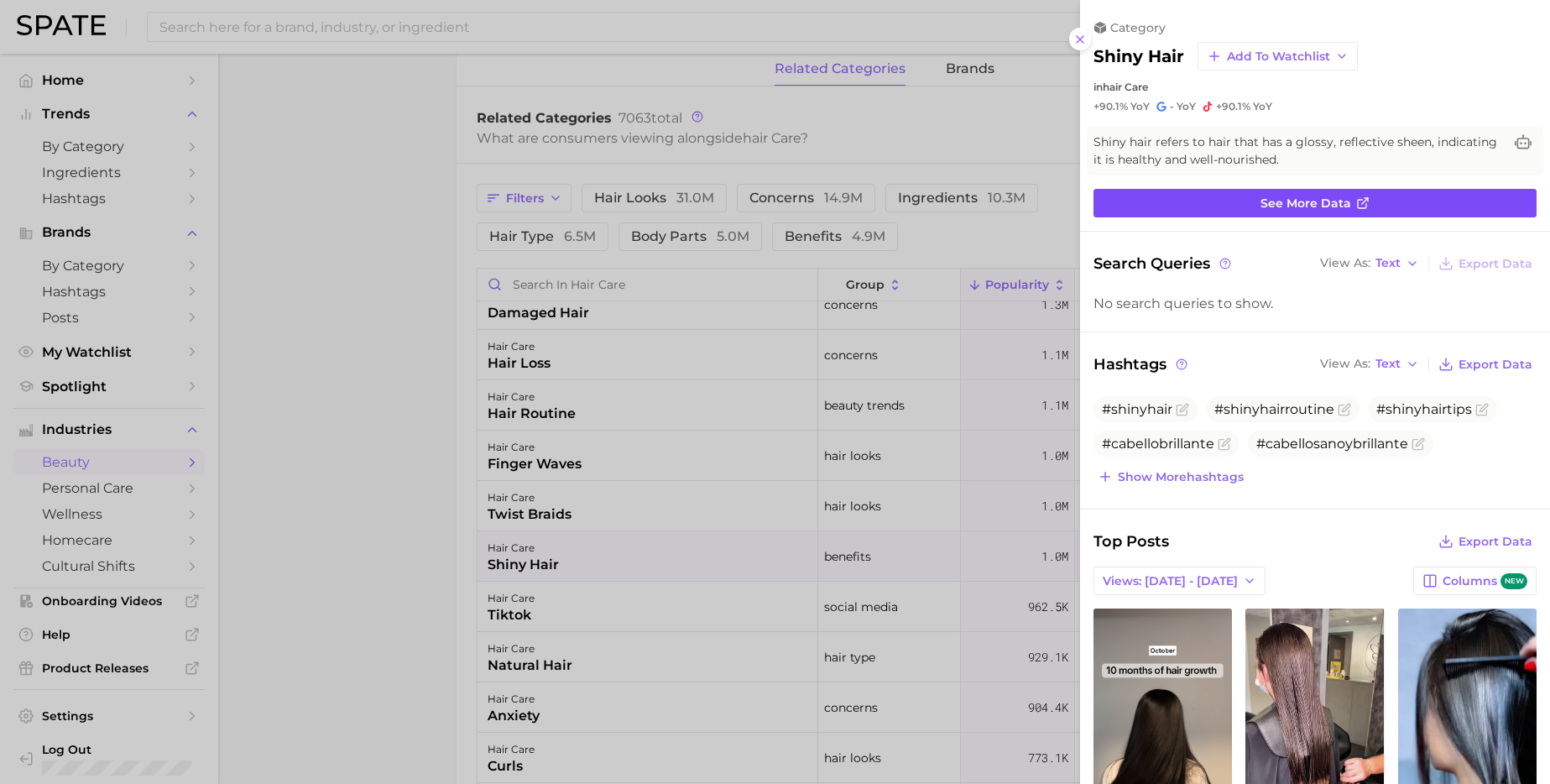
scroll to position [0, 0]
click at [1175, 201] on link "See more data" at bounding box center [1315, 203] width 443 height 28
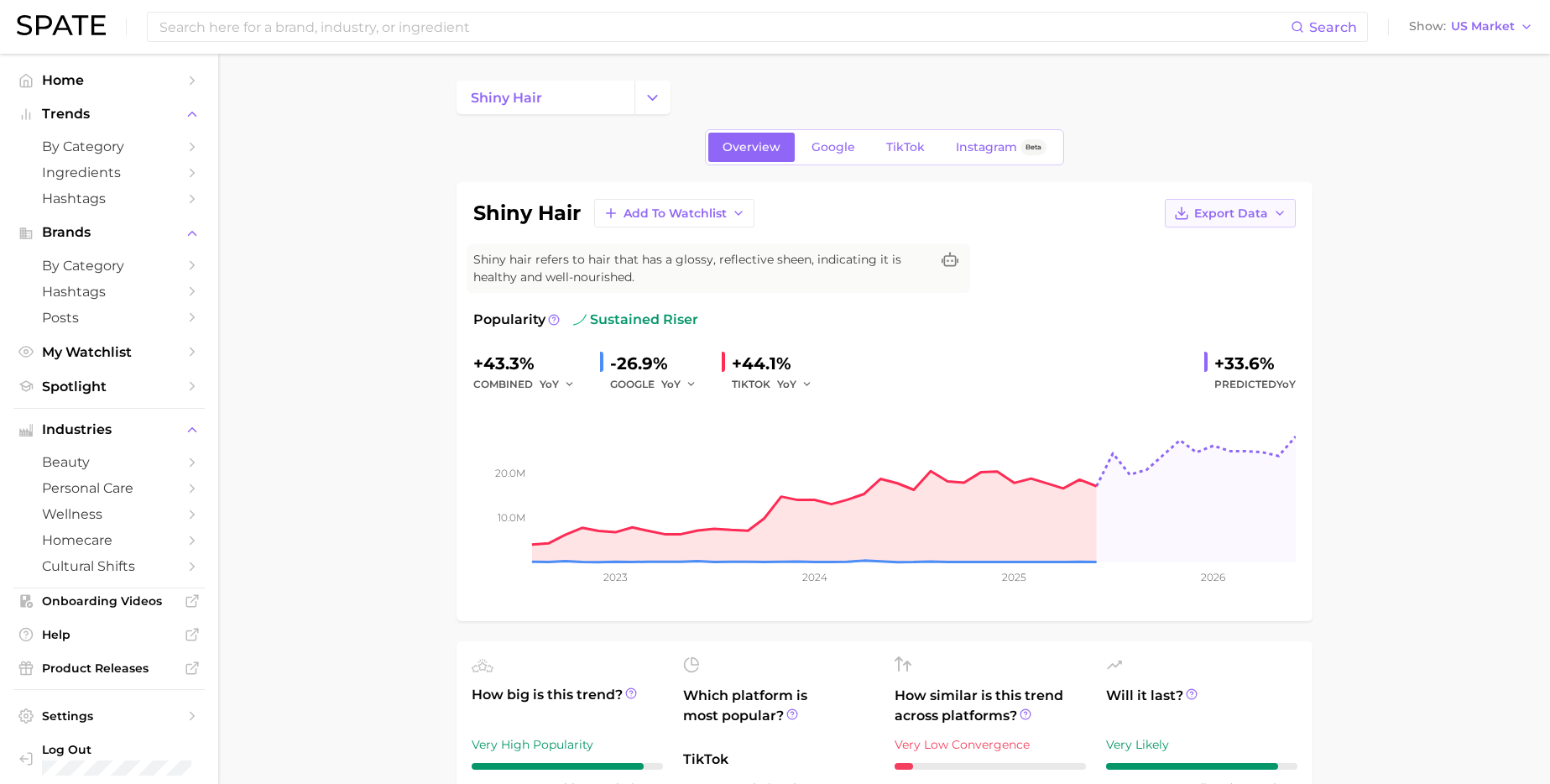
click at [1203, 208] on span "Export Data" at bounding box center [1232, 213] width 74 height 14
click at [1167, 273] on span "Time Series Image" at bounding box center [1195, 275] width 112 height 14
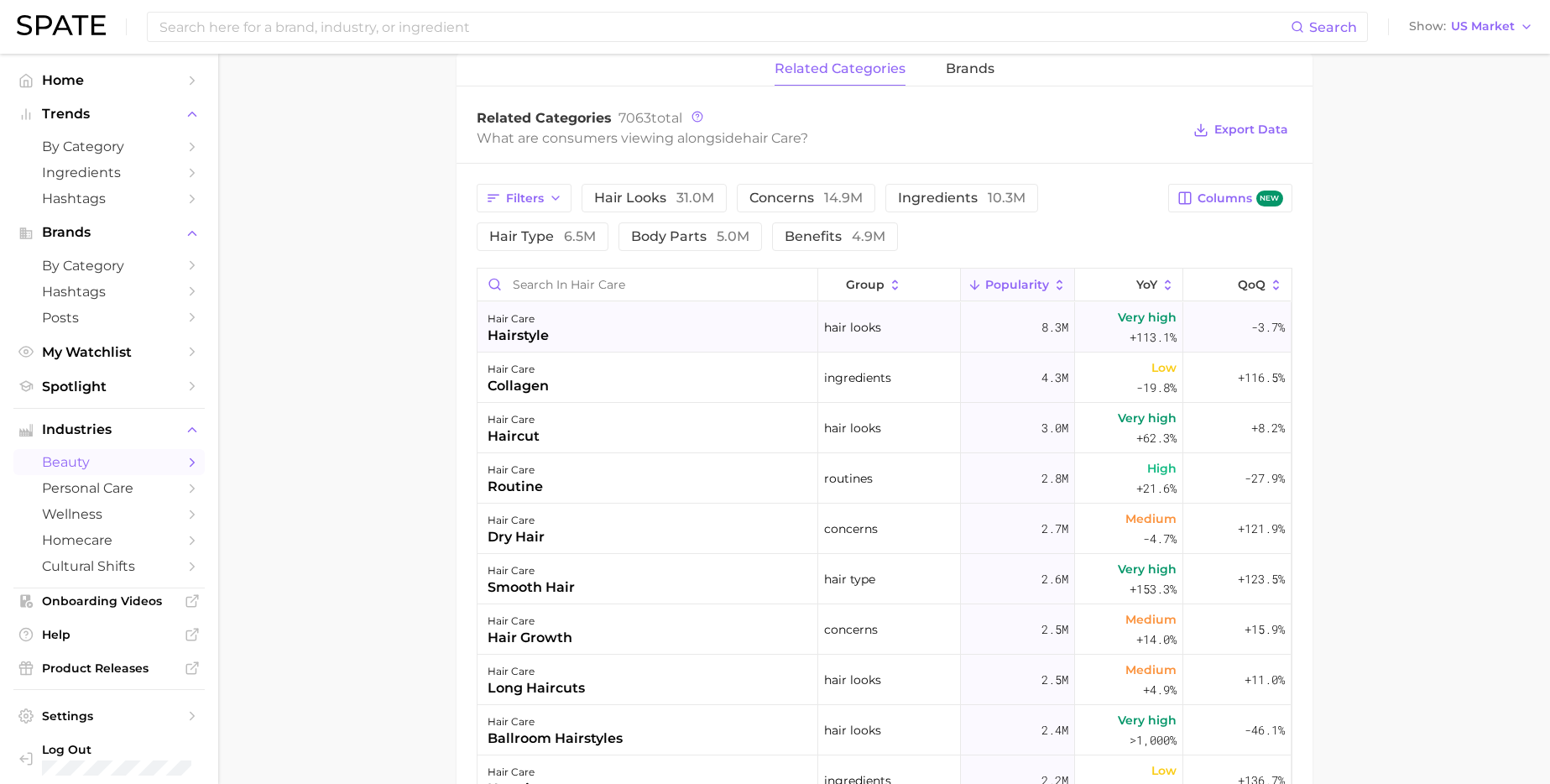
click at [730, 337] on div "hair care hairstyle" at bounding box center [648, 327] width 341 height 50
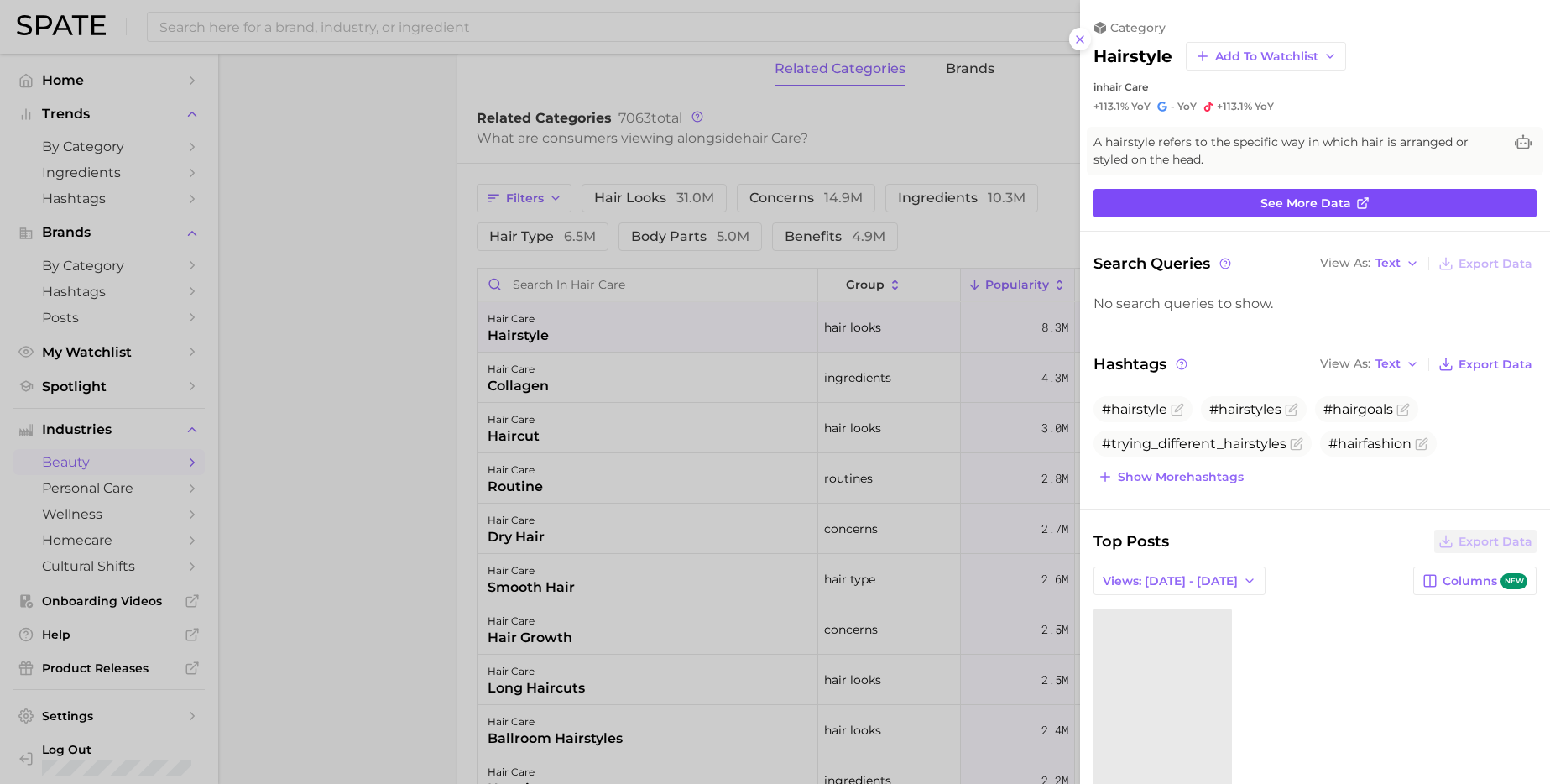
click at [1132, 197] on link "See more data" at bounding box center [1315, 203] width 443 height 28
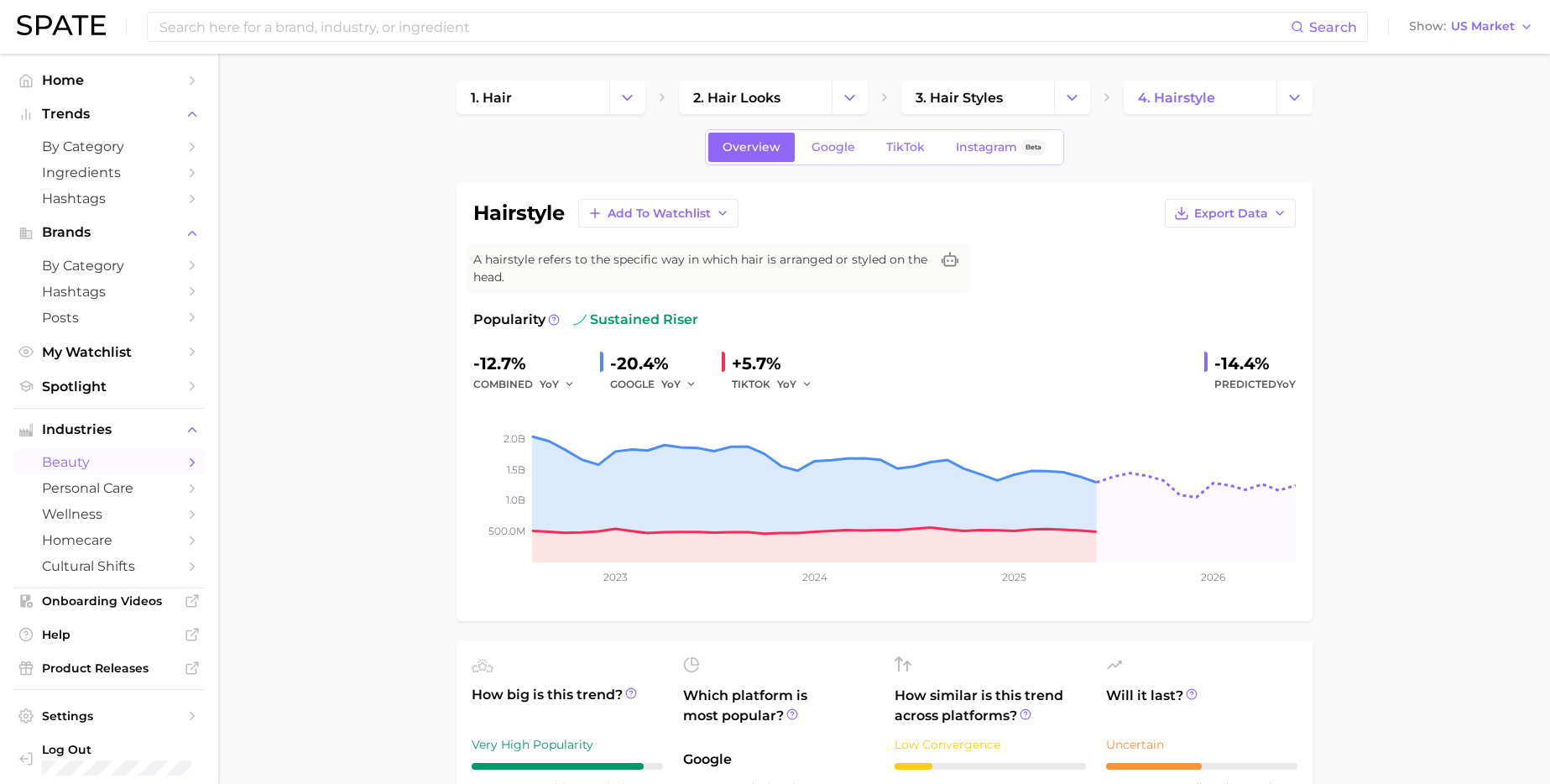
scroll to position [798, 0]
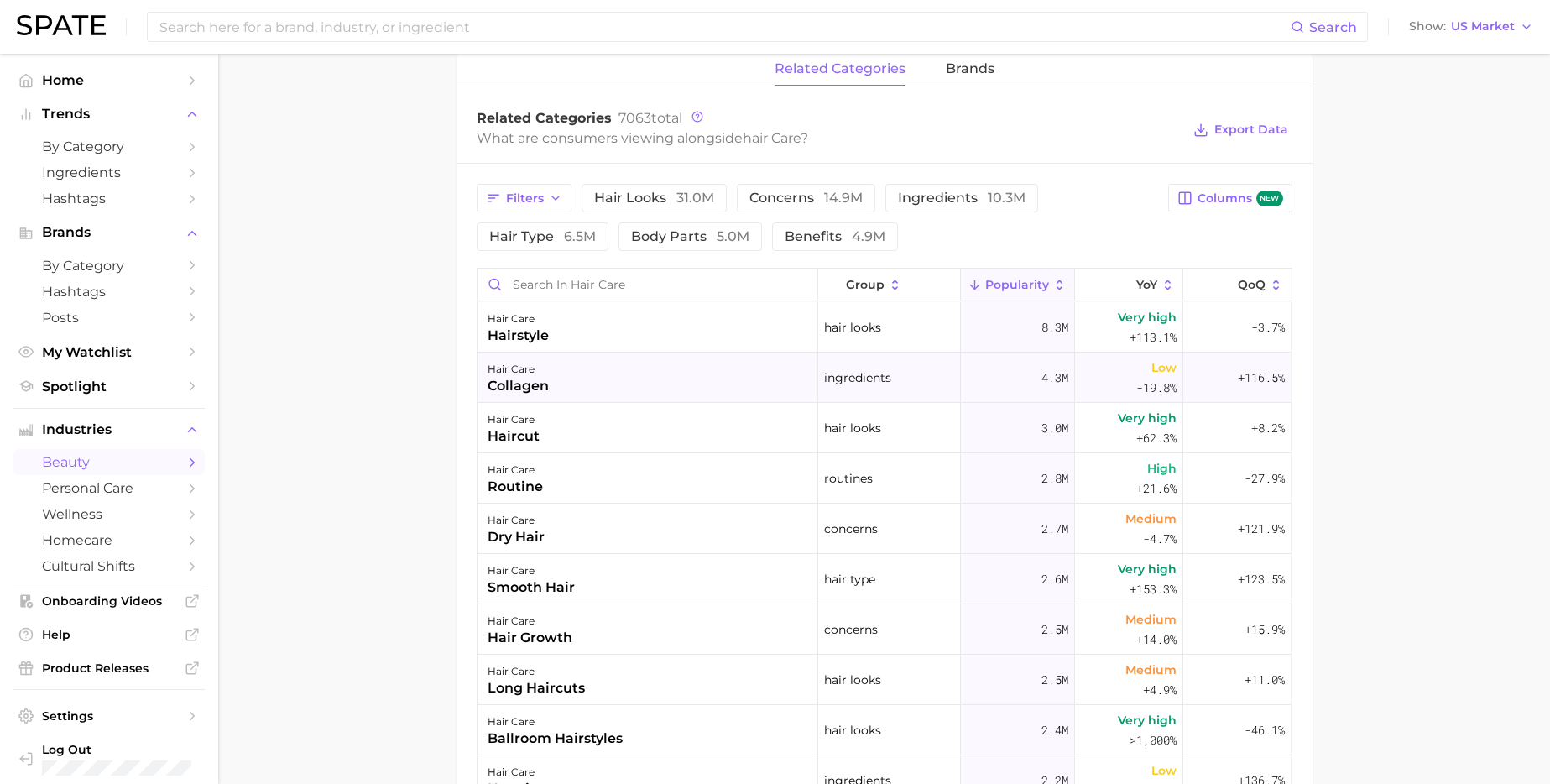
click at [732, 375] on div "hair care collagen" at bounding box center [648, 377] width 341 height 50
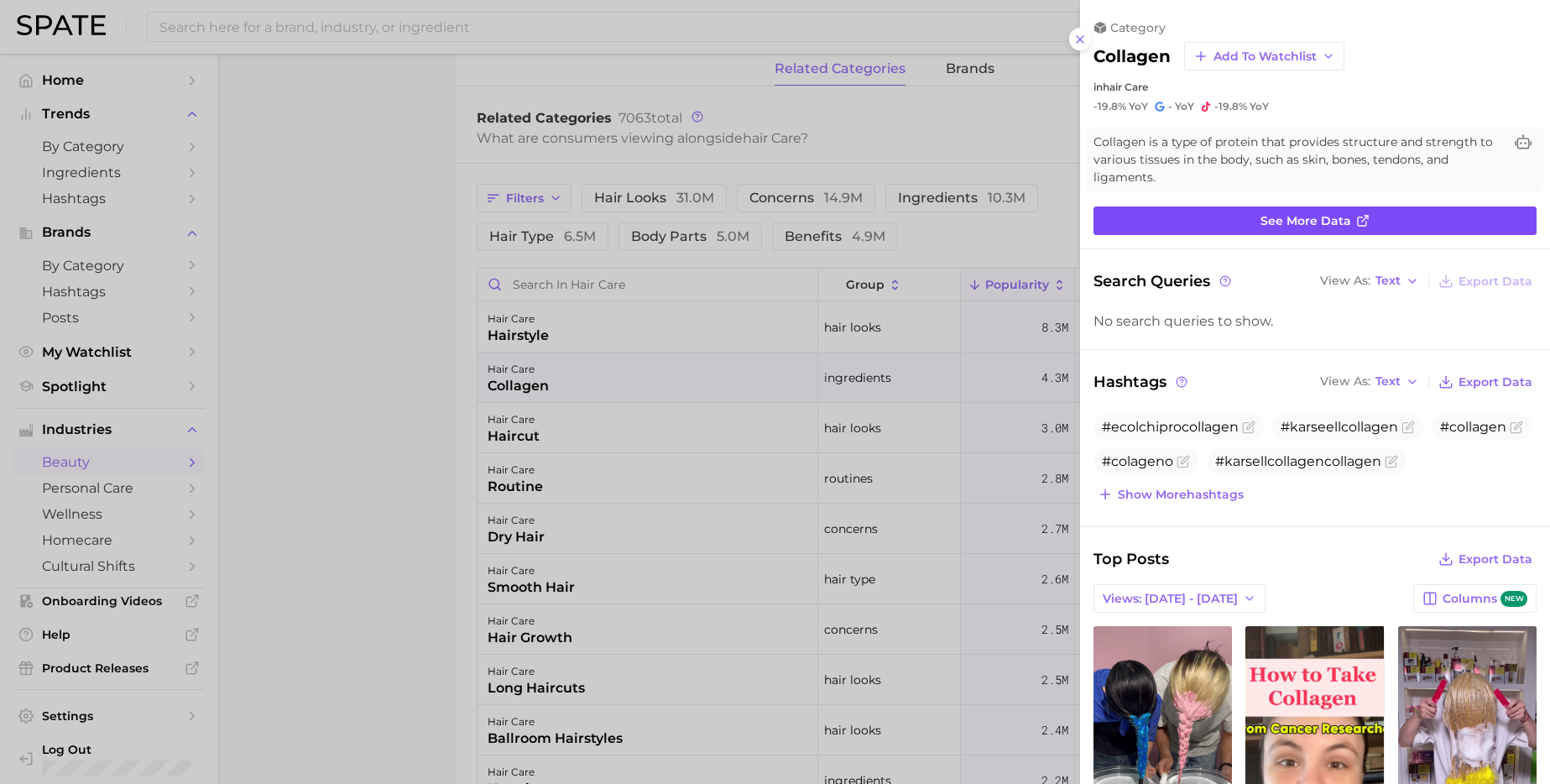
scroll to position [0, 0]
click at [1232, 221] on link "See more data" at bounding box center [1315, 220] width 443 height 28
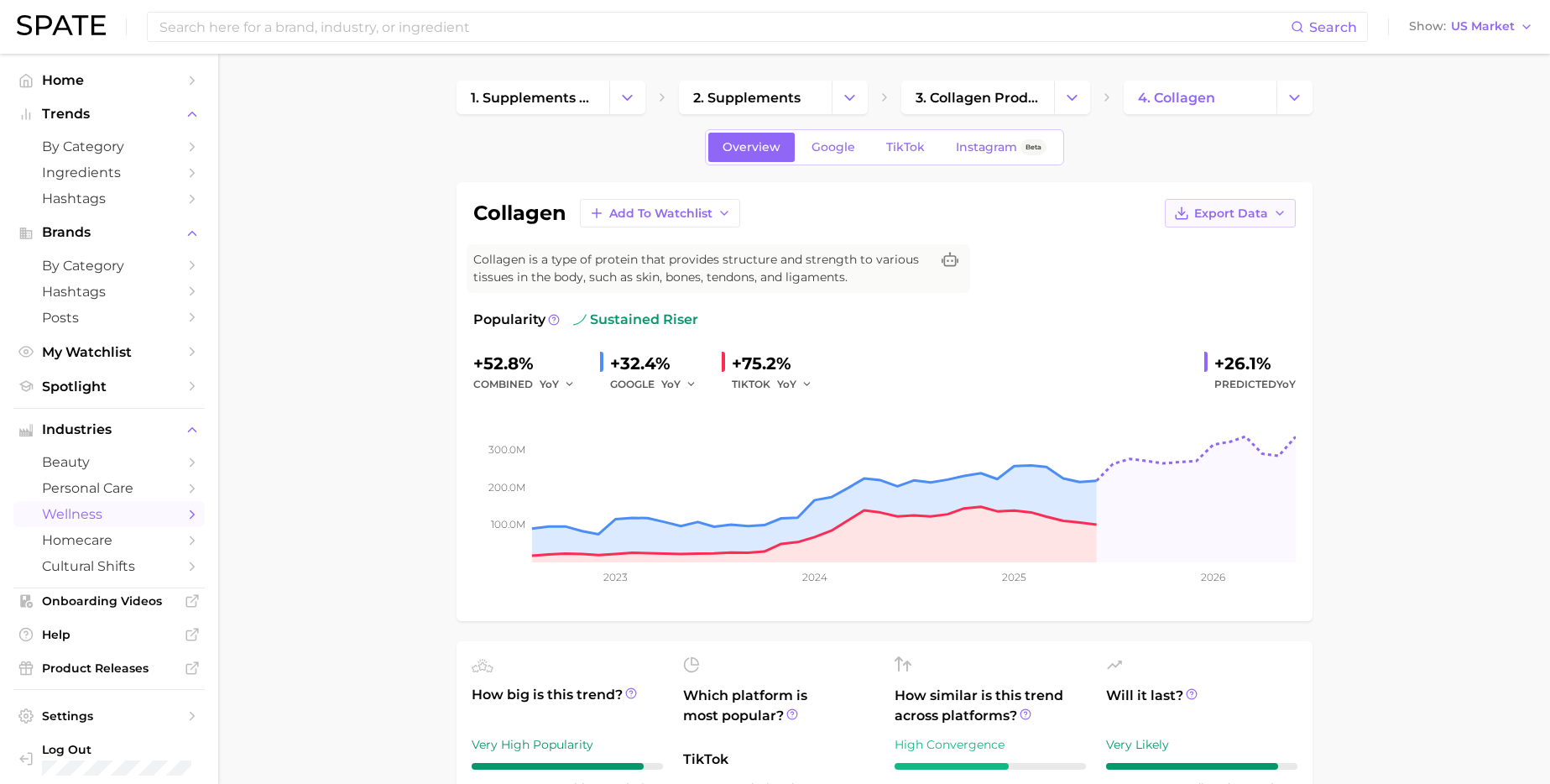
click at [1206, 209] on span "Export Data" at bounding box center [1232, 213] width 74 height 14
click at [1167, 265] on button "Time Series Image" at bounding box center [1203, 274] width 184 height 30
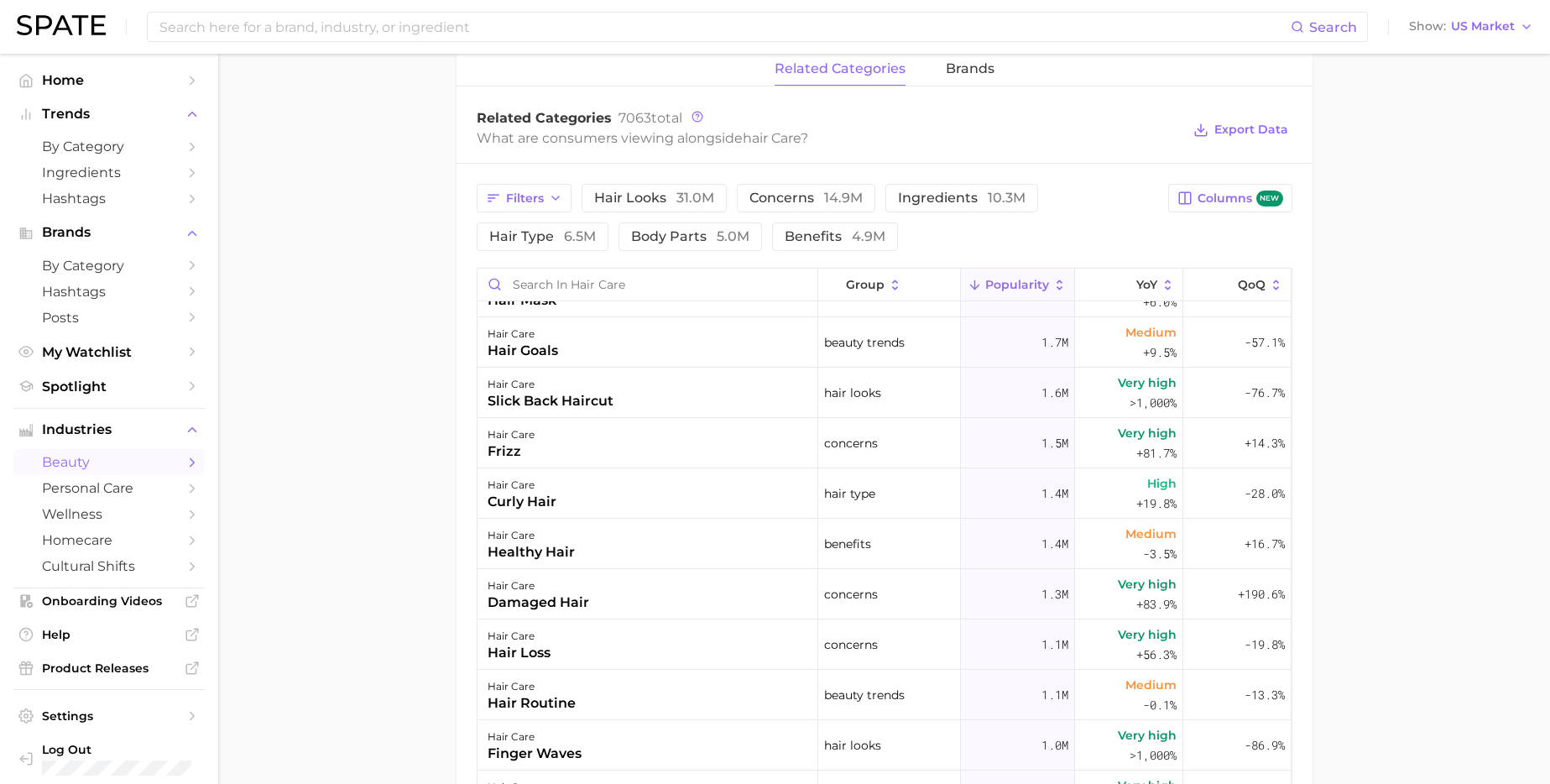
scroll to position [544, 0]
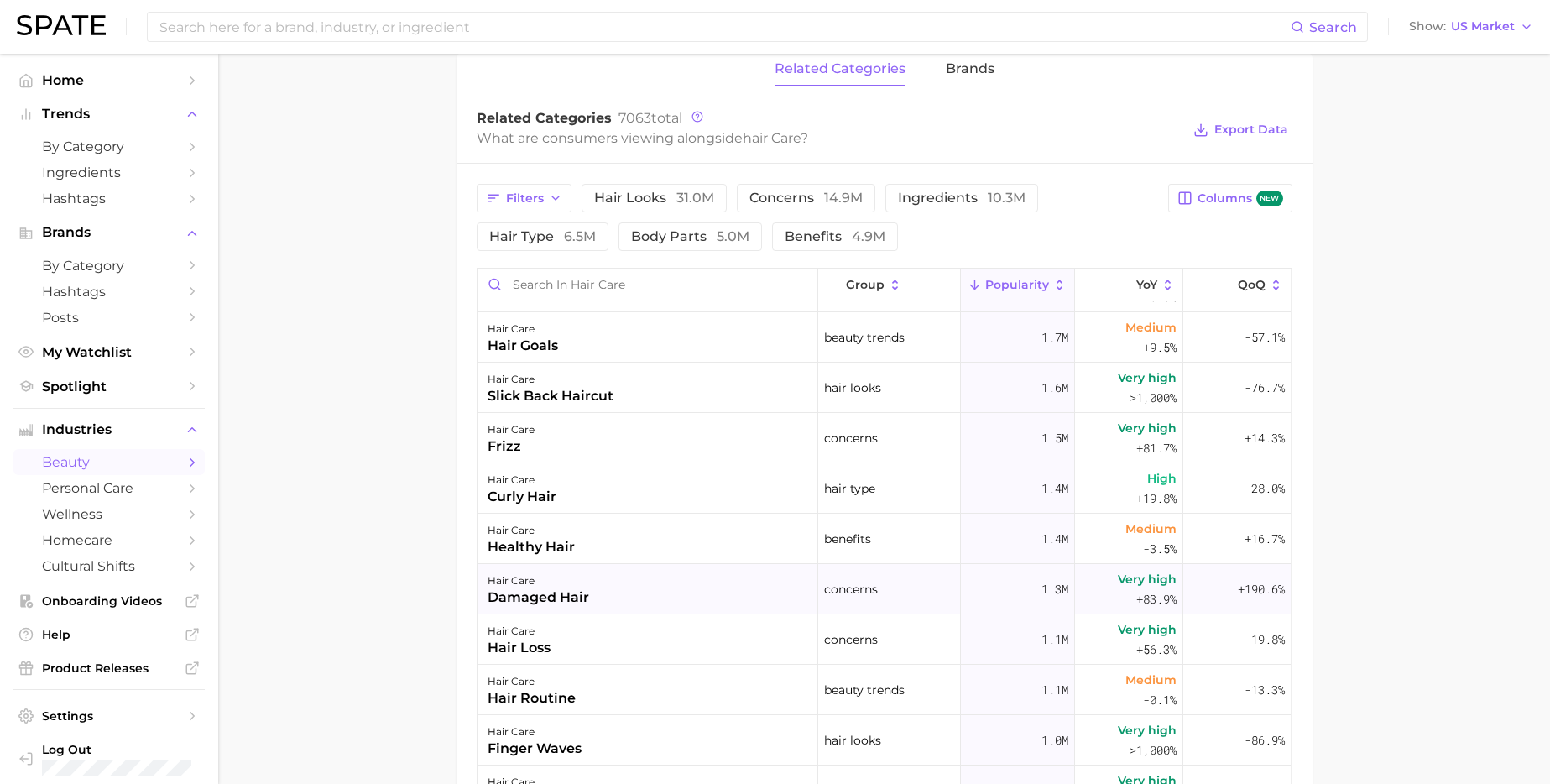
click at [640, 582] on div "hair care damaged hair" at bounding box center [648, 588] width 341 height 50
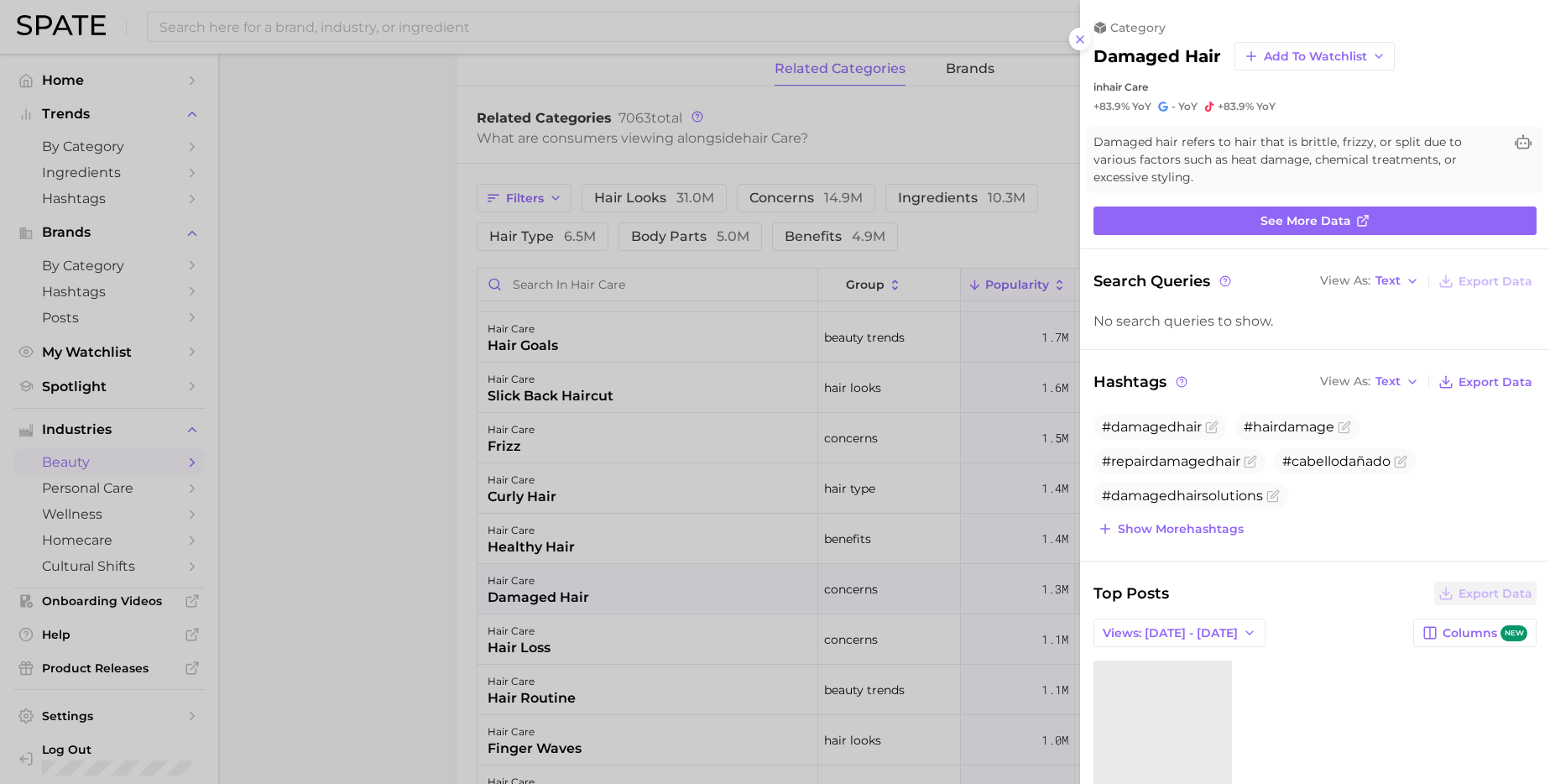
click at [1156, 235] on div "category damaged hair Add to Watchlist in hair care +83.9% YoY - YoY +83.9% YoY…" at bounding box center [1315, 493] width 470 height 987
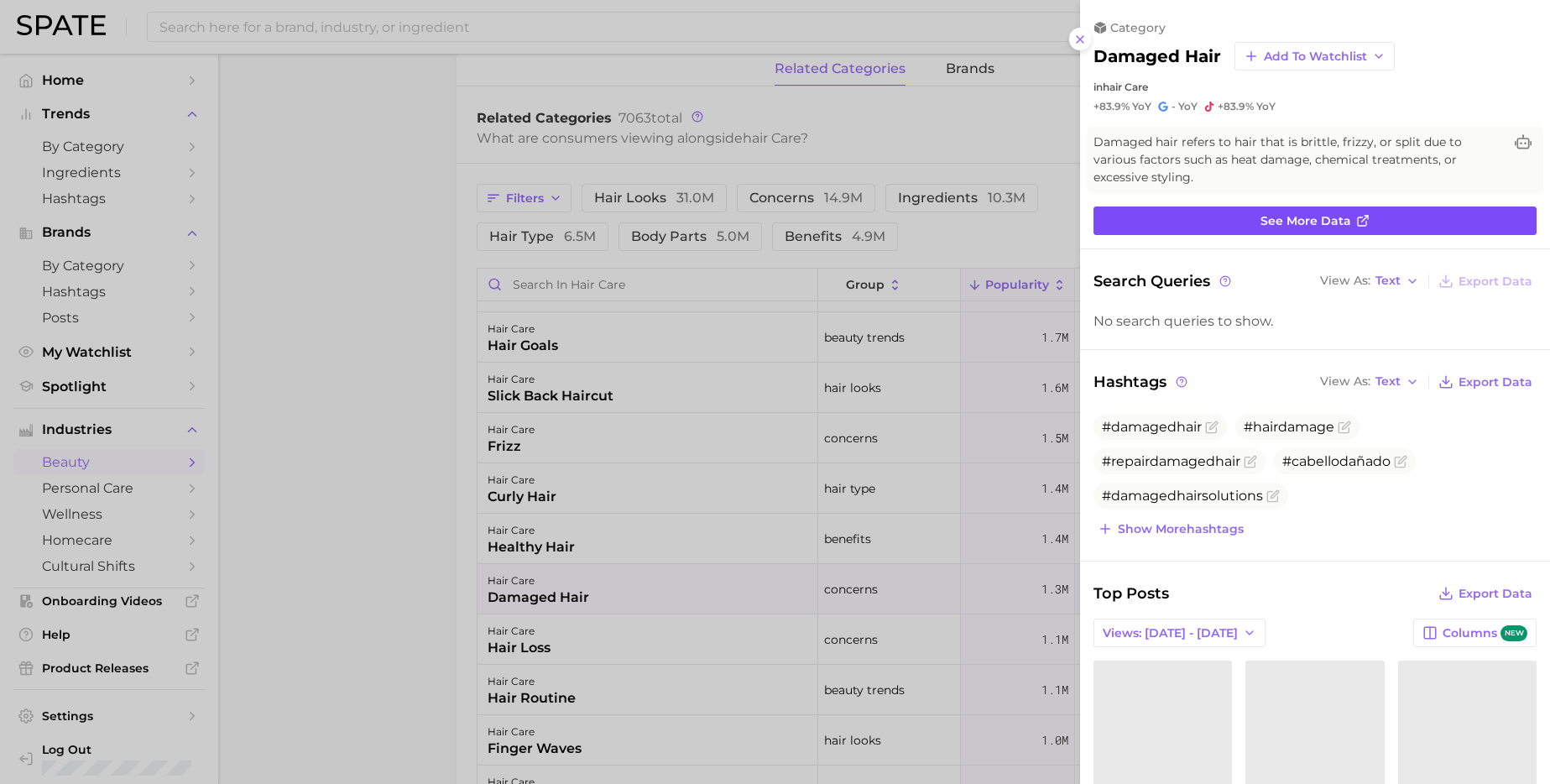
scroll to position [0, 0]
click at [1165, 228] on link "See more data" at bounding box center [1315, 220] width 443 height 28
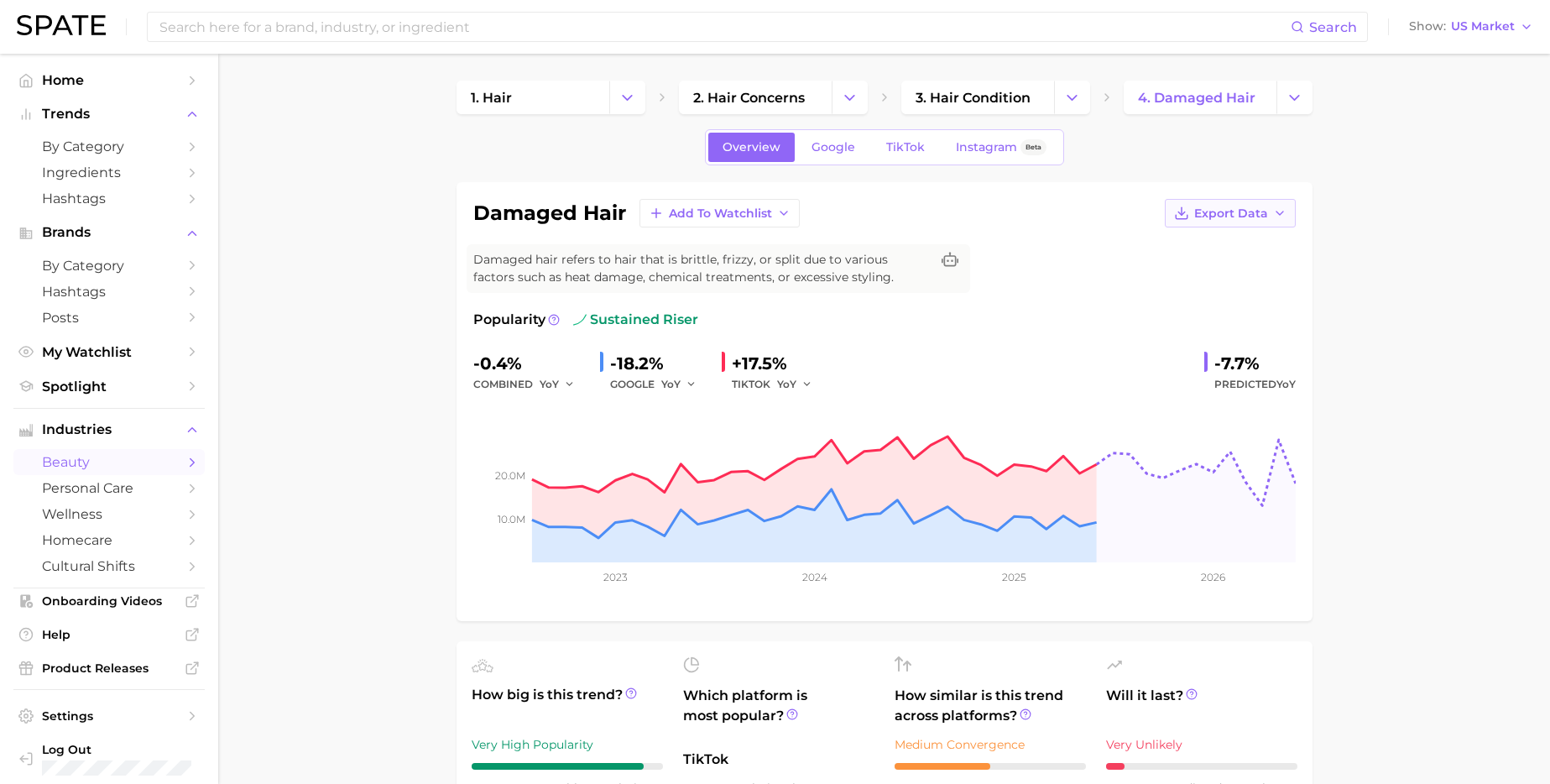
click at [1203, 220] on button "Export Data" at bounding box center [1231, 213] width 131 height 28
click at [1173, 273] on span "Time Series Image" at bounding box center [1195, 275] width 112 height 14
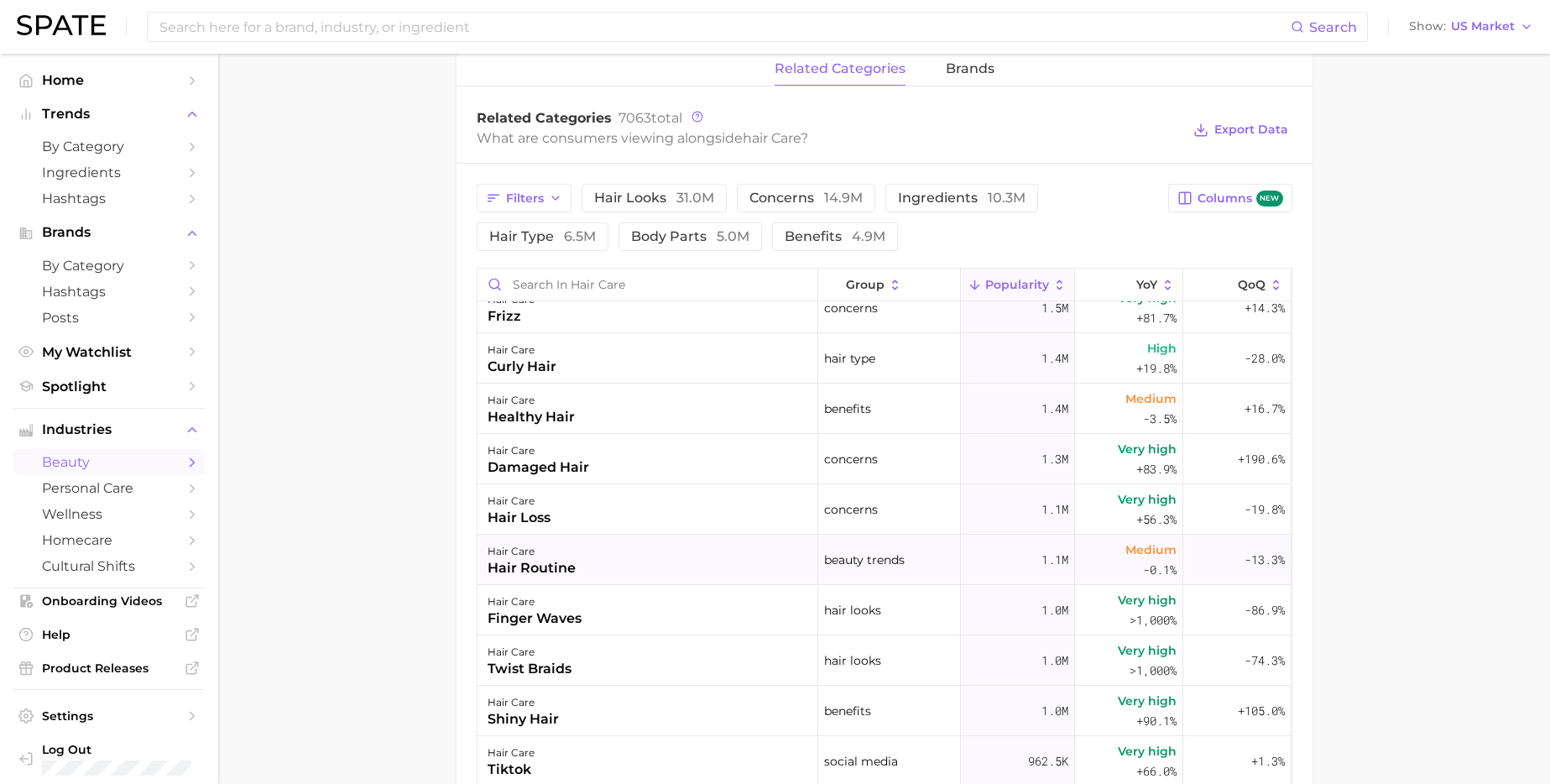
scroll to position [683, 0]
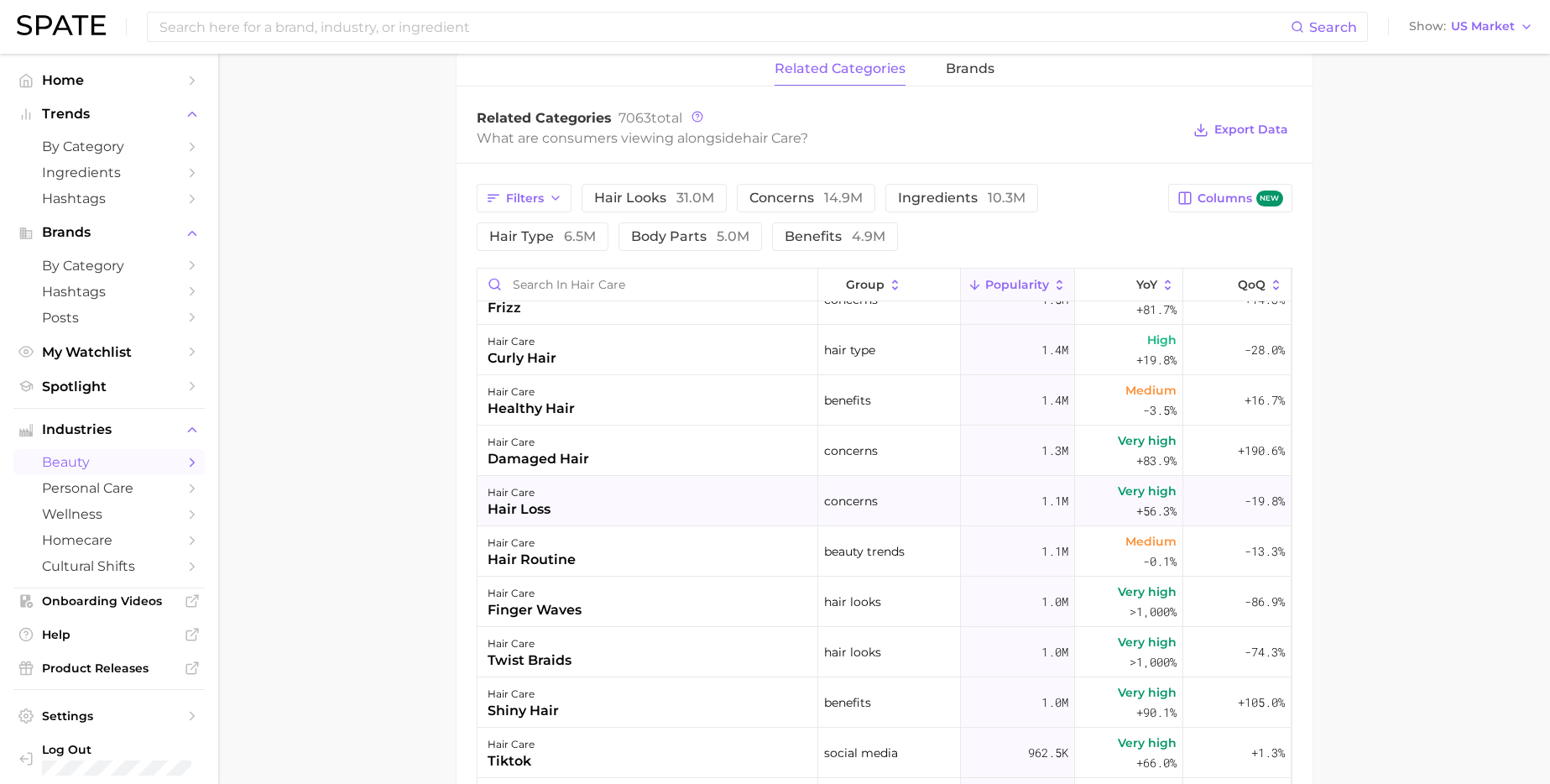
click at [708, 499] on div "hair care hair loss" at bounding box center [648, 500] width 341 height 50
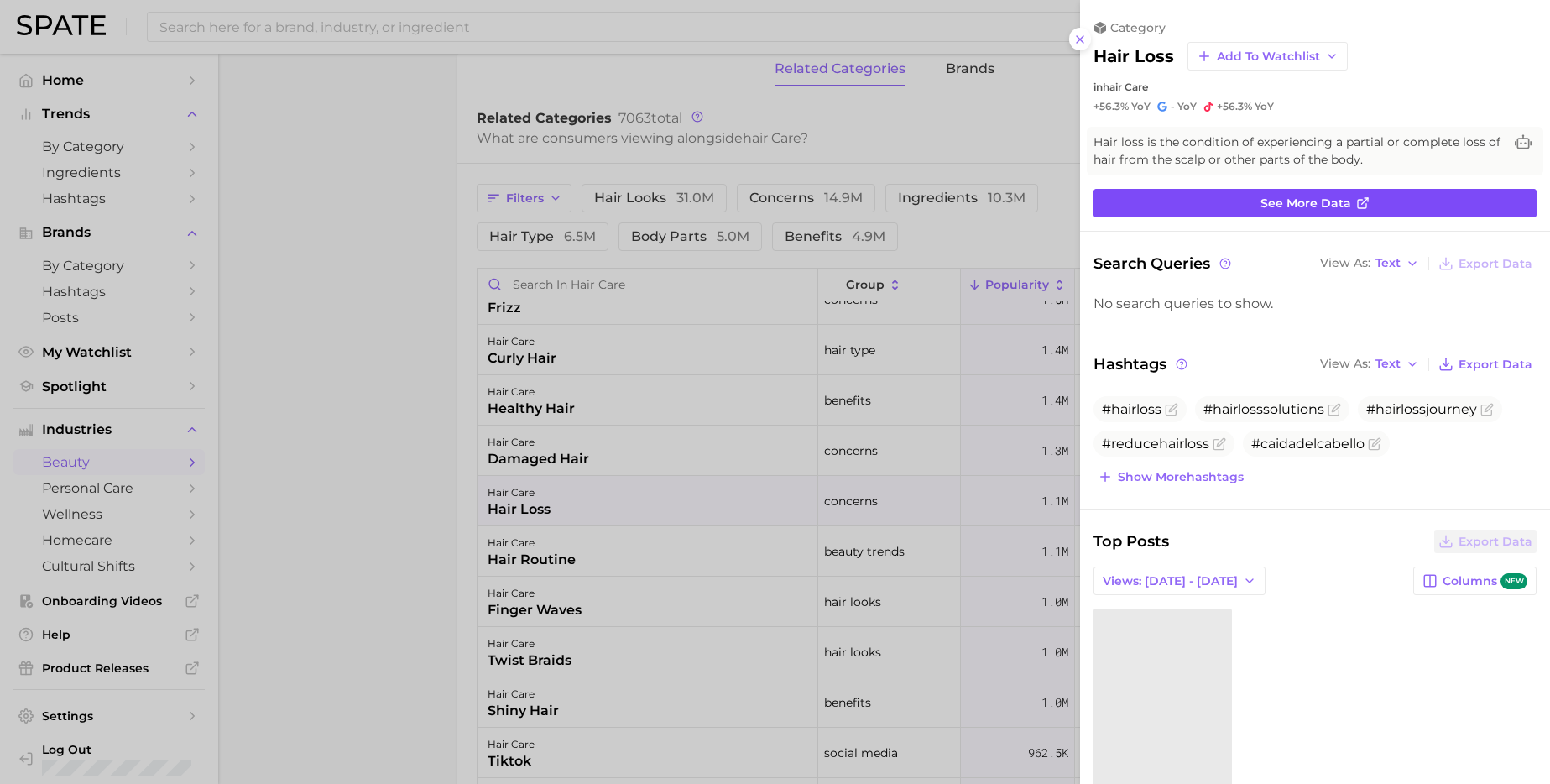
click at [1191, 198] on link "See more data" at bounding box center [1315, 203] width 443 height 28
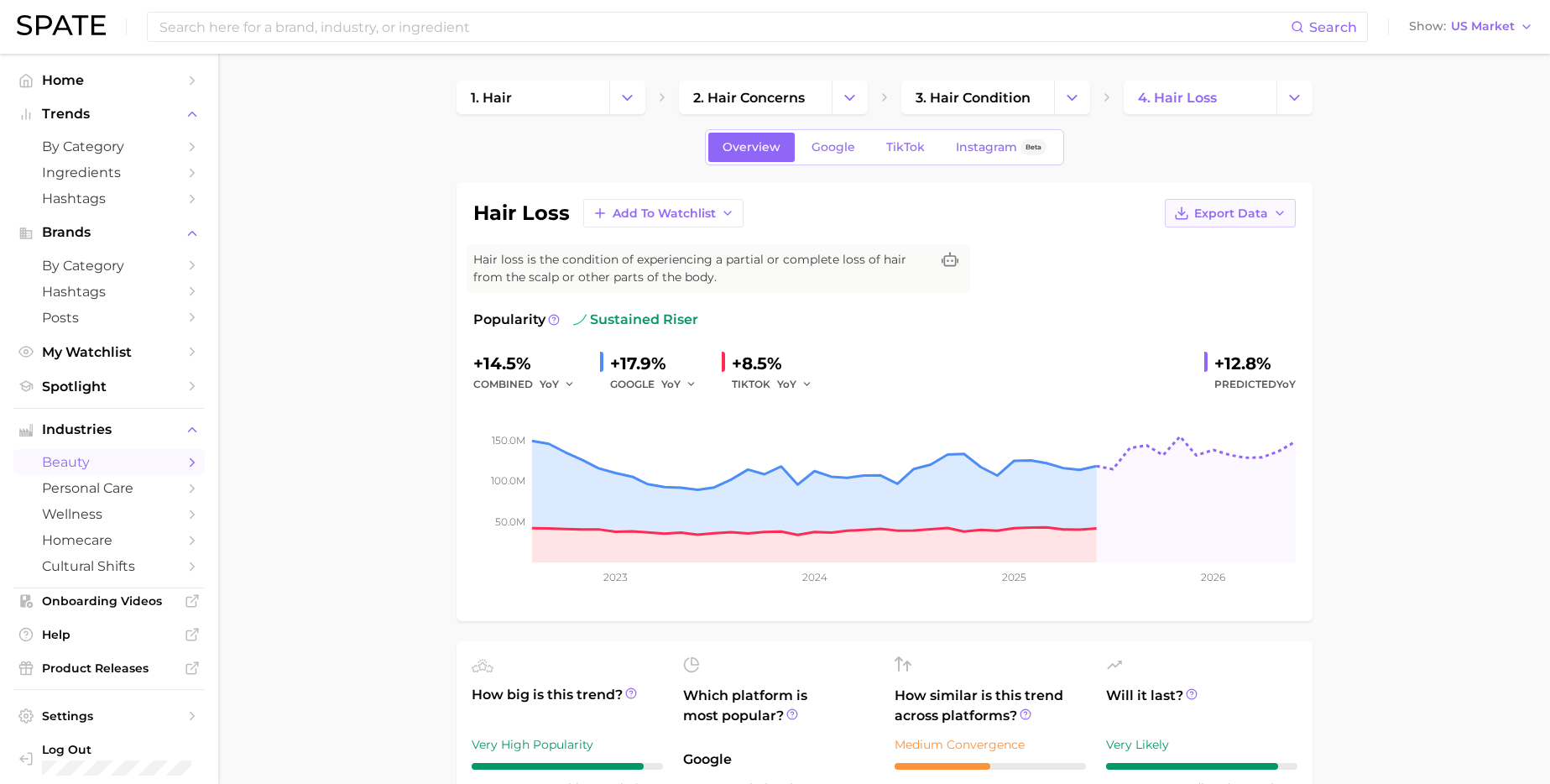
click at [1212, 225] on button "Export Data" at bounding box center [1231, 213] width 131 height 28
click at [1203, 280] on span "Time Series Image" at bounding box center [1195, 275] width 112 height 14
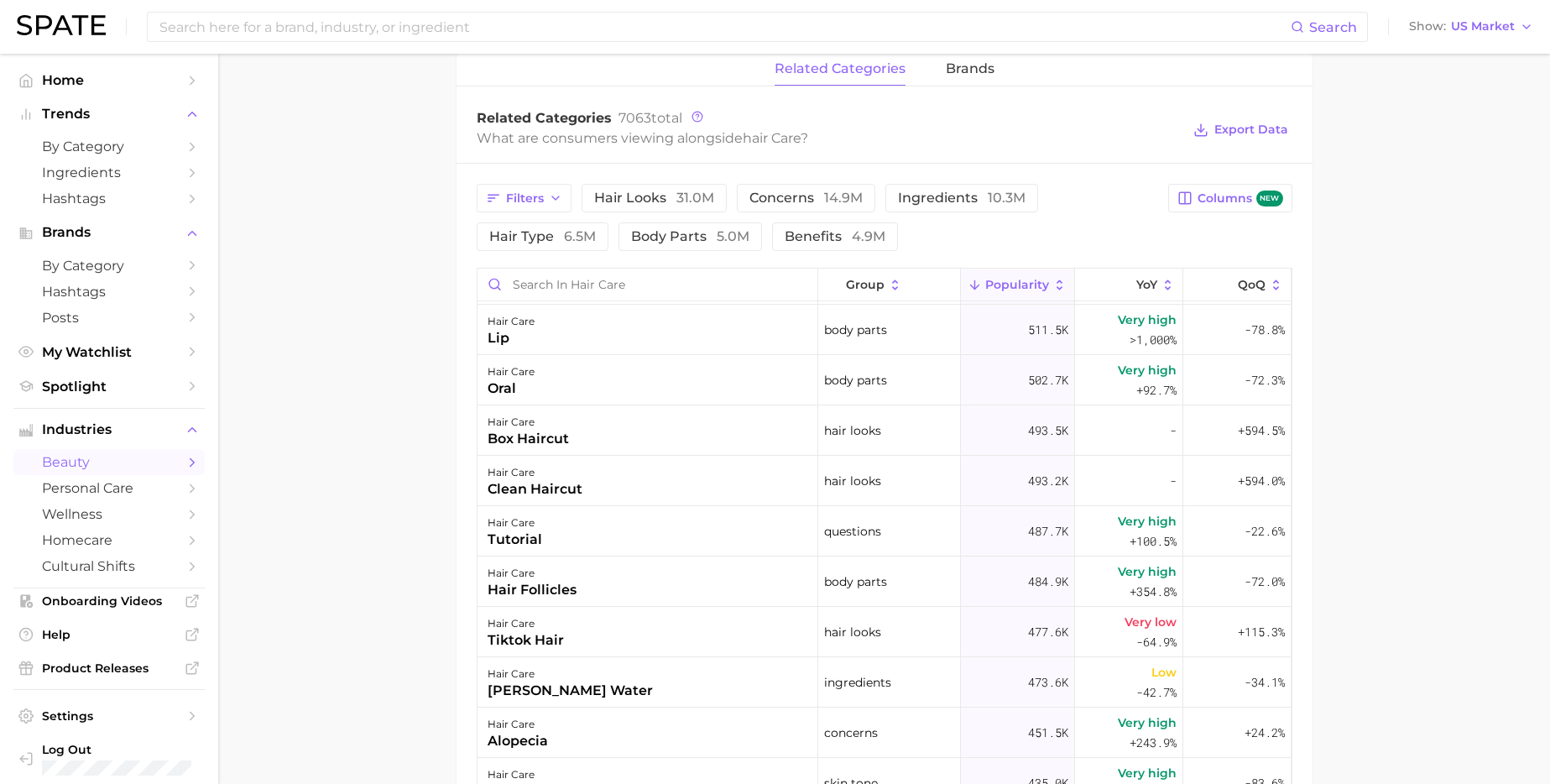
scroll to position [1763, 0]
click at [680, 377] on div "hair care oral" at bounding box center [648, 377] width 341 height 50
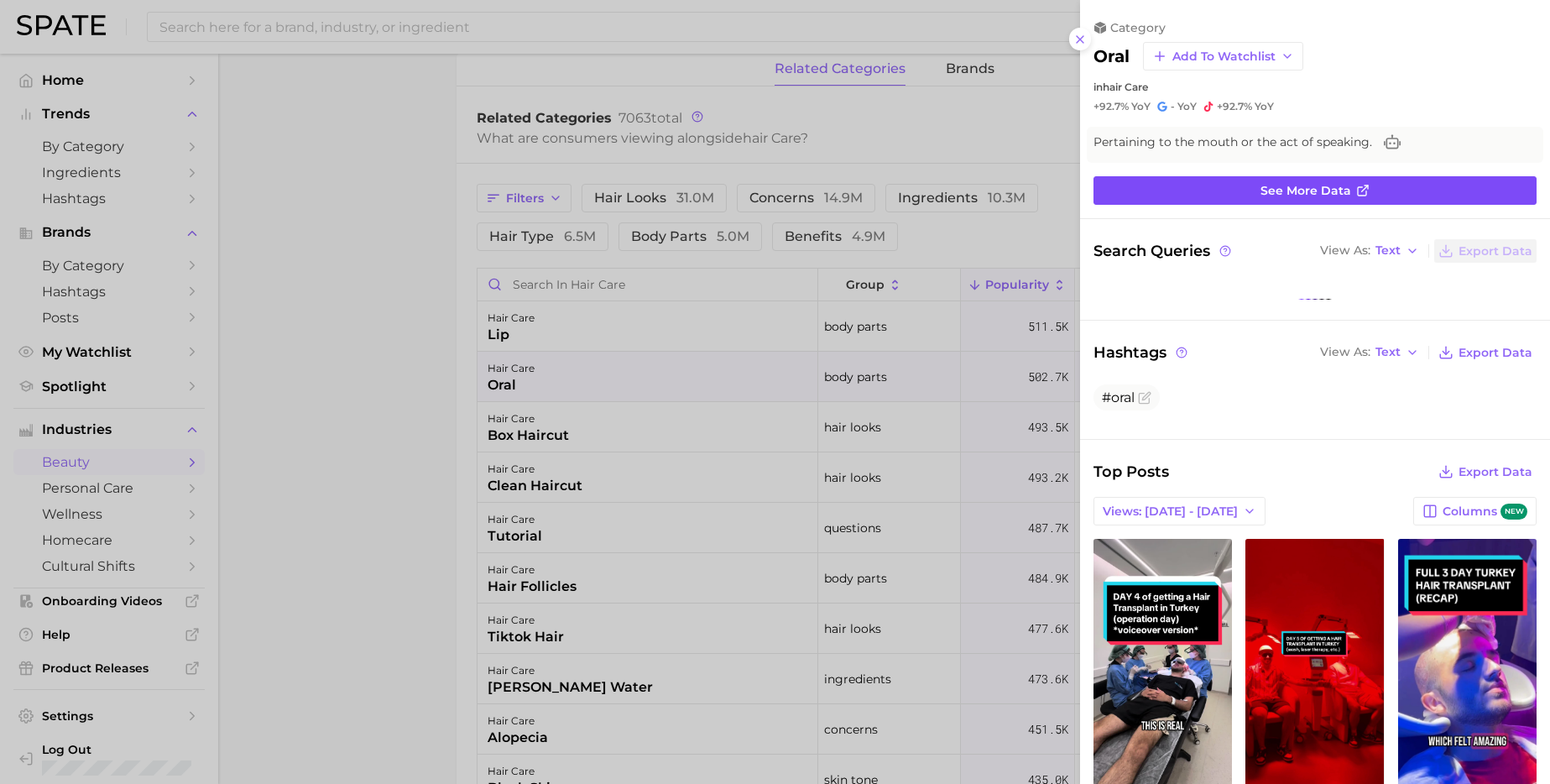
scroll to position [0, 0]
click at [1129, 194] on link "See more data" at bounding box center [1315, 190] width 443 height 28
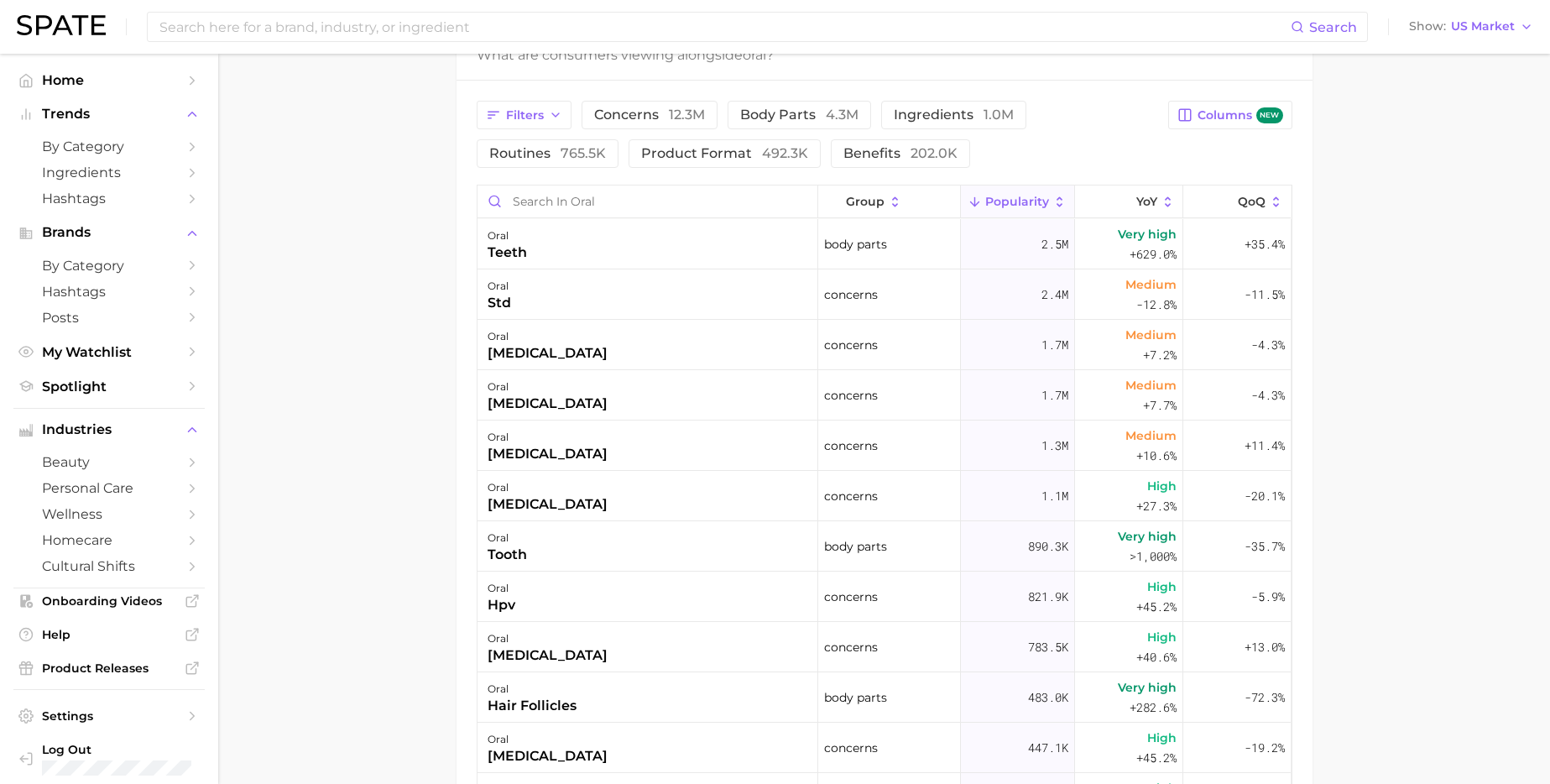
scroll to position [877, 0]
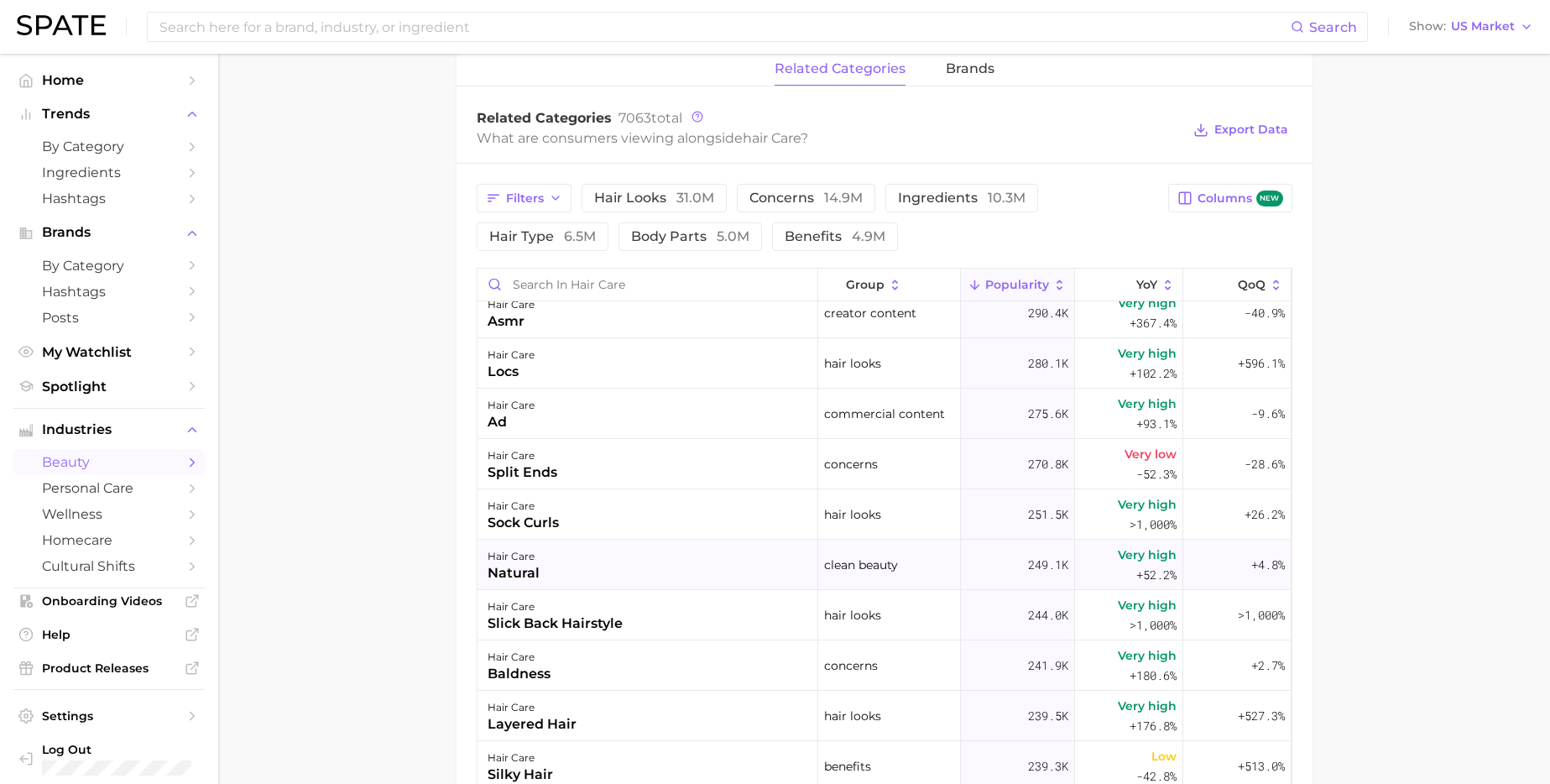
scroll to position [2828, 0]
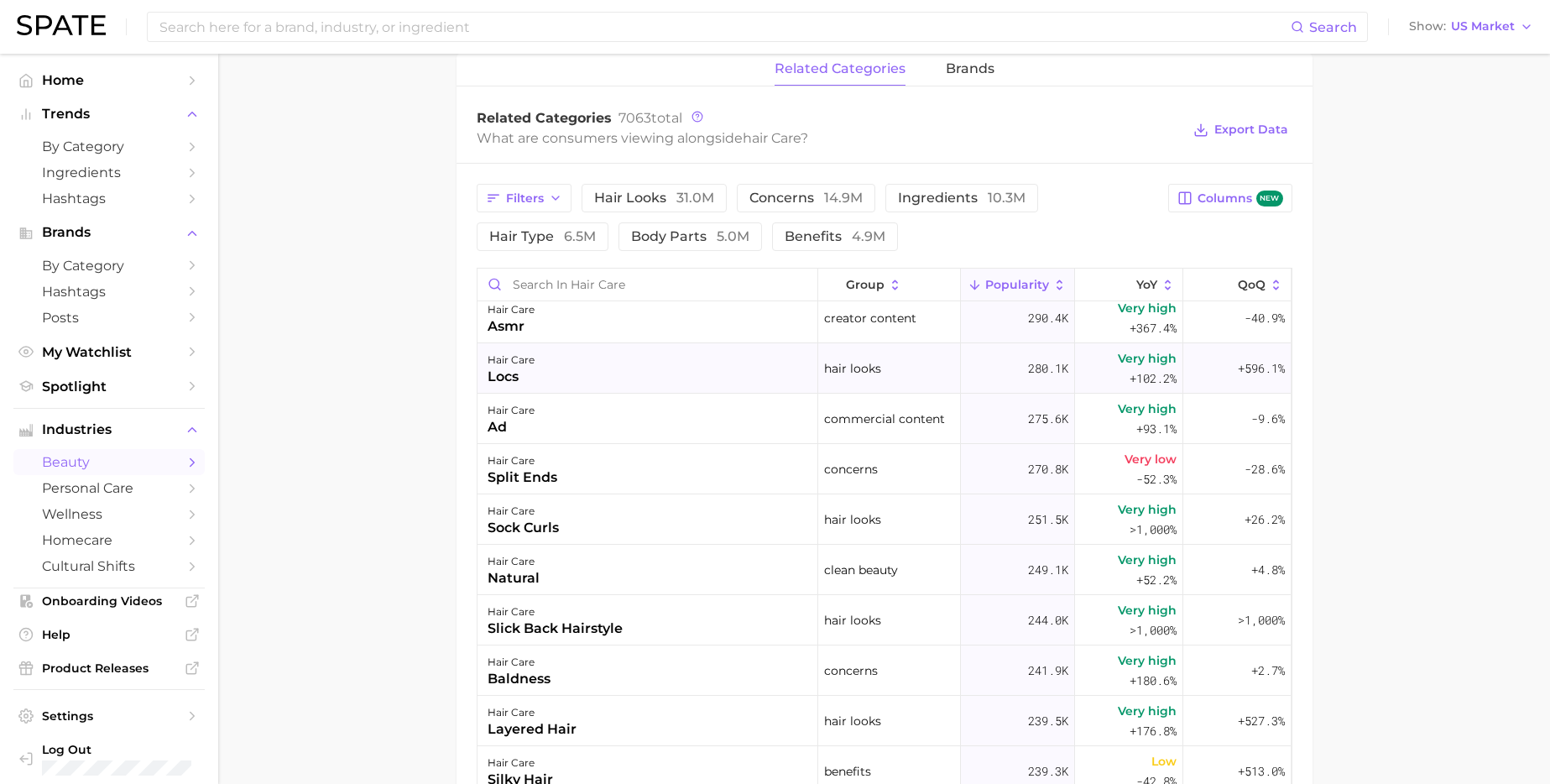
click at [627, 378] on div "hair care locs" at bounding box center [648, 368] width 341 height 50
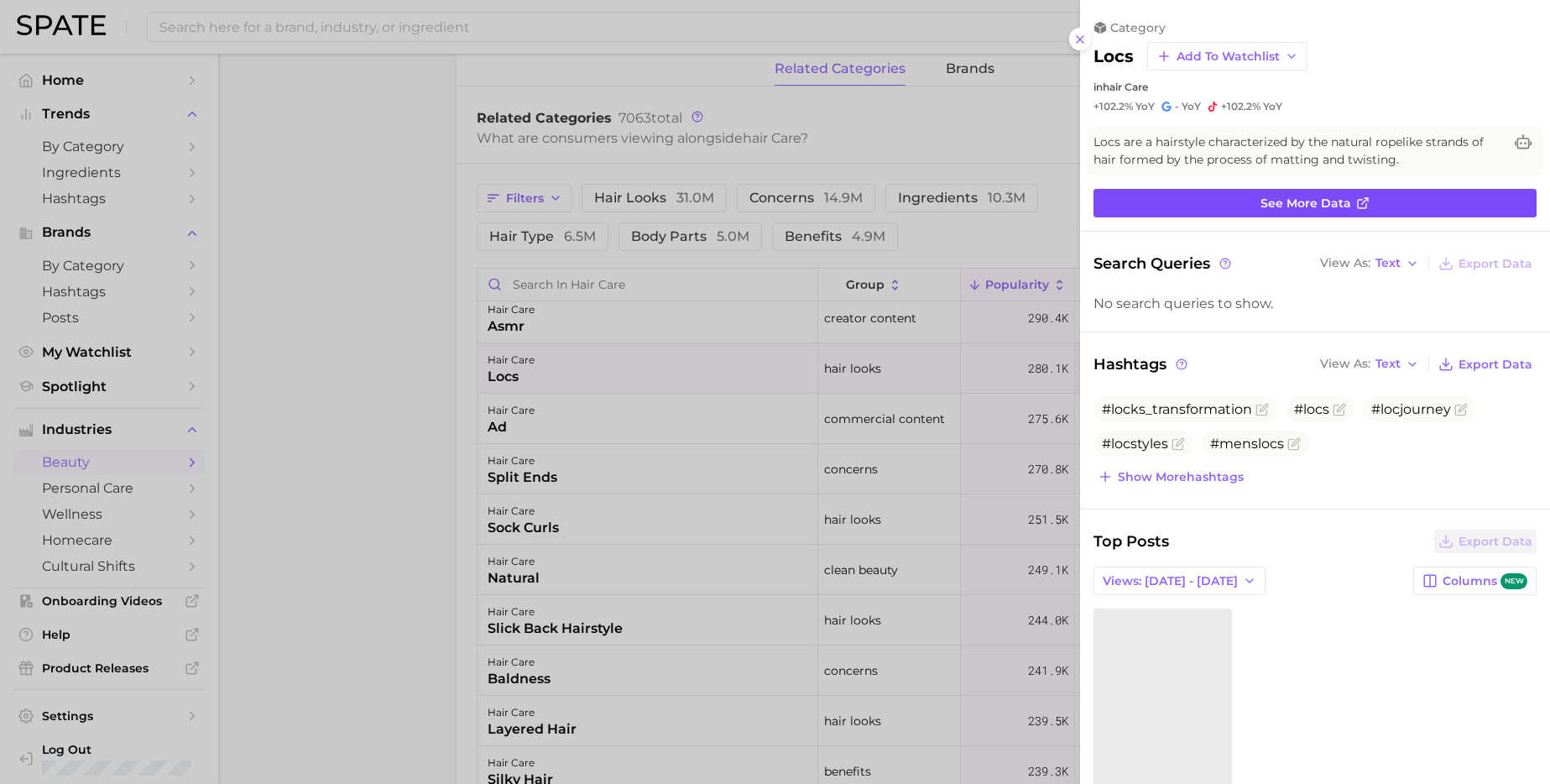
click at [1130, 205] on link "See more data" at bounding box center [1315, 203] width 443 height 28
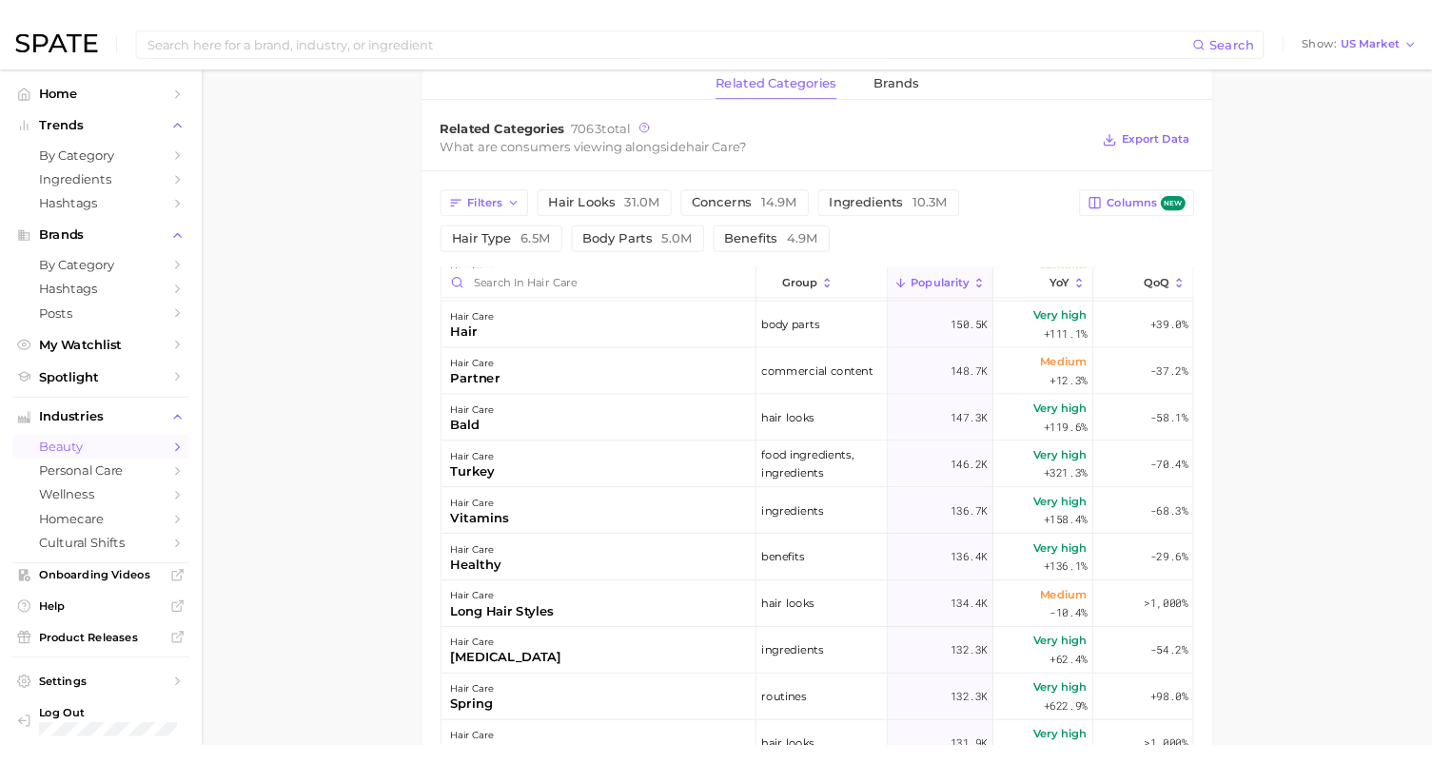
scroll to position [5654, 0]
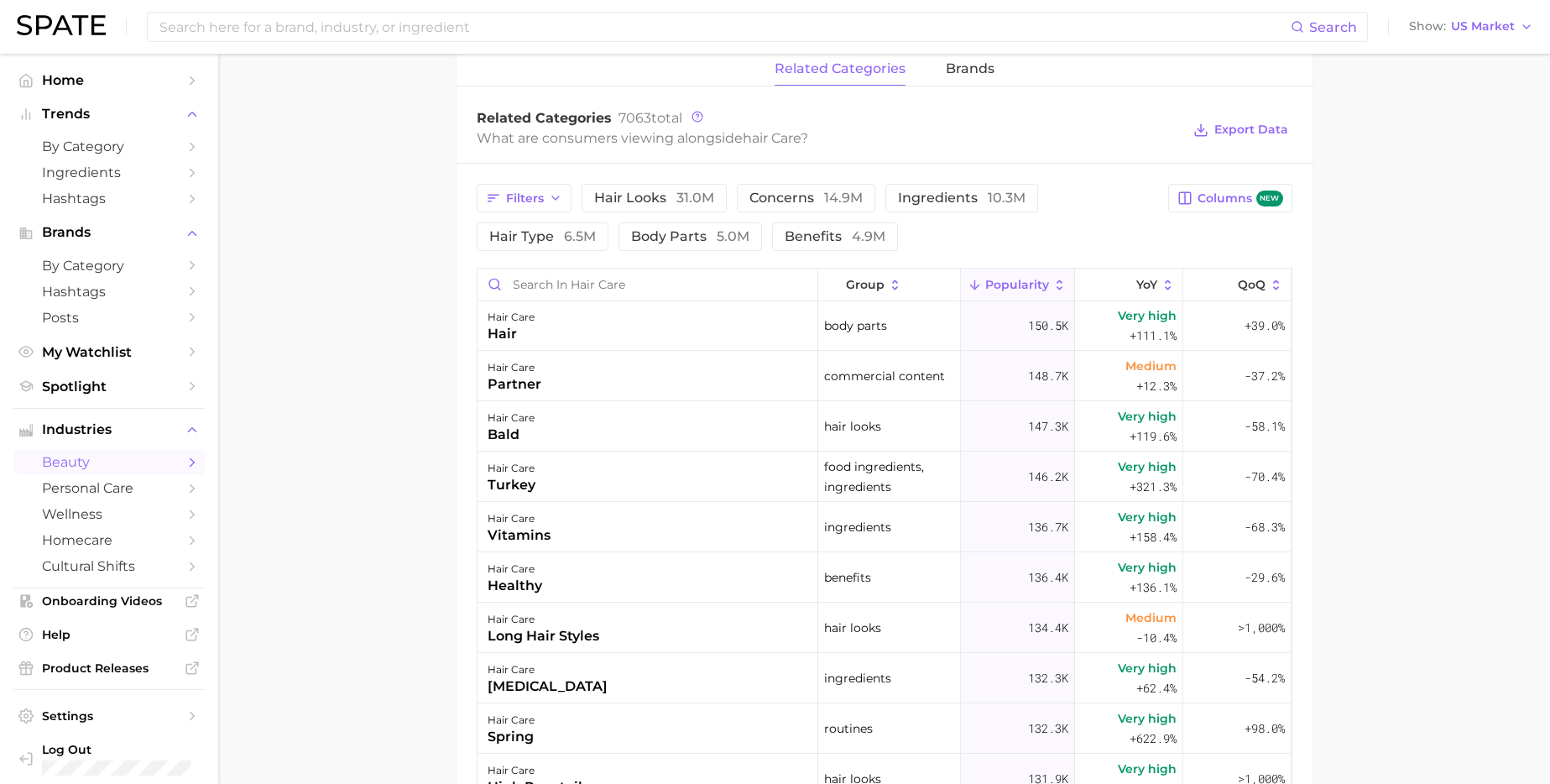
click at [356, 650] on main "1. hair 2. hair care products 3. hair care routines 4. hair care Overview Googl…" at bounding box center [884, 205] width 1332 height 1900
